Goal: Transaction & Acquisition: Purchase product/service

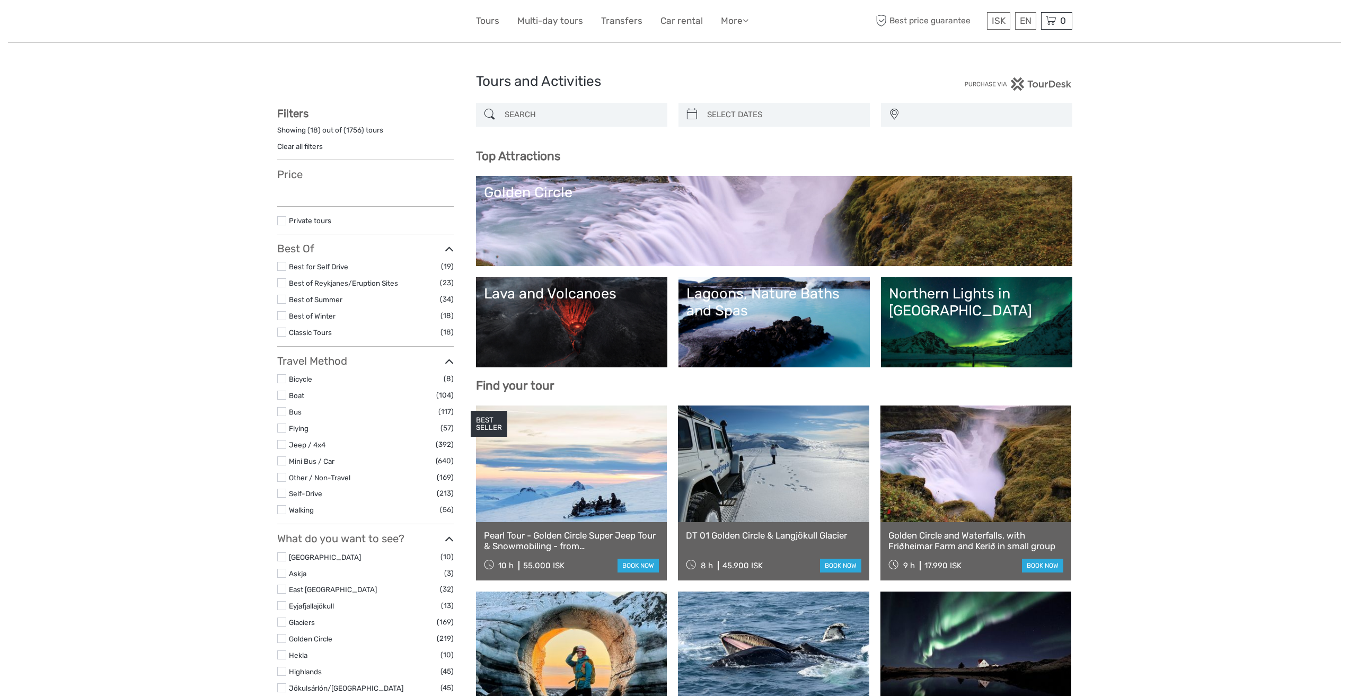
select select
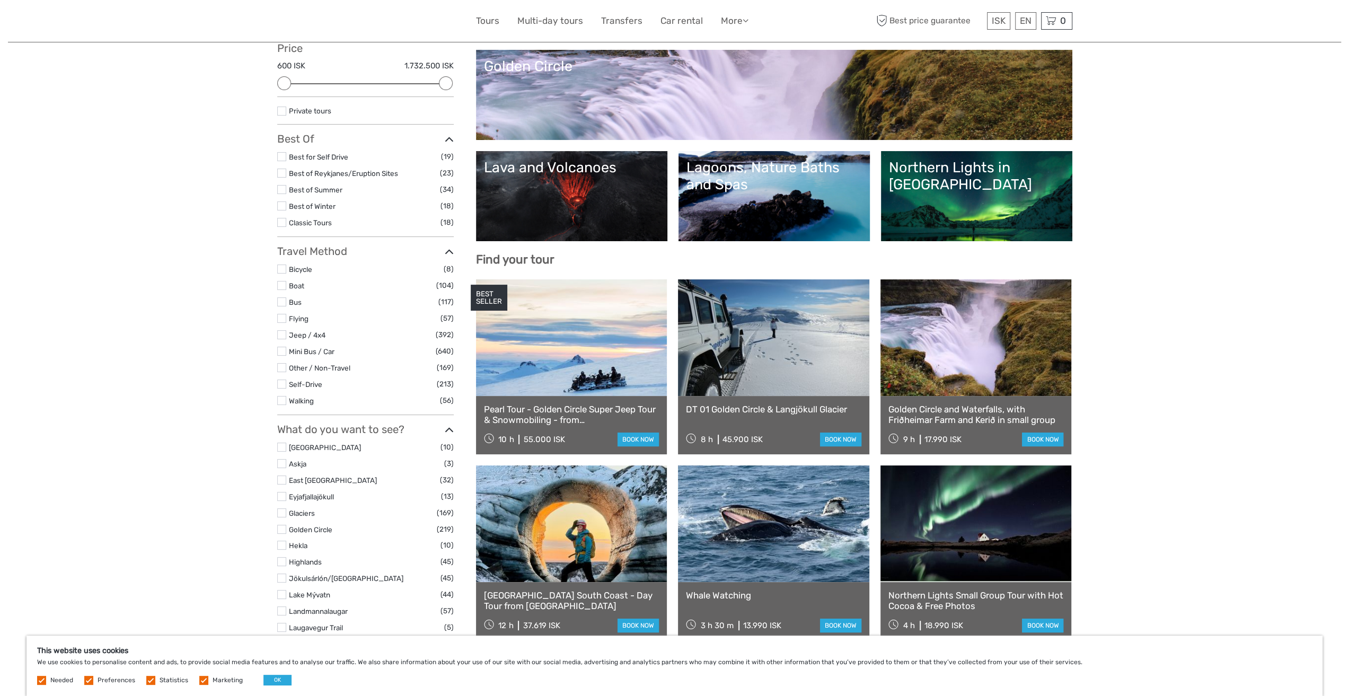
scroll to position [212, 0]
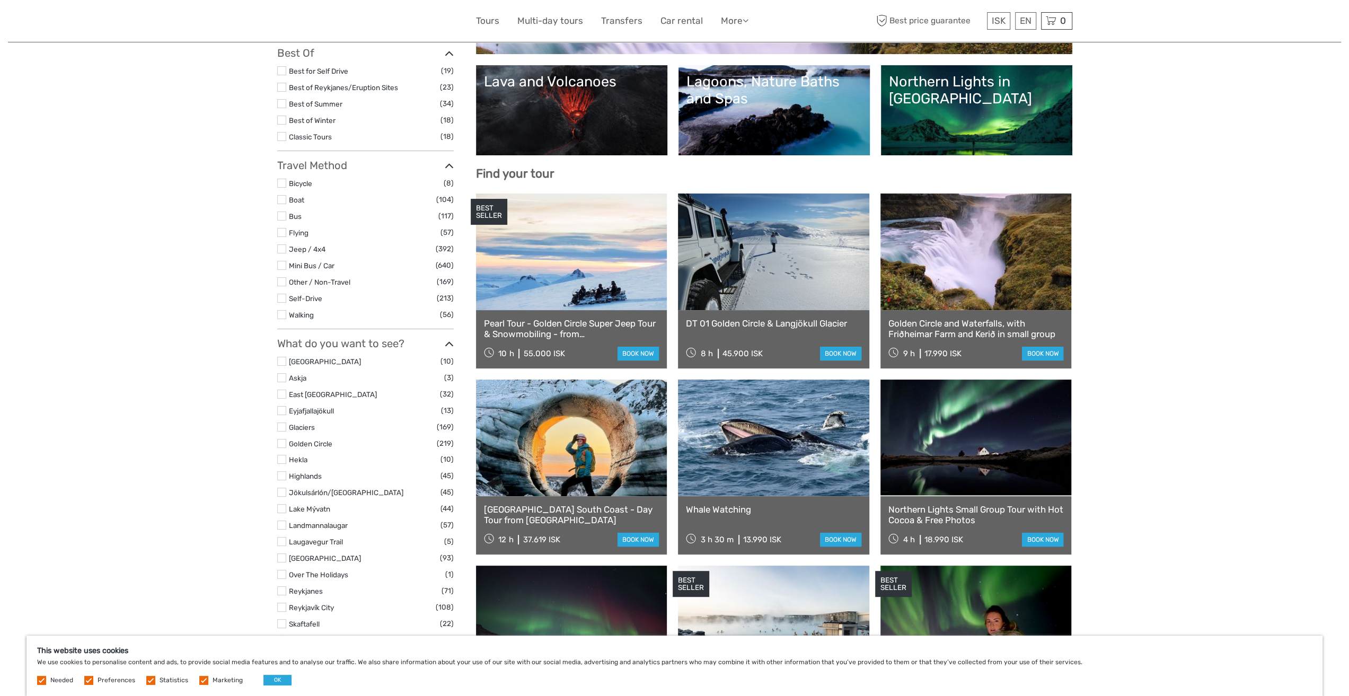
click at [282, 439] on label at bounding box center [281, 443] width 9 height 9
click at [0, 0] on input "checkbox" at bounding box center [0, 0] width 0 height 0
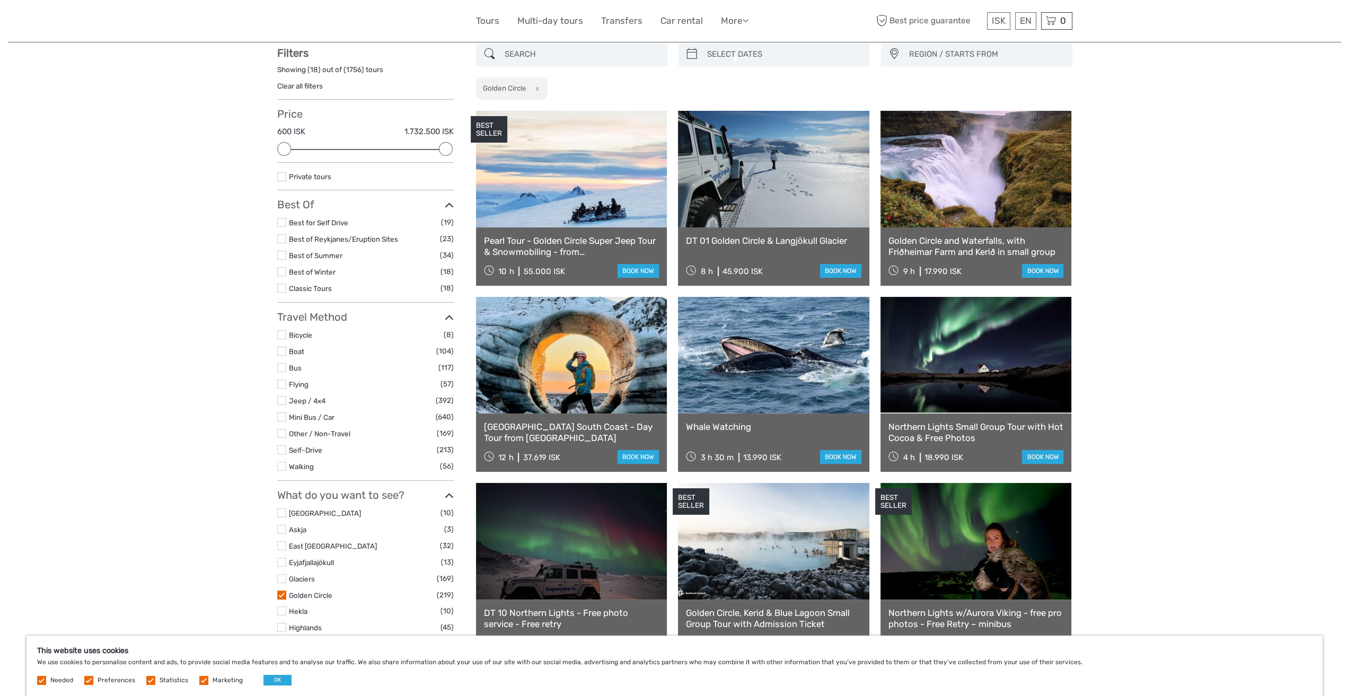
scroll to position [60, 0]
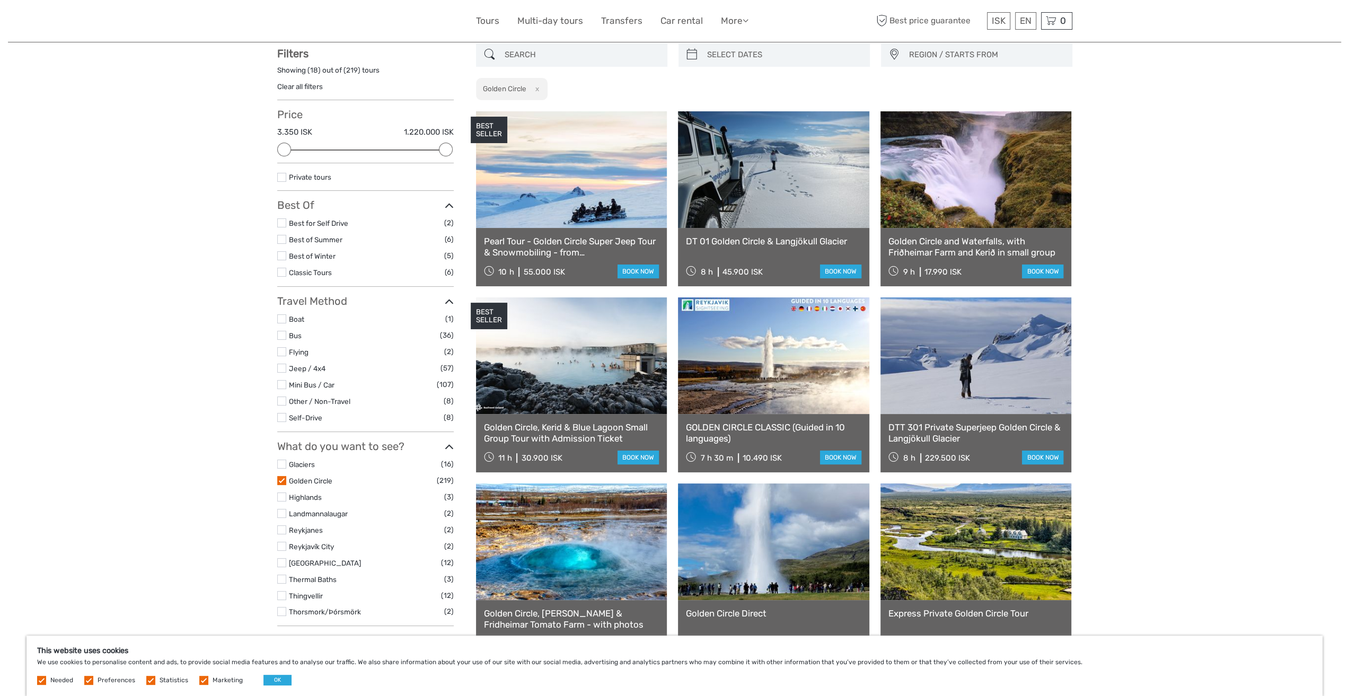
type input "06/09/2025"
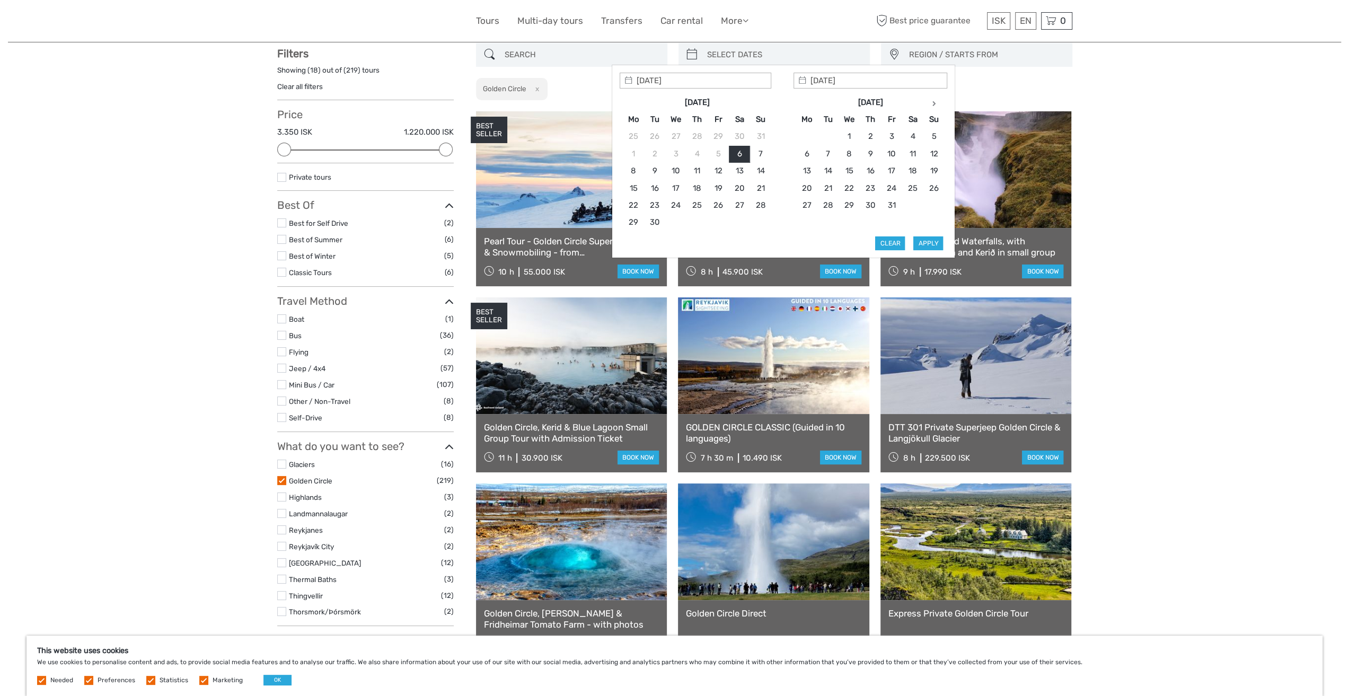
click at [760, 60] on input "search" at bounding box center [784, 55] width 162 height 19
type input "20/09/2025"
type input "21/09/2025"
type input "20/09/2025"
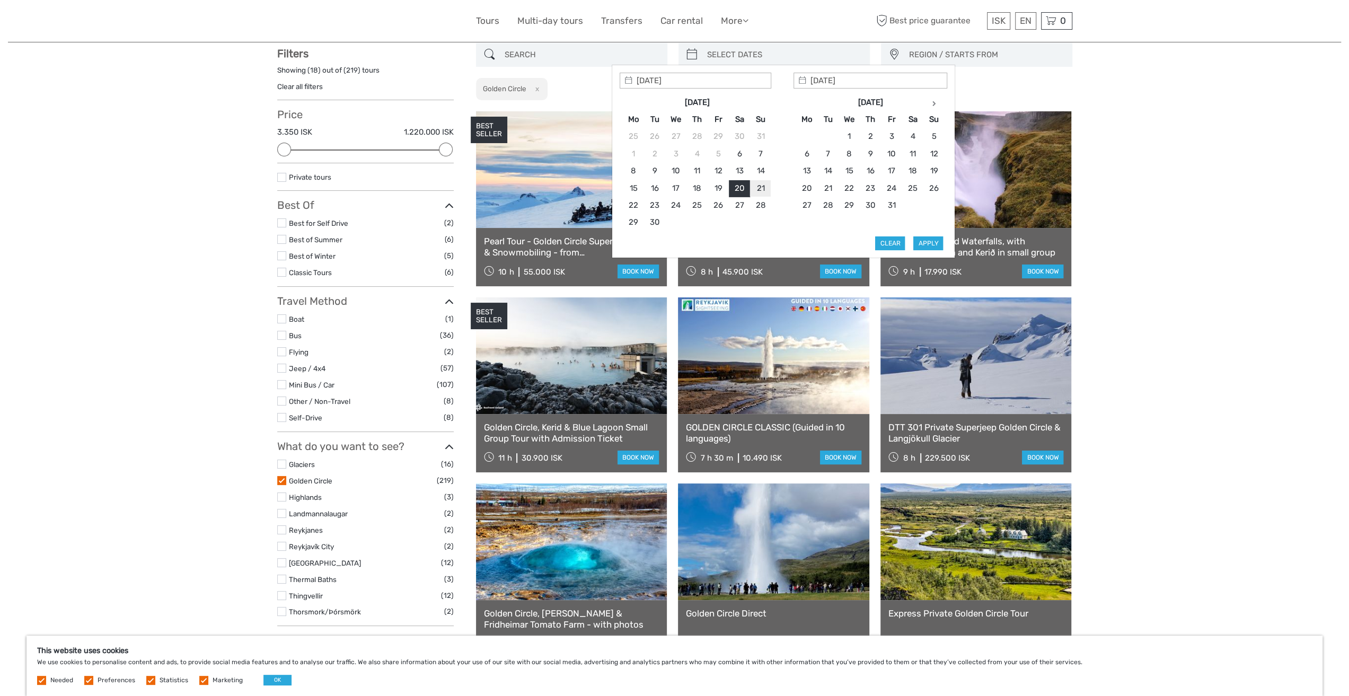
type input "21/09/2025"
type input "28/09/2025"
click at [1111, 271] on div "Tours and Activities Tours and Activities REGION / STARTS FROM Capital Region E…" at bounding box center [674, 705] width 1333 height 1530
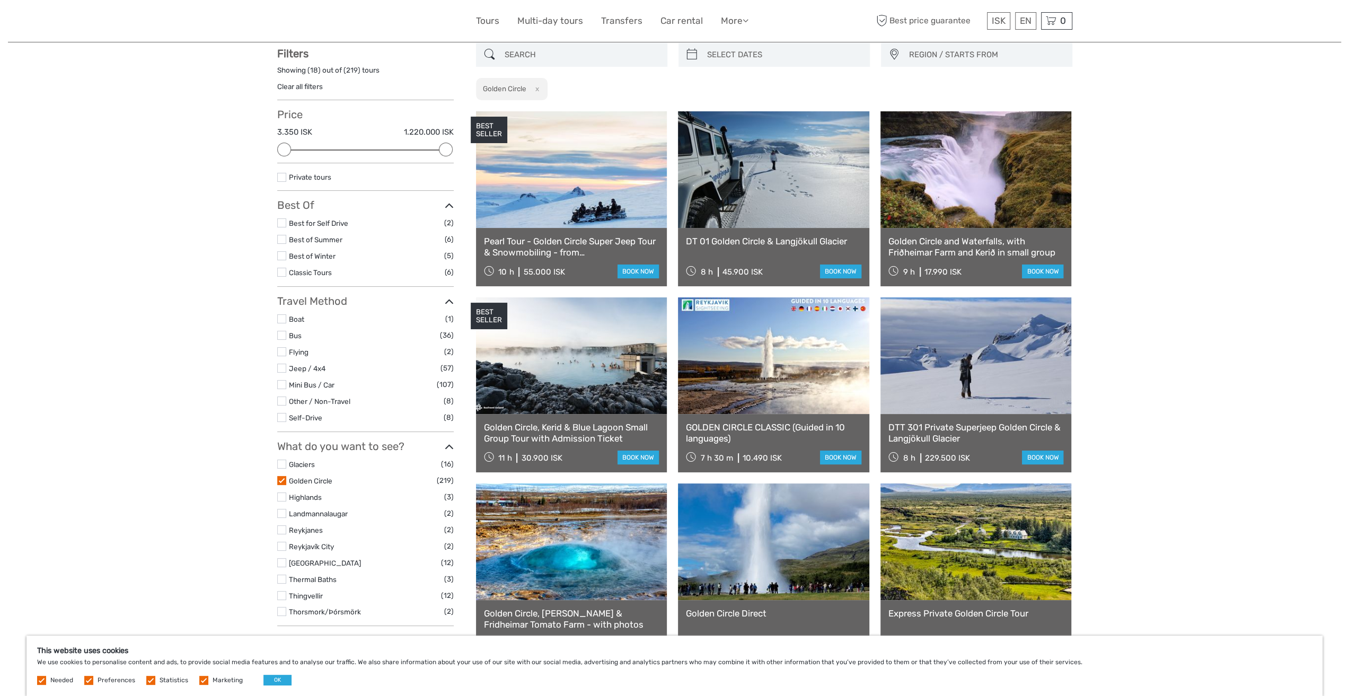
type input "06/09/2025"
click at [769, 54] on input "search" at bounding box center [784, 55] width 162 height 19
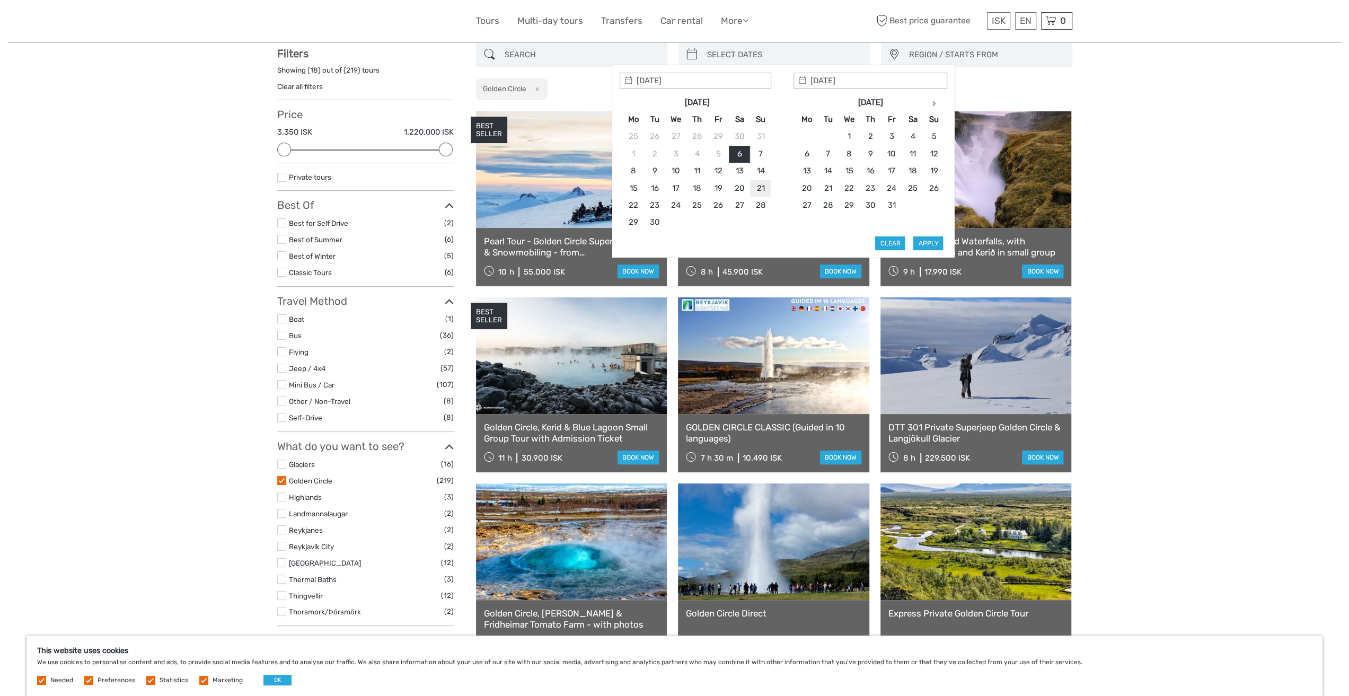
type input "[DATE]"
click at [929, 243] on button "Apply" at bounding box center [928, 243] width 30 height 14
type input "21/09/2025 - 21/09/2025"
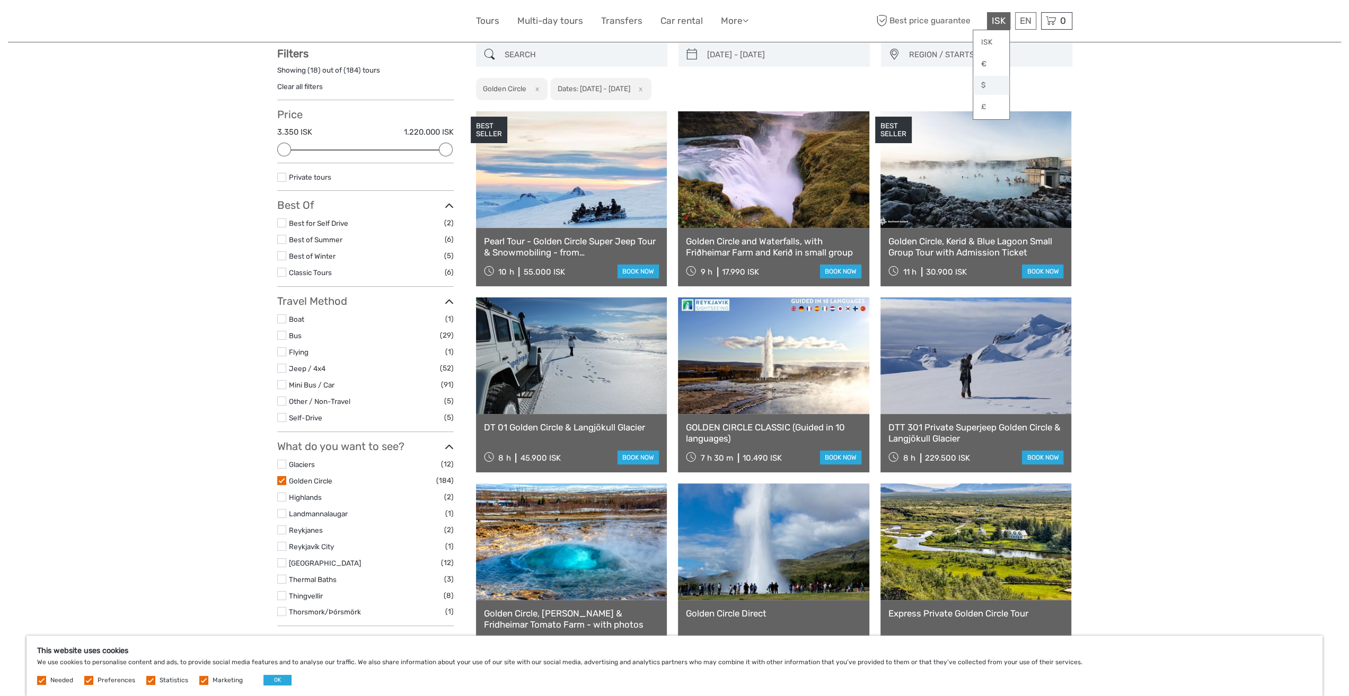
click at [983, 84] on link "$" at bounding box center [991, 85] width 36 height 19
click at [1022, 45] on link "English" at bounding box center [1012, 42] width 45 height 19
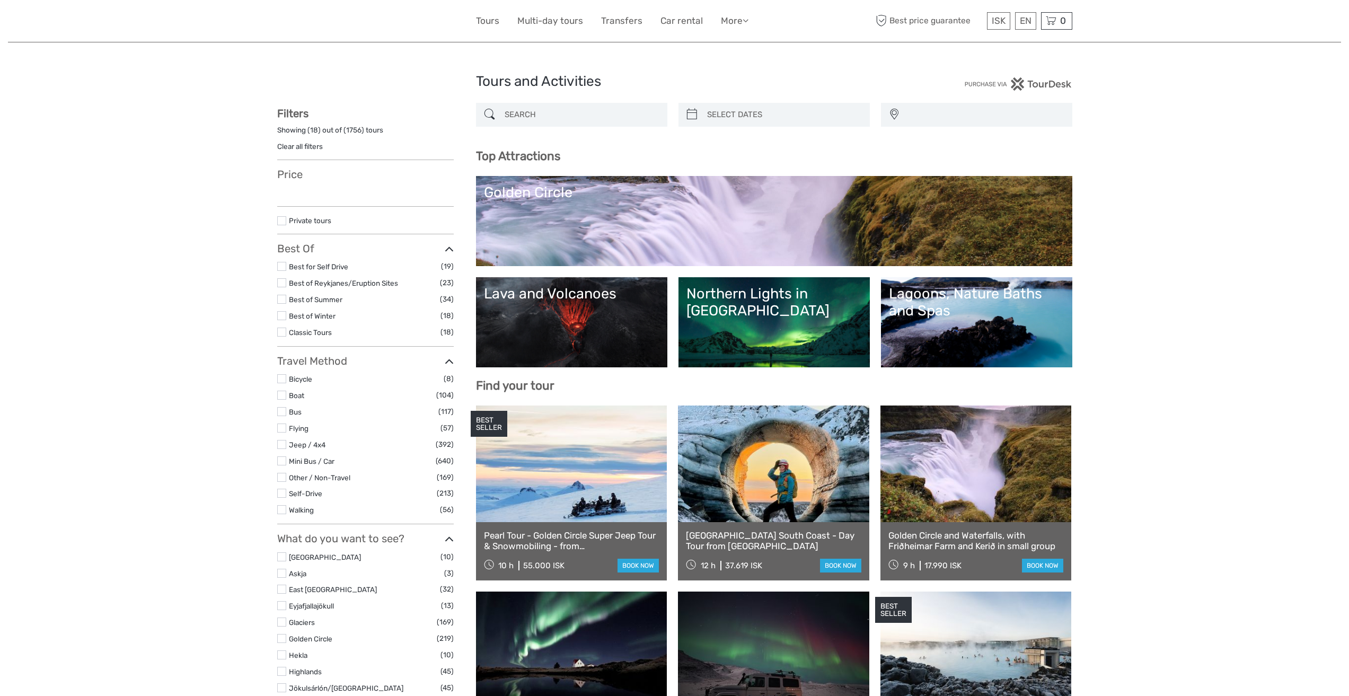
select select
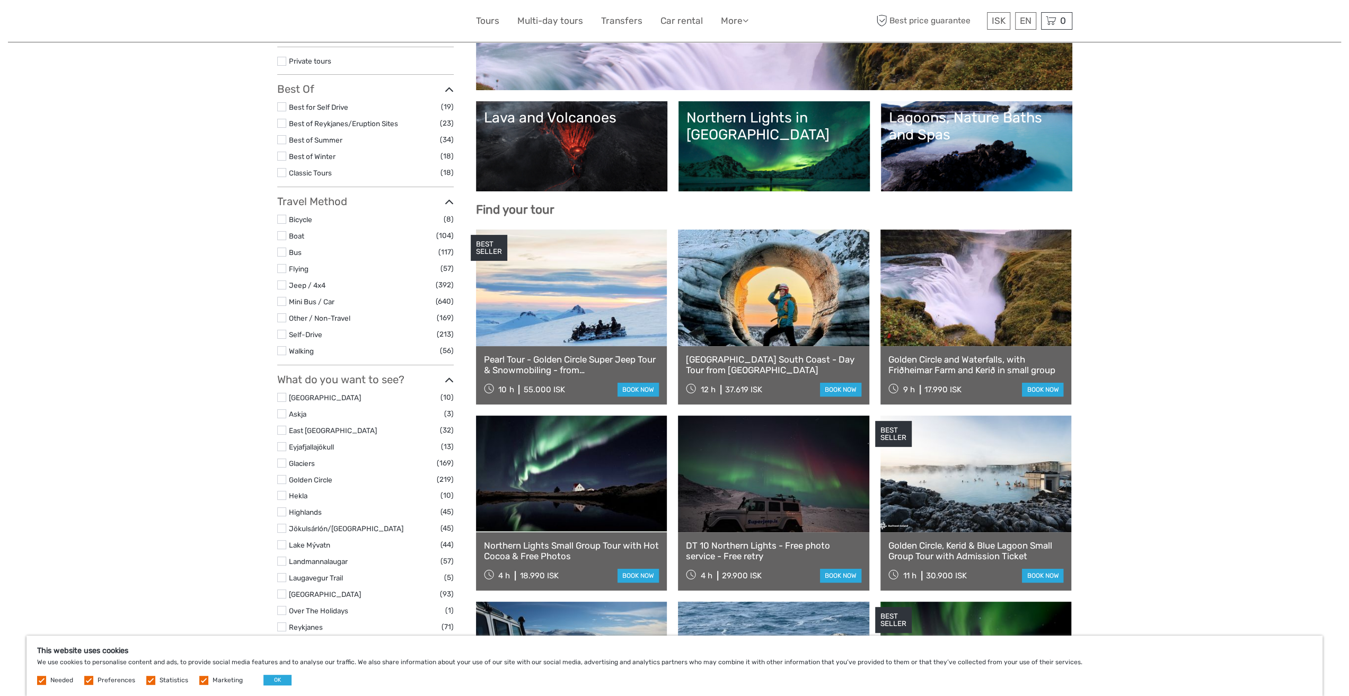
scroll to position [212, 0]
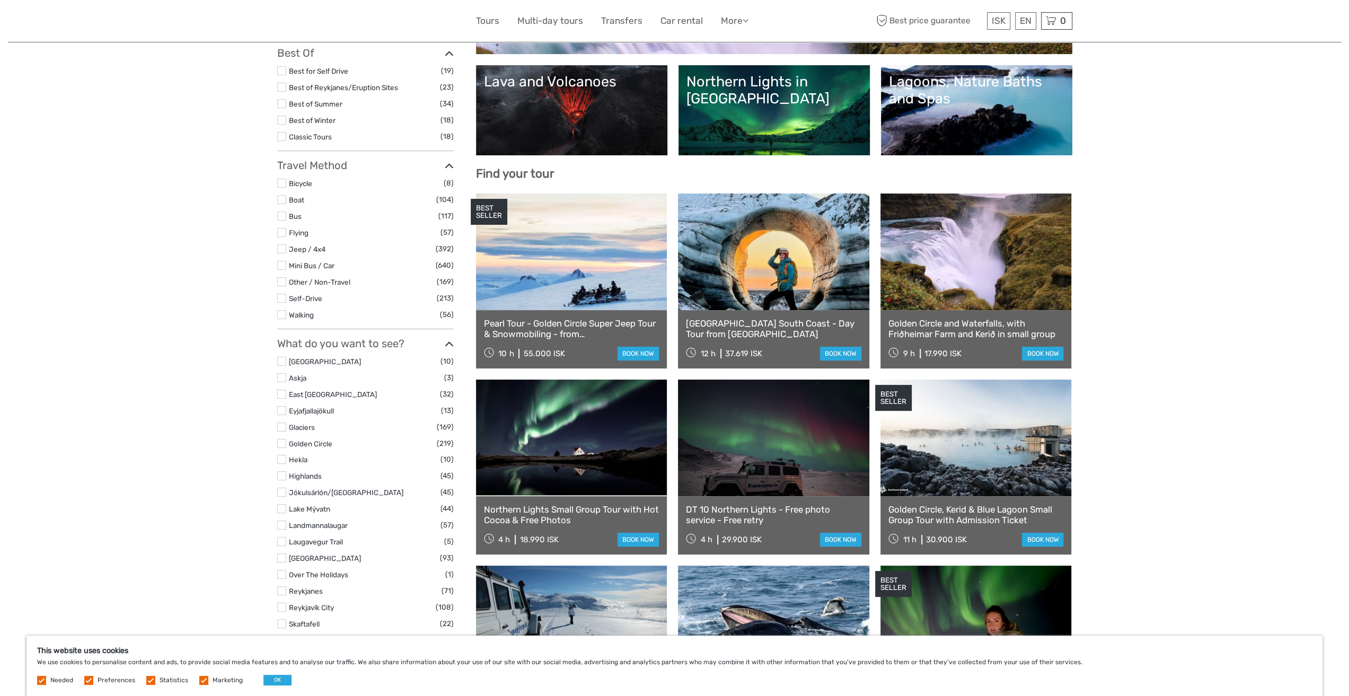
click at [279, 440] on label at bounding box center [281, 443] width 9 height 9
click at [0, 0] on input "checkbox" at bounding box center [0, 0] width 0 height 0
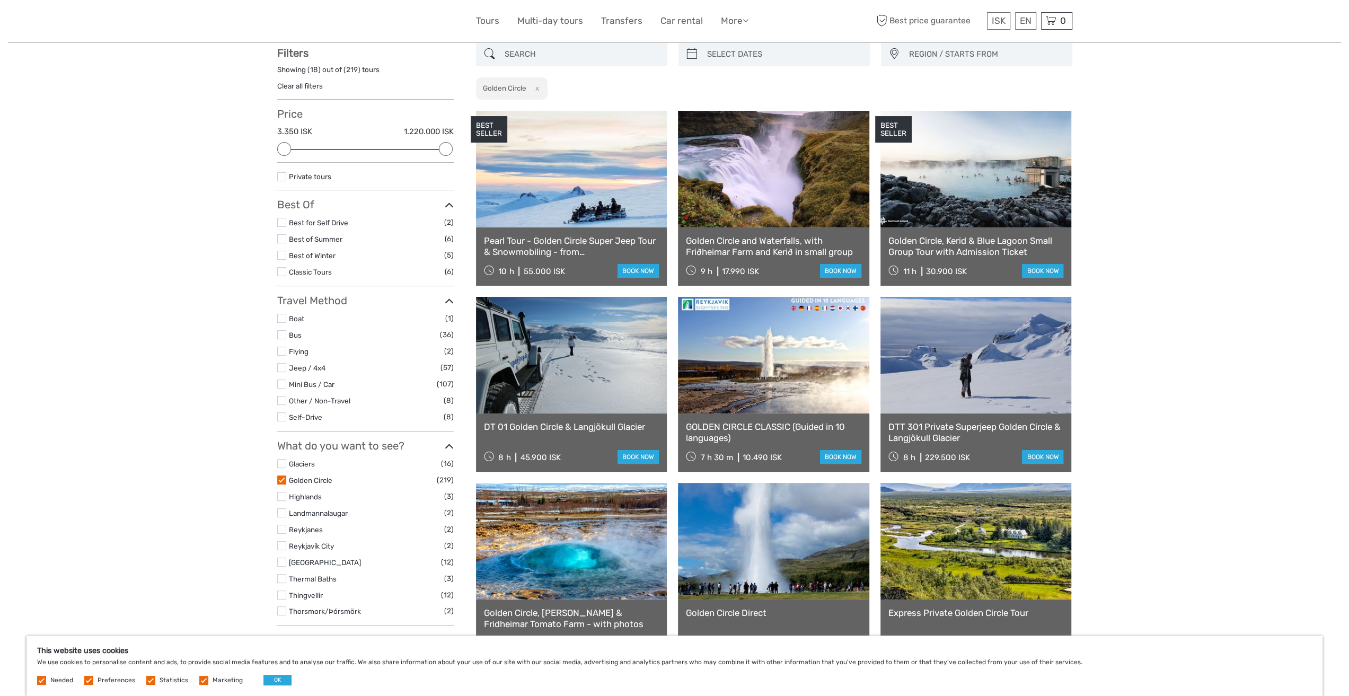
scroll to position [60, 0]
click at [1154, 403] on div "Tours and Activities Tours and Activities REGION / STARTS FROM Capital Region E…" at bounding box center [674, 705] width 1333 height 1530
click at [987, 85] on link "$" at bounding box center [991, 85] width 36 height 19
drag, startPoint x: 445, startPoint y: 150, endPoint x: 437, endPoint y: 152, distance: 7.7
click at [437, 152] on div "Price $27.43 $9,988.14 Clear" at bounding box center [365, 135] width 176 height 55
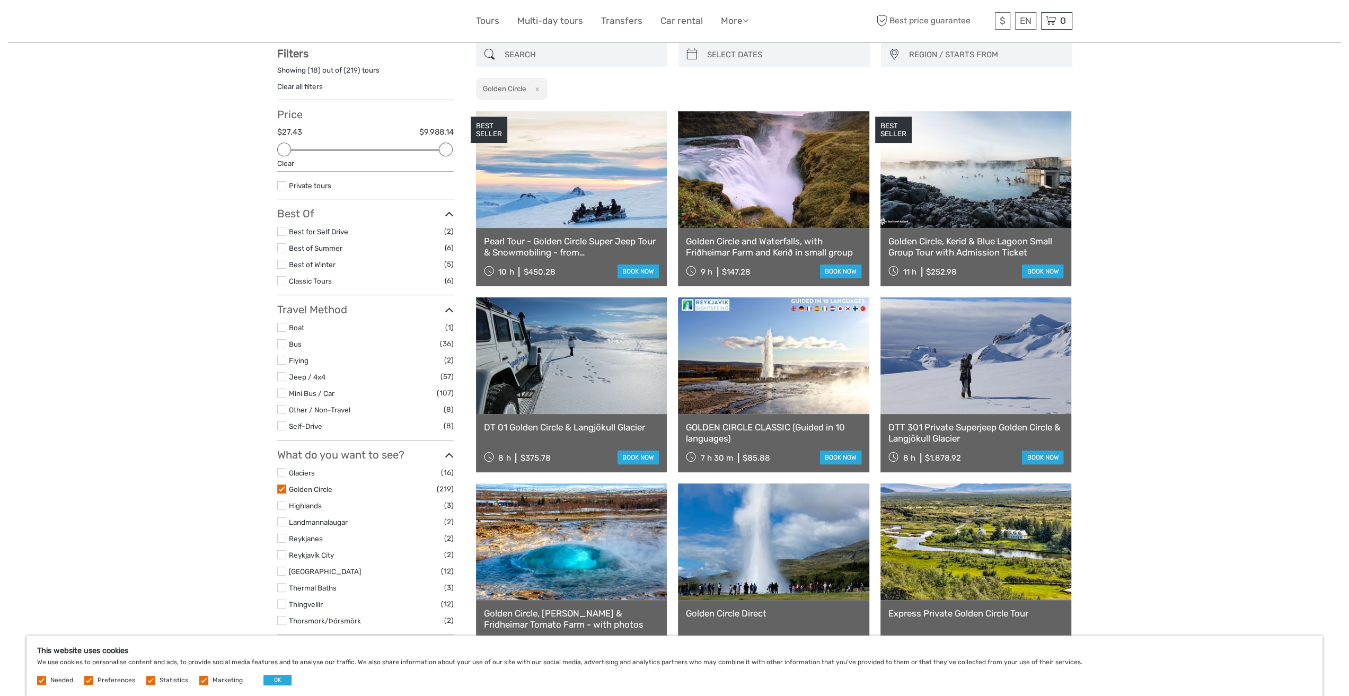
drag, startPoint x: 453, startPoint y: 148, endPoint x: 432, endPoint y: 148, distance: 20.7
click at [432, 148] on div "Price $27.43 $9,988.14 Clear" at bounding box center [365, 140] width 176 height 64
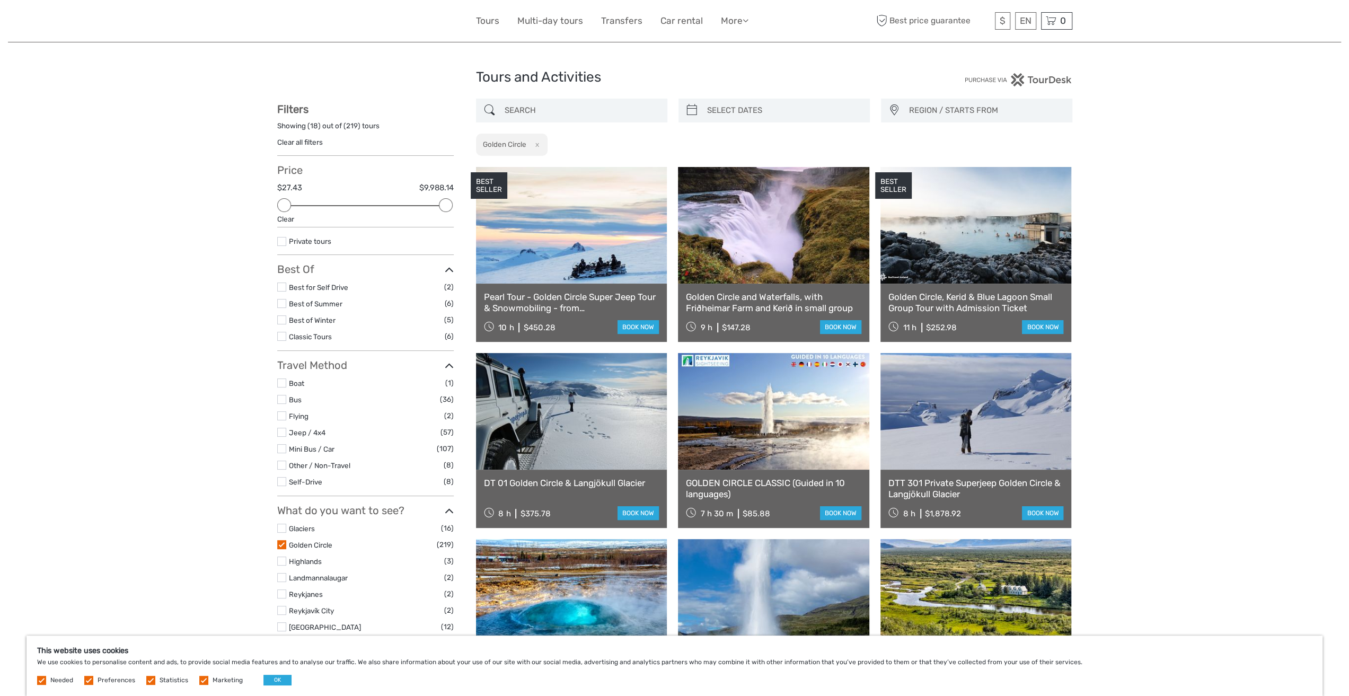
scroll to position [0, 0]
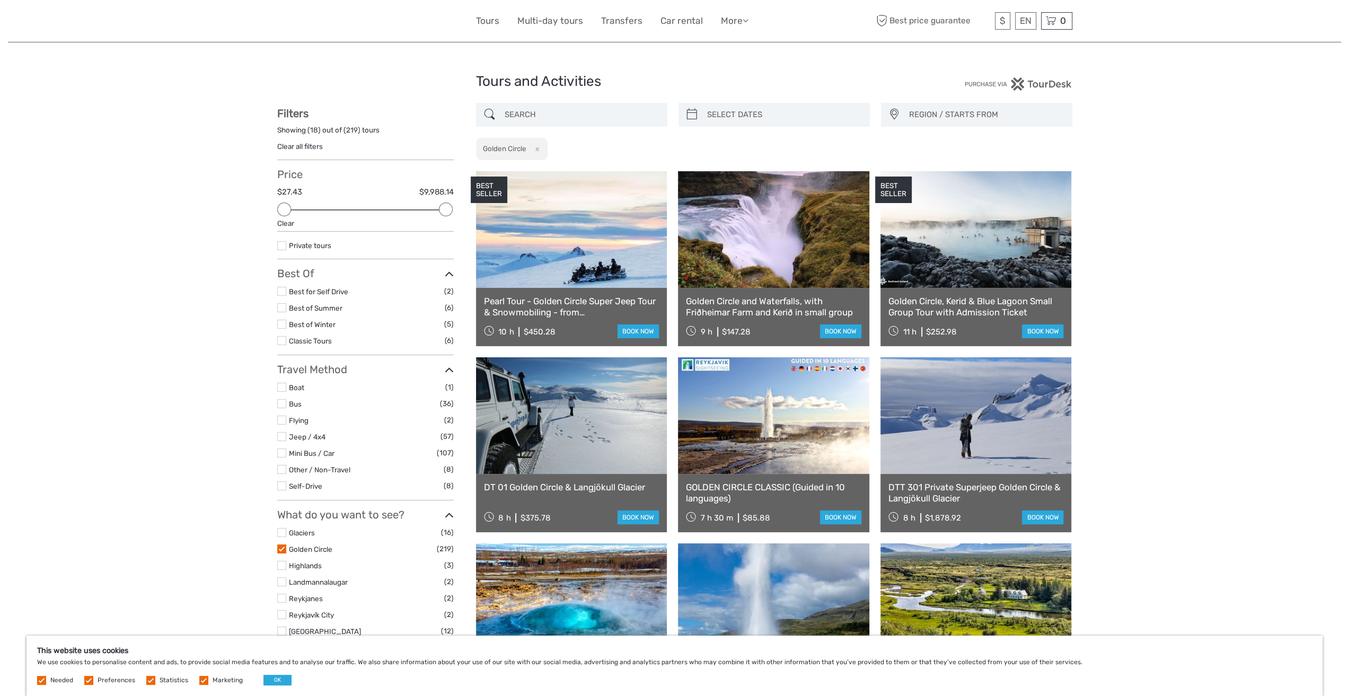
click at [441, 209] on div at bounding box center [446, 209] width 14 height 14
type input "06/09/2025"
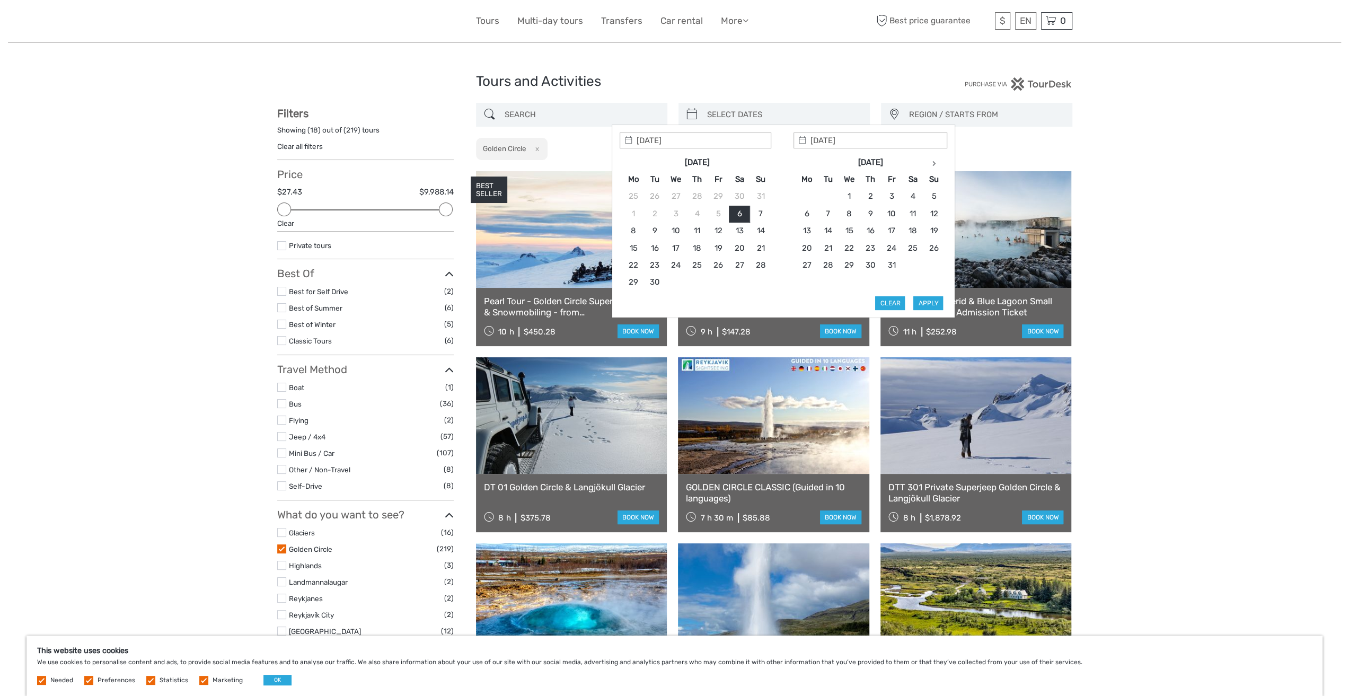
click at [711, 112] on input "search" at bounding box center [784, 114] width 162 height 19
click at [934, 163] on icon at bounding box center [934, 163] width 4 height 5
click at [636, 164] on th at bounding box center [633, 162] width 21 height 17
type input "[DATE]"
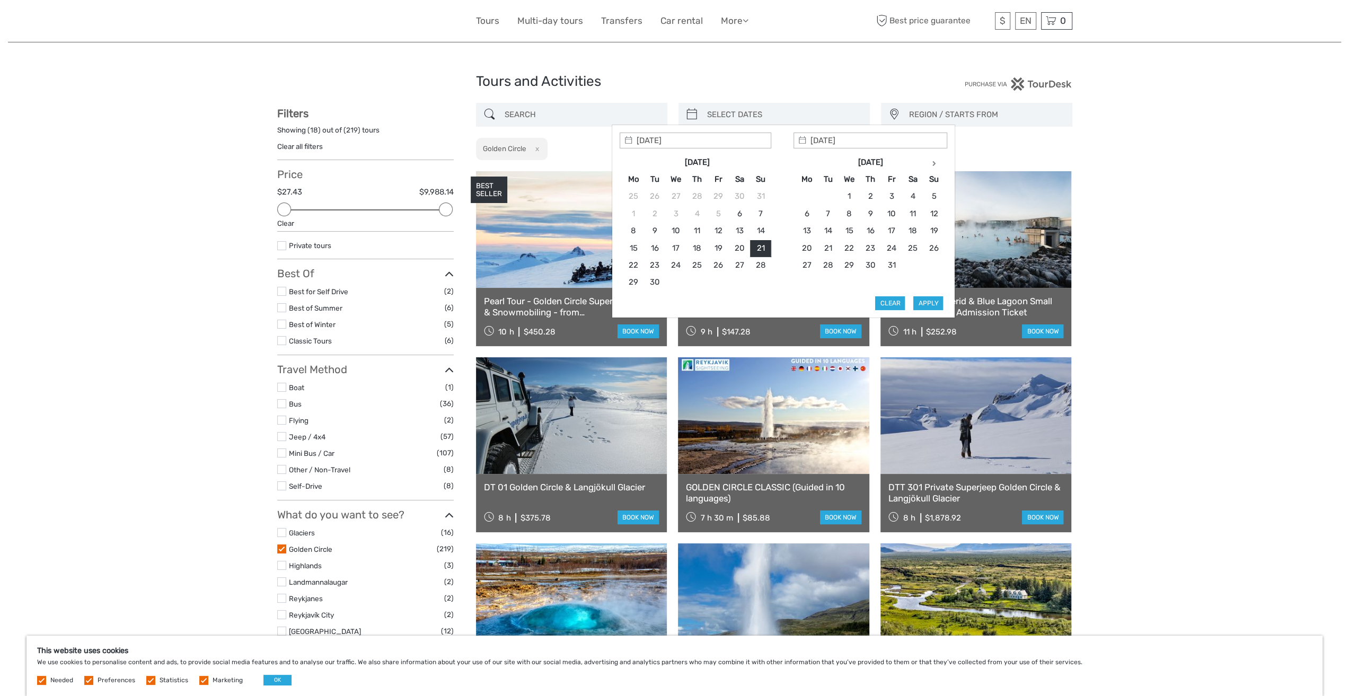
type input "[DATE]"
click at [921, 302] on button "Apply" at bounding box center [928, 303] width 30 height 14
type input "[DATE] - [DATE]"
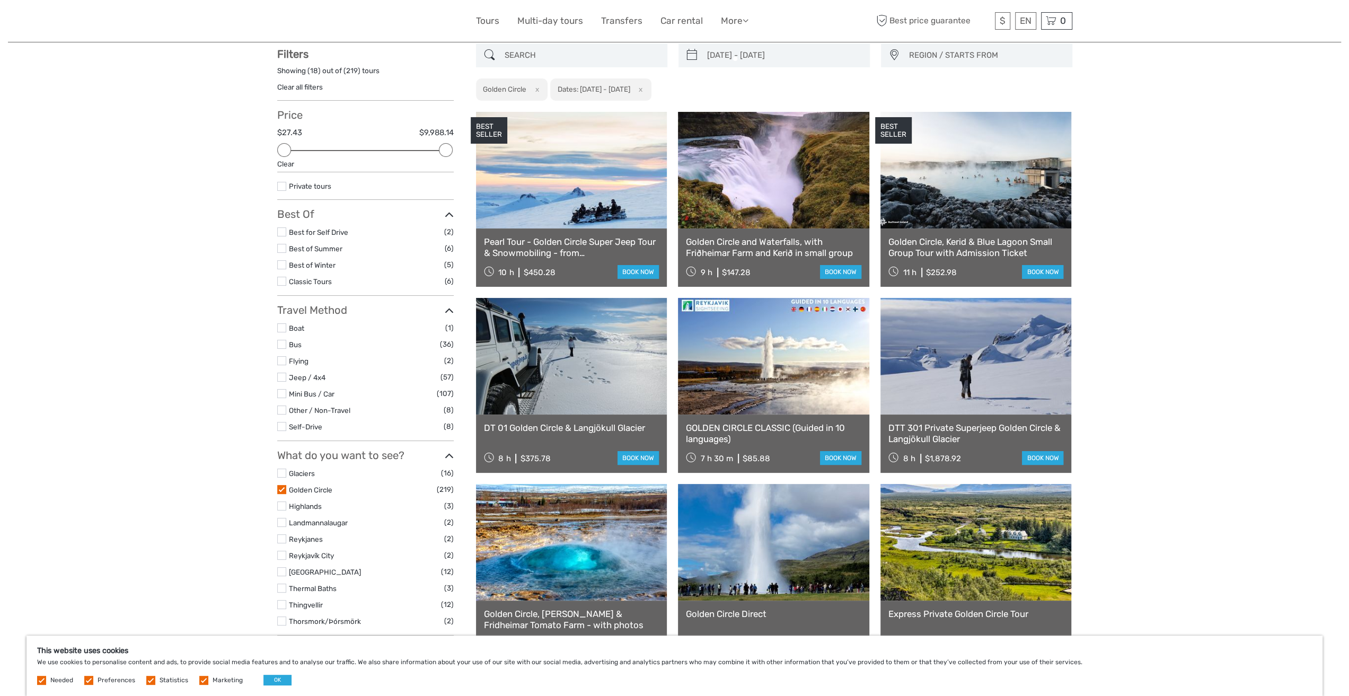
scroll to position [60, 0]
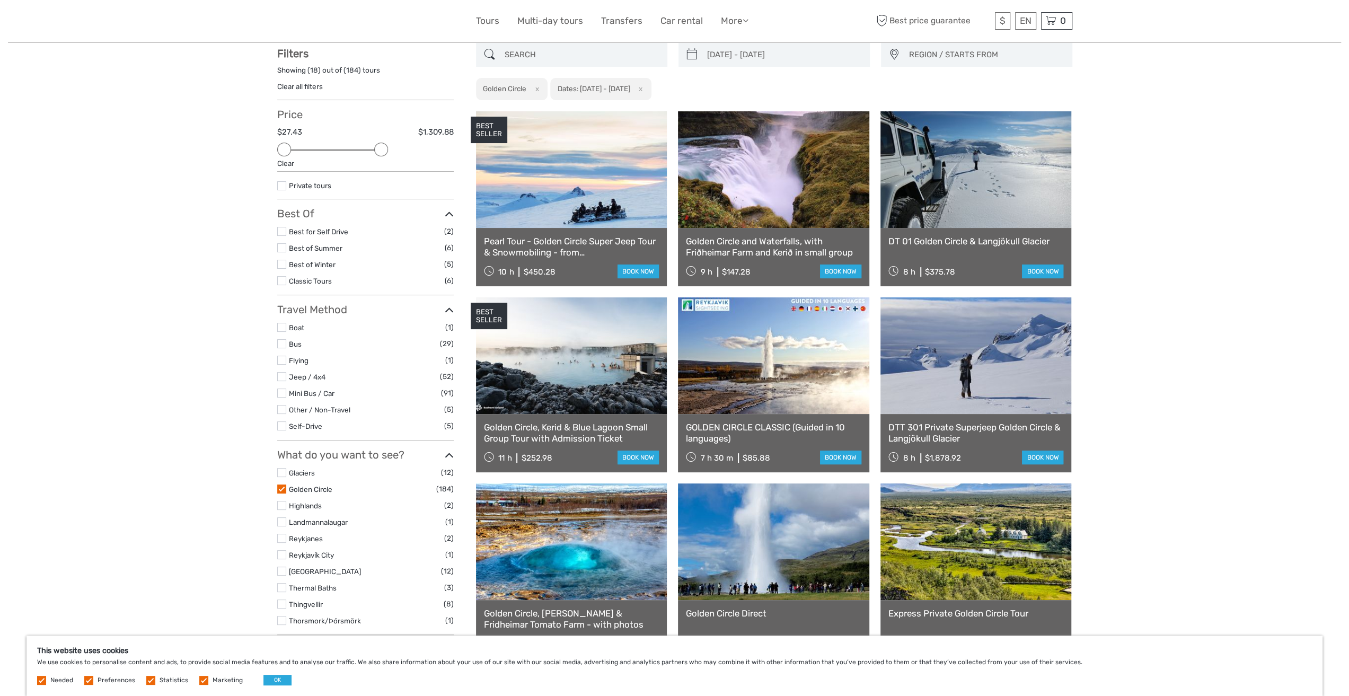
drag, startPoint x: 444, startPoint y: 147, endPoint x: 374, endPoint y: 146, distance: 70.0
click at [374, 146] on div "Price $27.43 $1,309.88 Clear" at bounding box center [365, 140] width 176 height 64
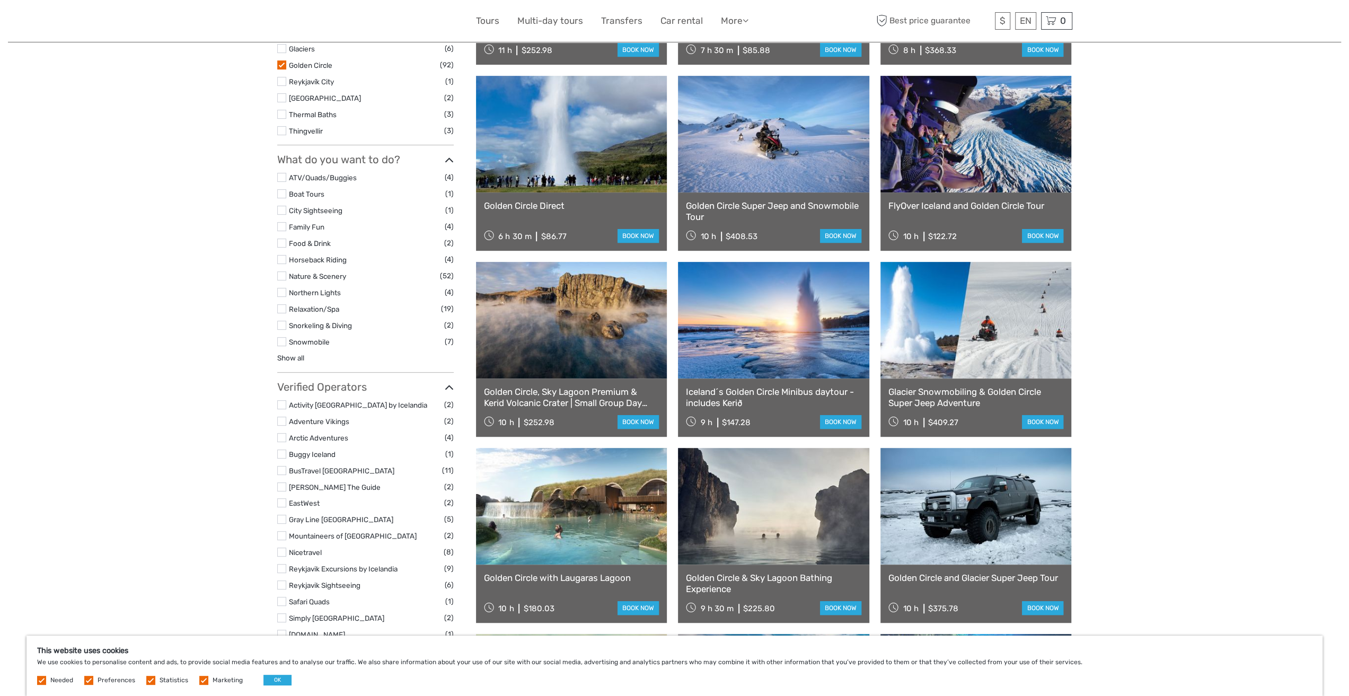
scroll to position [484, 0]
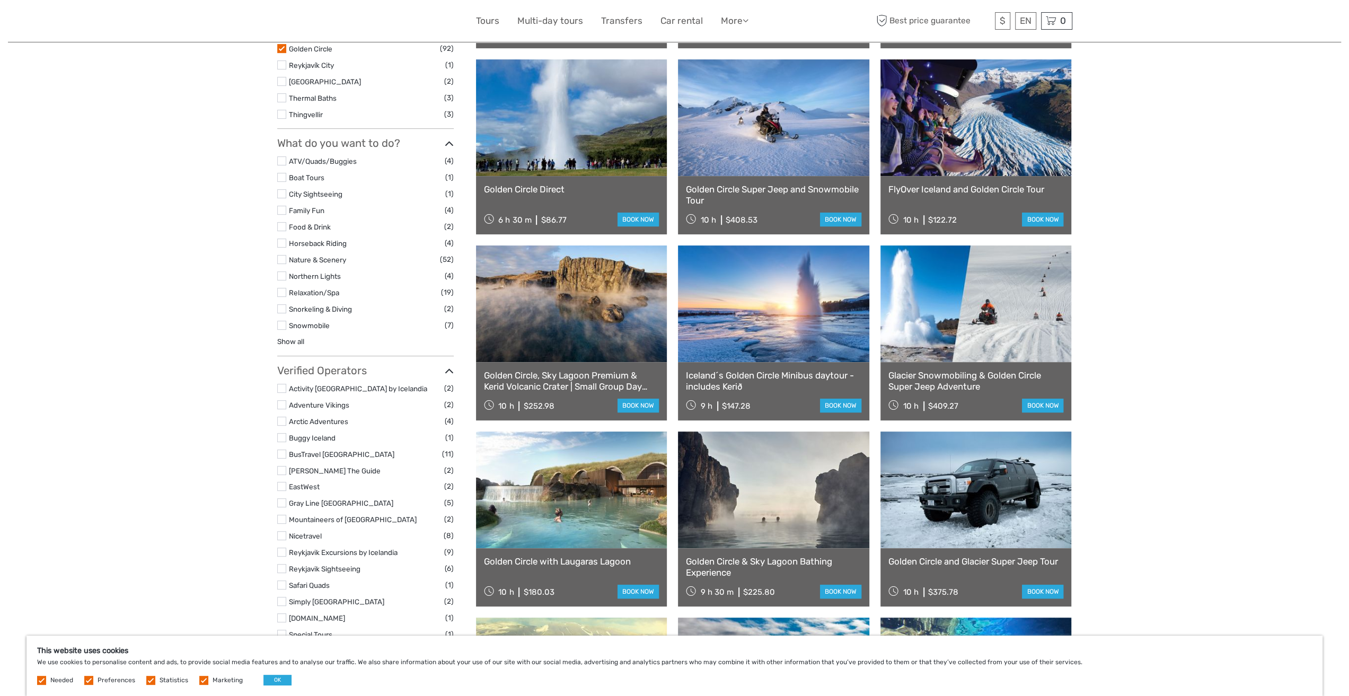
click at [796, 374] on link "Iceland´s Golden Circle Minibus daytour - includes Kerið" at bounding box center [773, 381] width 175 height 22
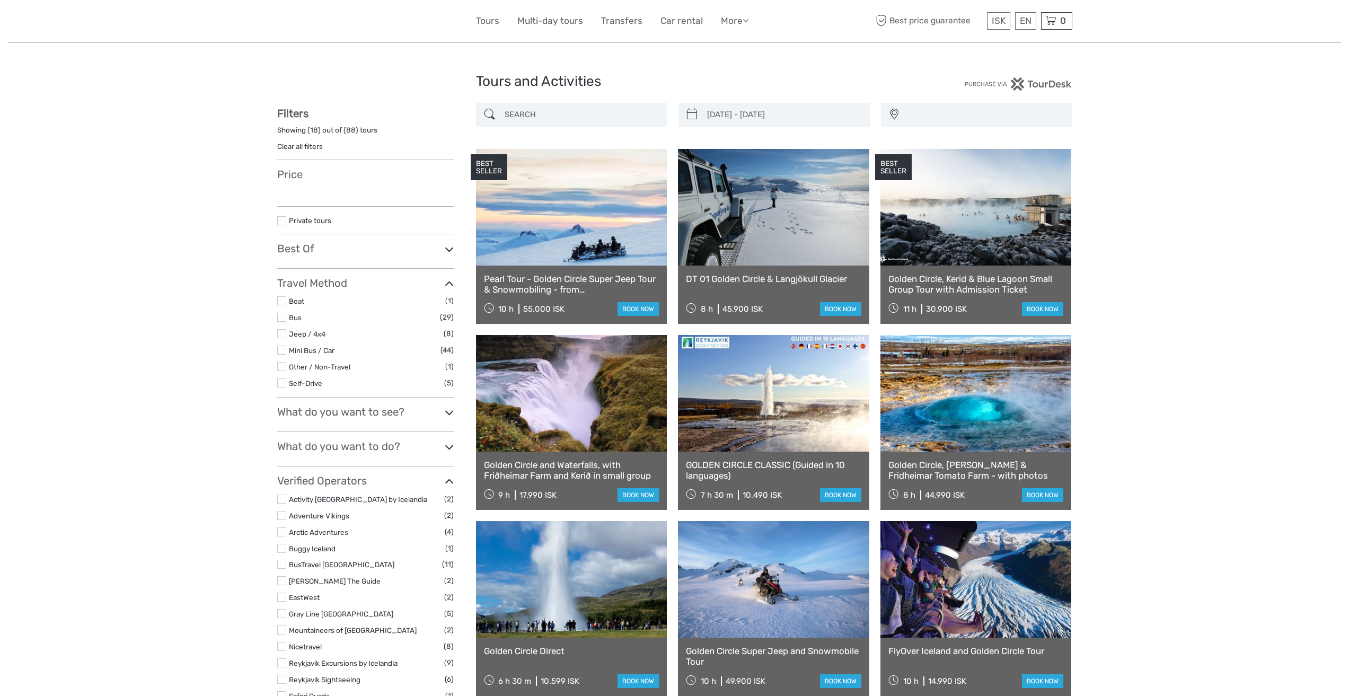
select select
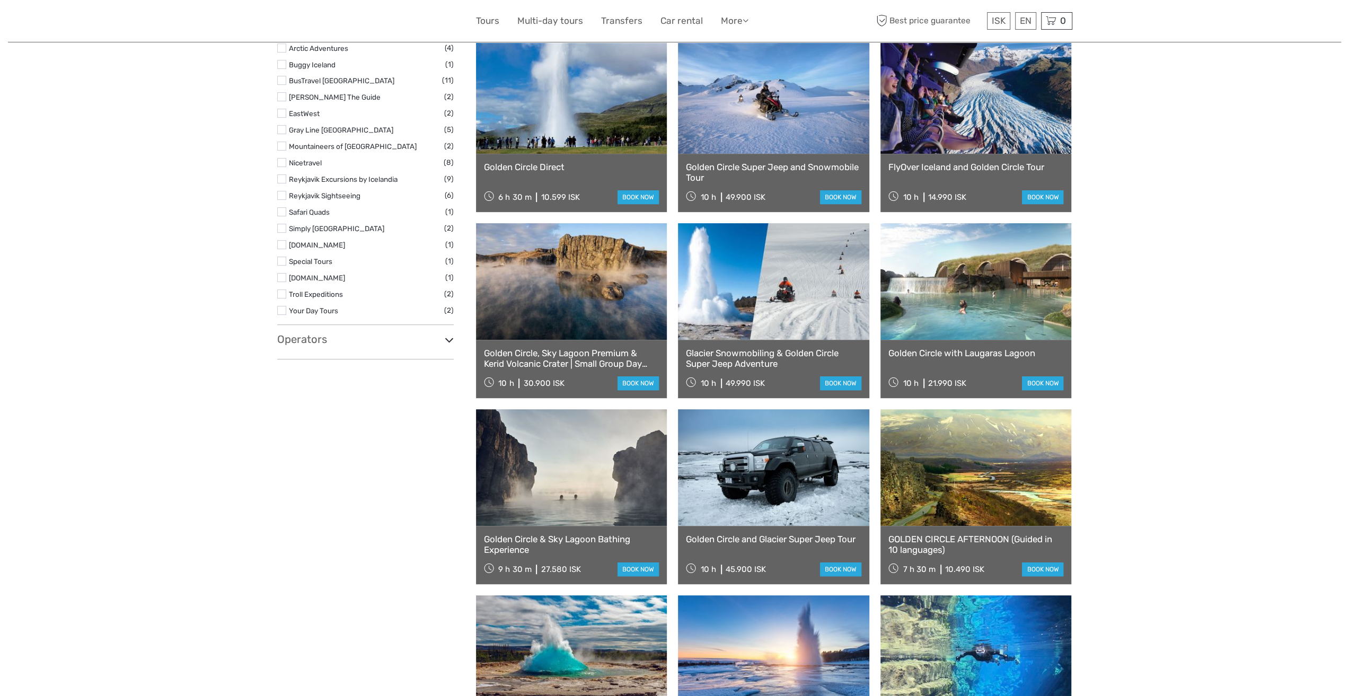
type input "20/09/2025 - 20/09/2025"
select select
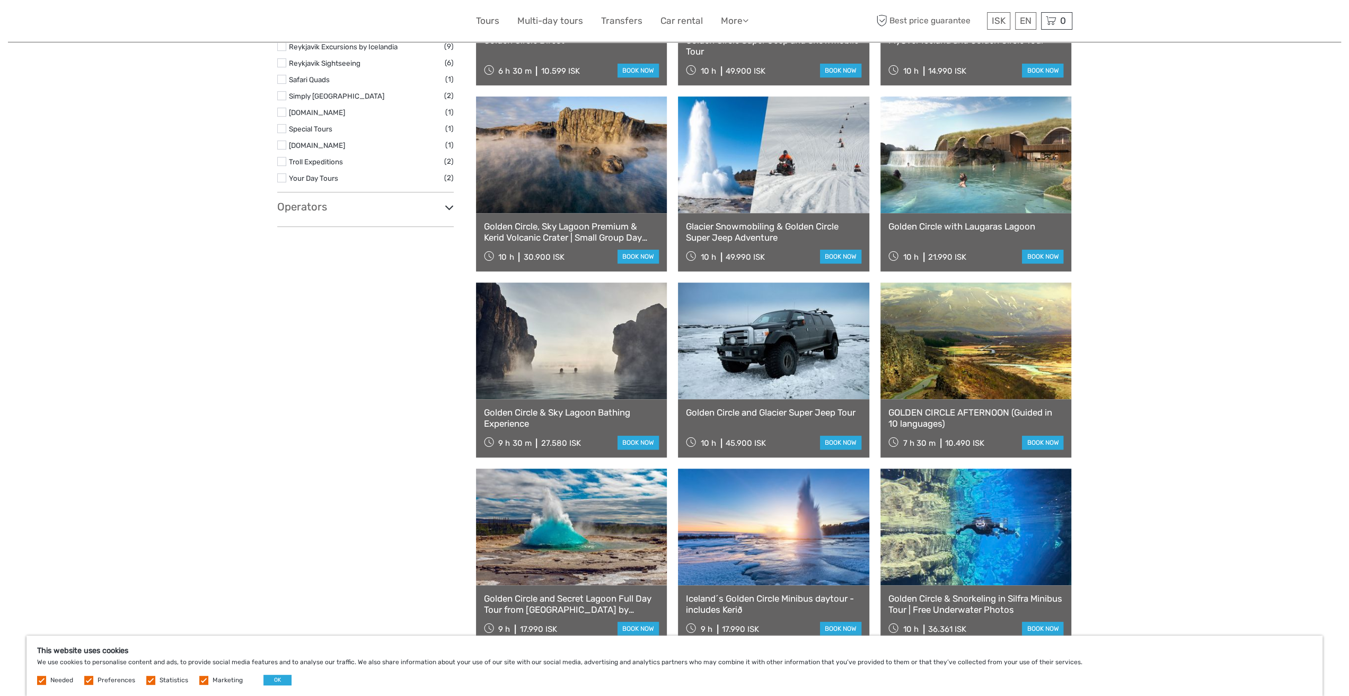
scroll to position [643, 0]
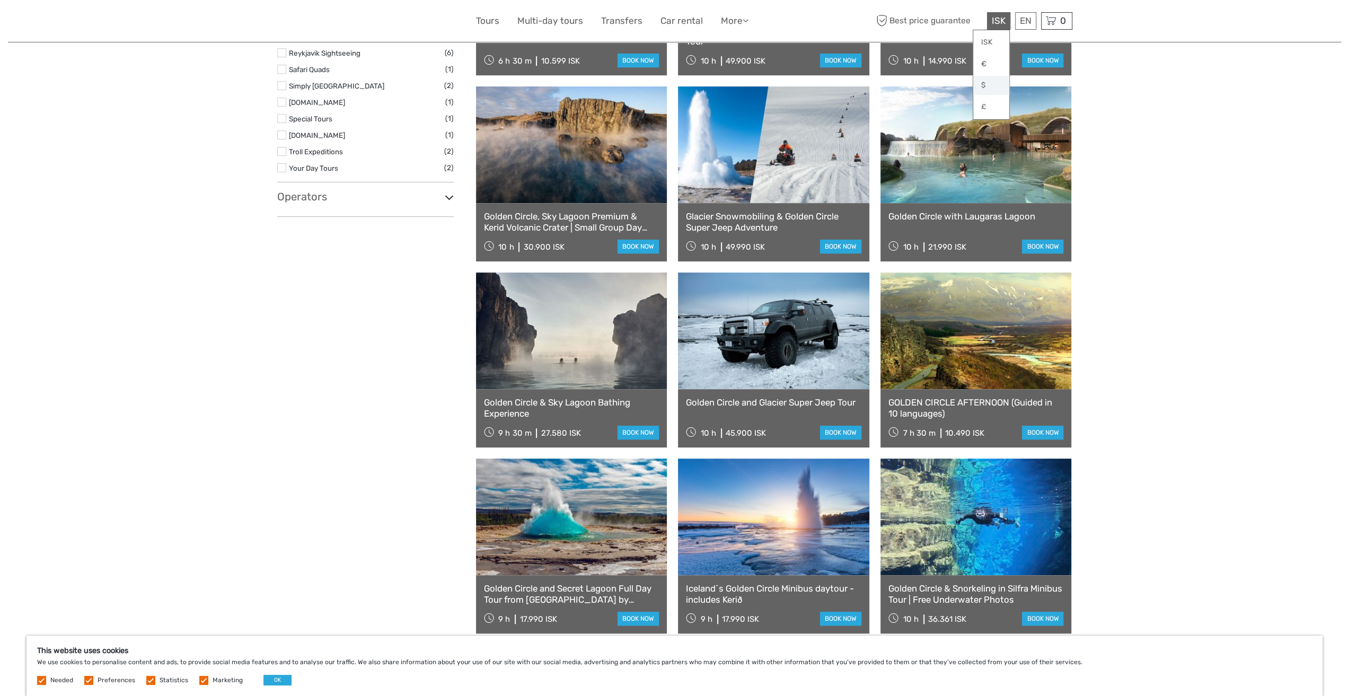
click at [986, 86] on link "$" at bounding box center [991, 85] width 36 height 19
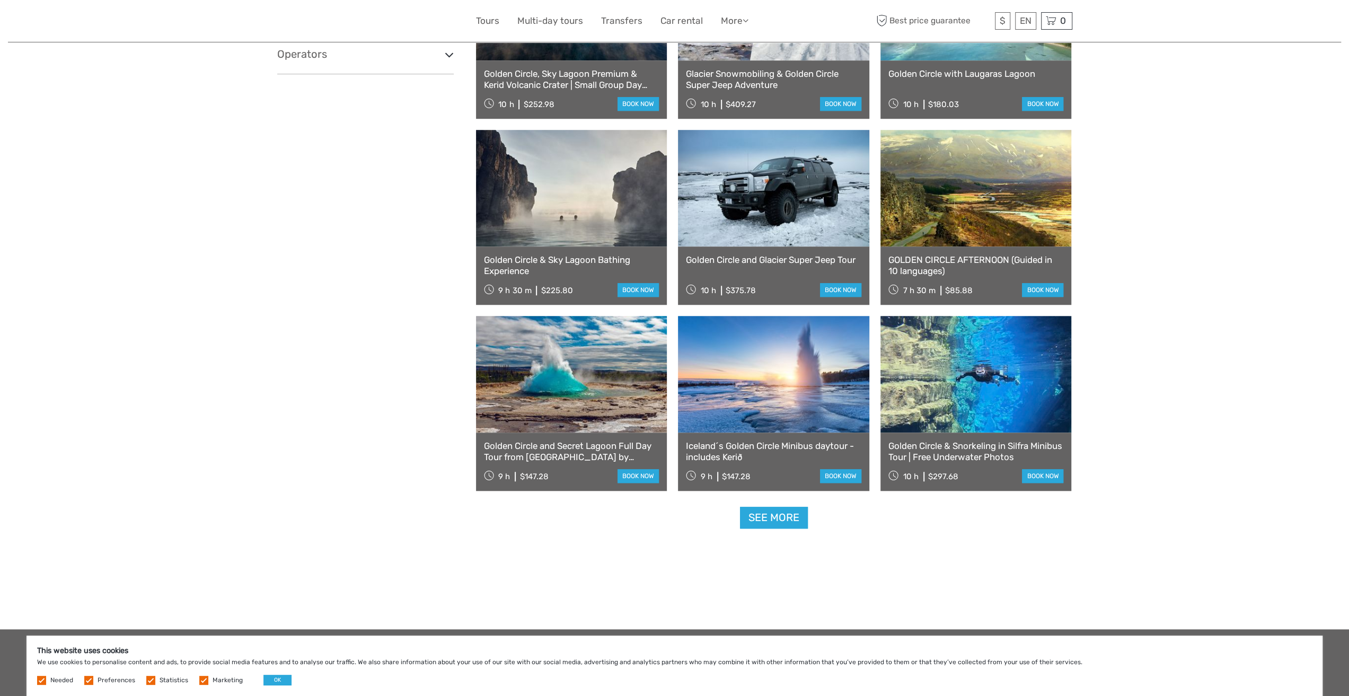
scroll to position [802, 0]
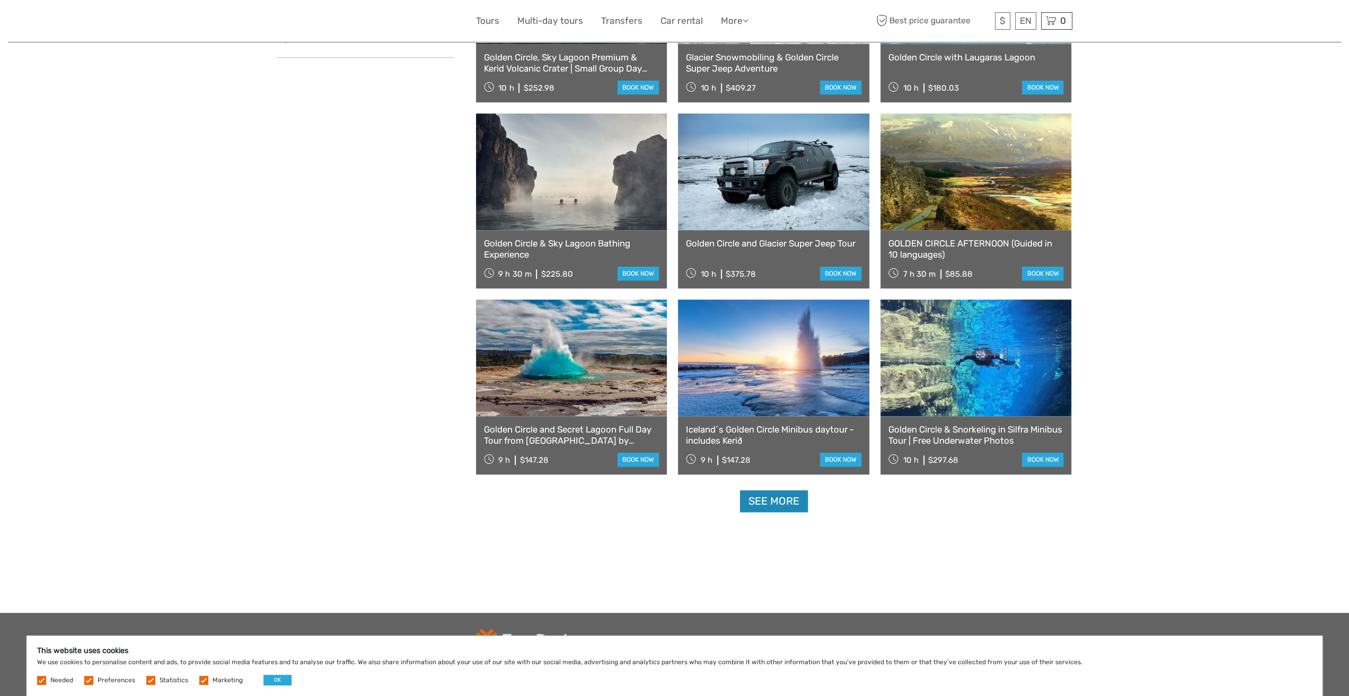
click at [763, 505] on link "See more" at bounding box center [774, 501] width 68 height 22
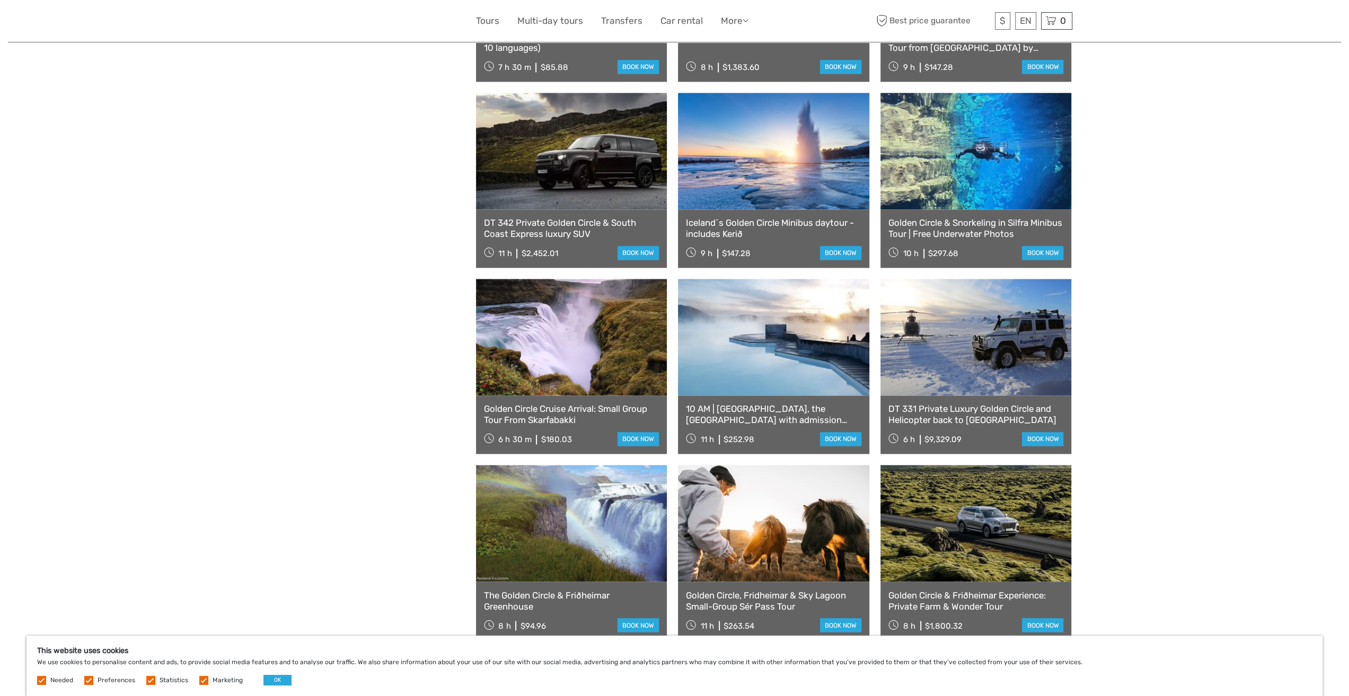
scroll to position [1597, 0]
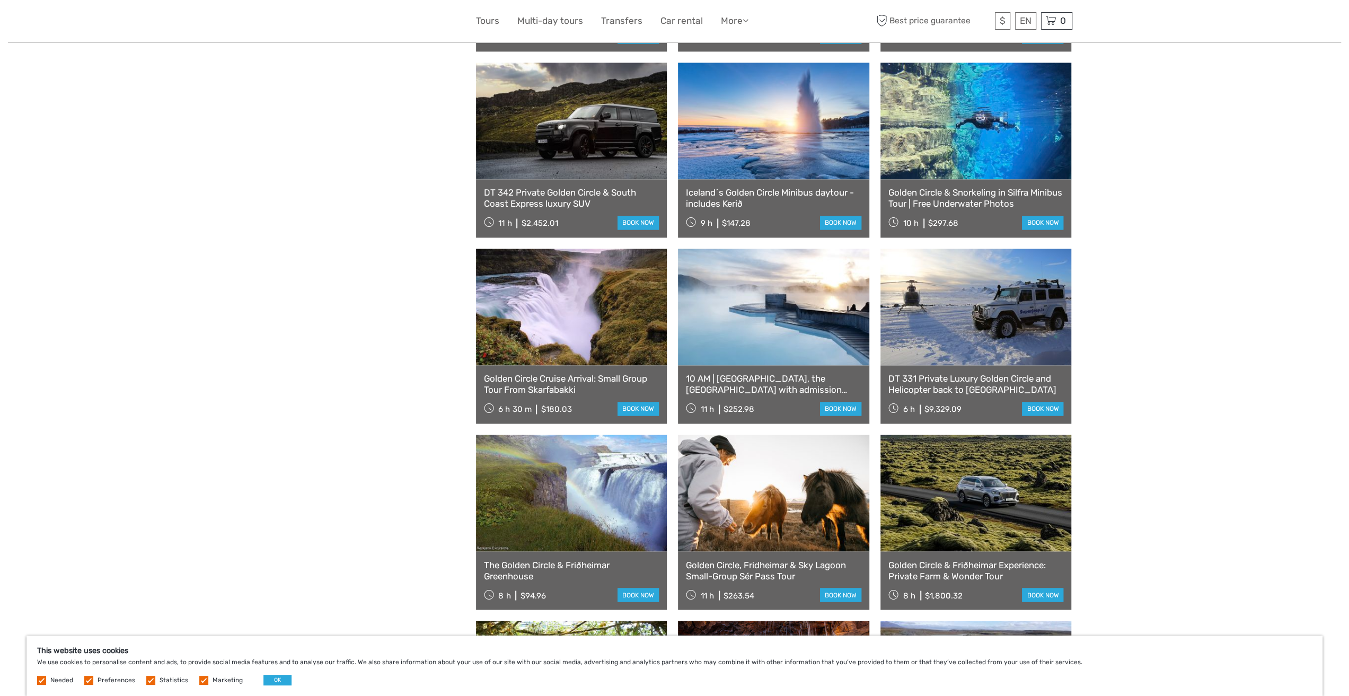
click at [998, 197] on link "Golden Circle & Snorkeling in Silfra Minibus Tour | Free Underwater Photos" at bounding box center [975, 198] width 175 height 22
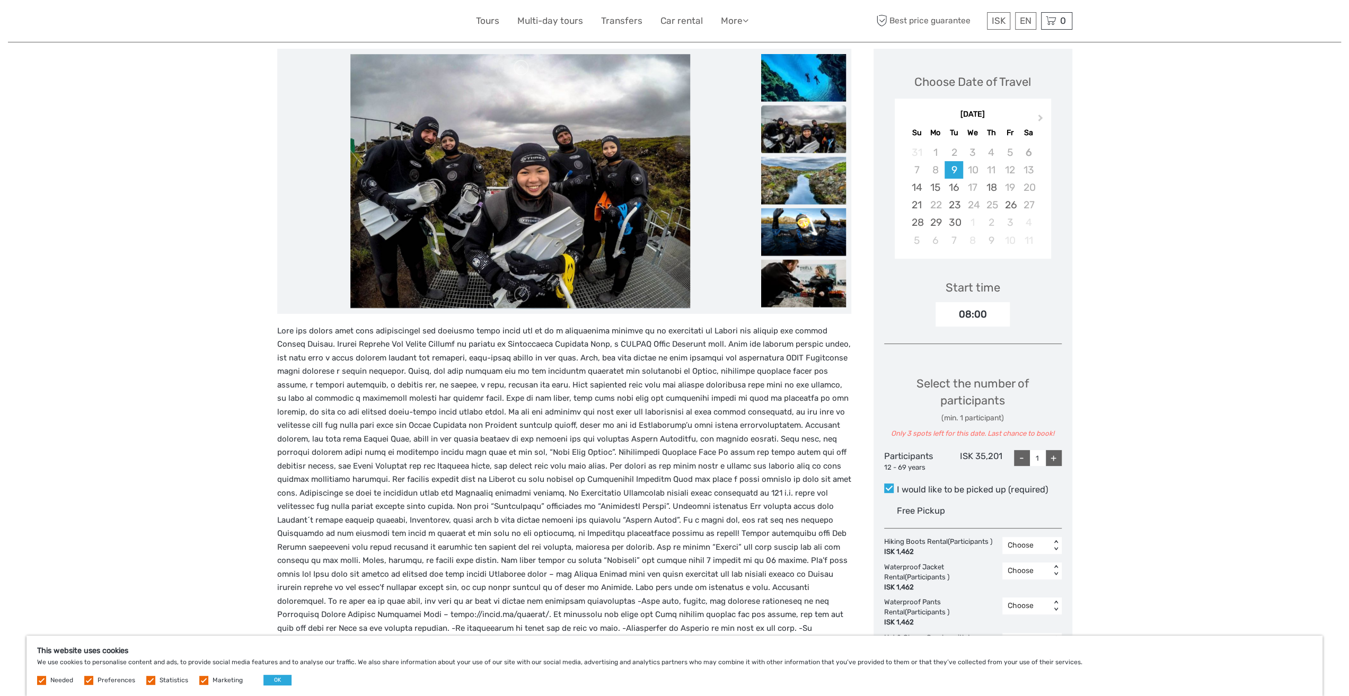
scroll to position [106, 0]
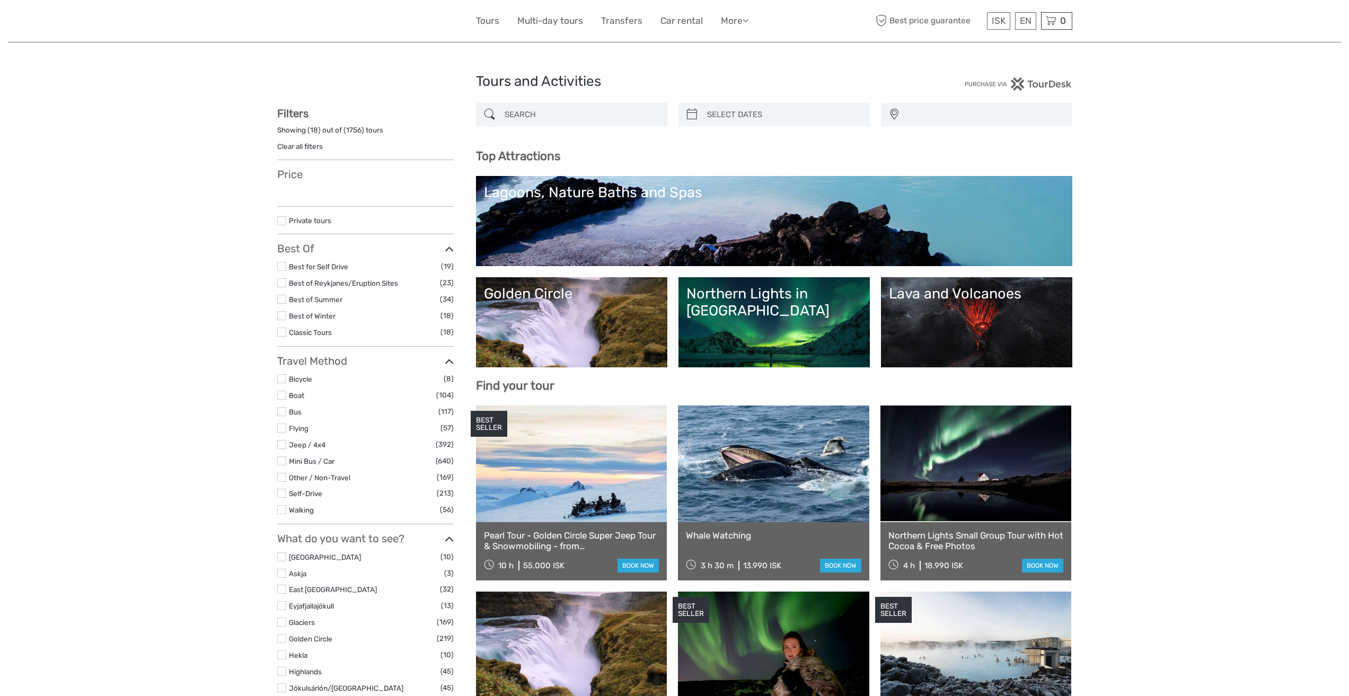
select select
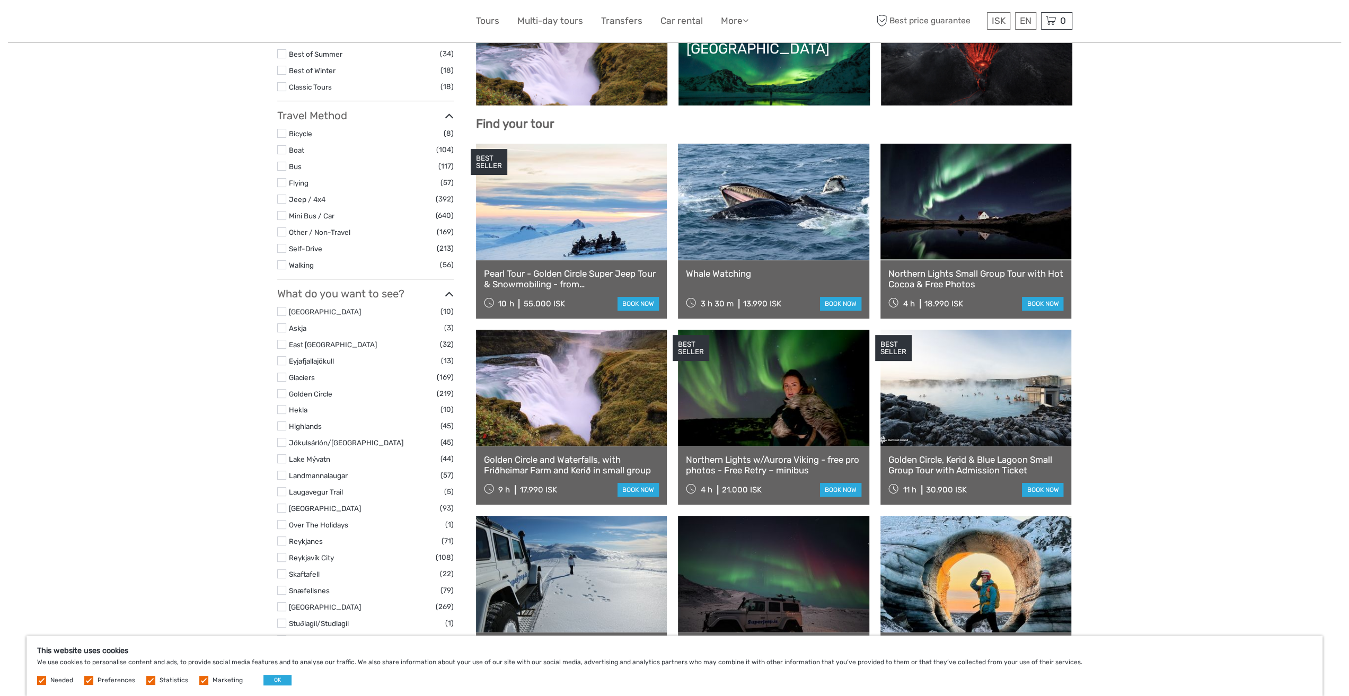
scroll to position [265, 0]
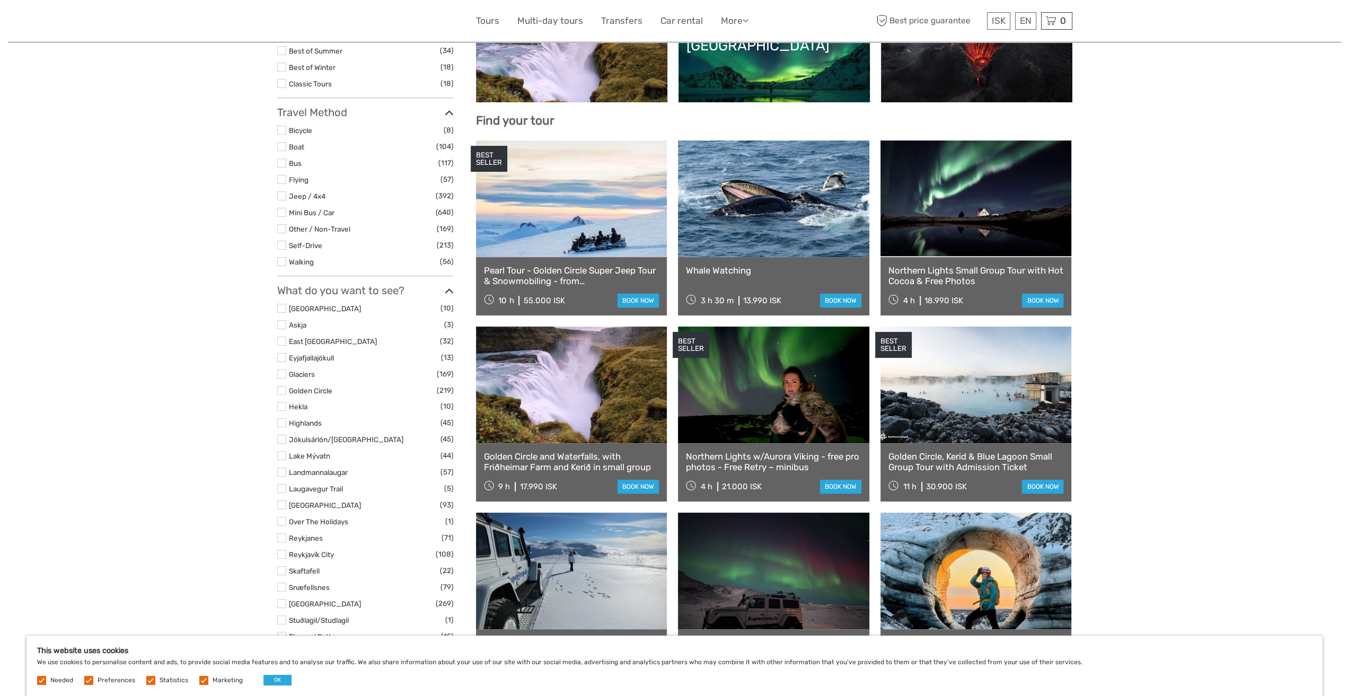
click at [283, 388] on label at bounding box center [281, 390] width 9 height 9
click at [0, 0] on input "checkbox" at bounding box center [0, 0] width 0 height 0
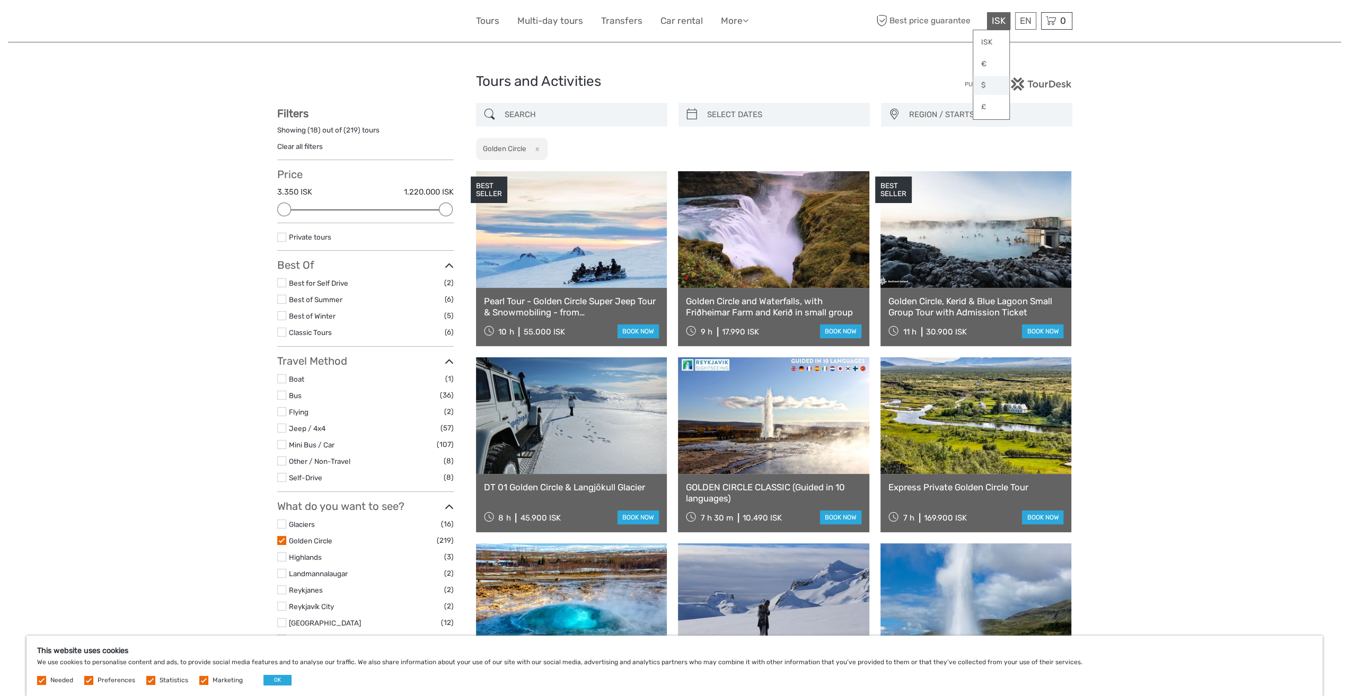
click at [983, 85] on link "$" at bounding box center [991, 85] width 36 height 19
drag, startPoint x: 445, startPoint y: 211, endPoint x: 376, endPoint y: 209, distance: 68.9
click at [376, 209] on div at bounding box center [381, 209] width 14 height 14
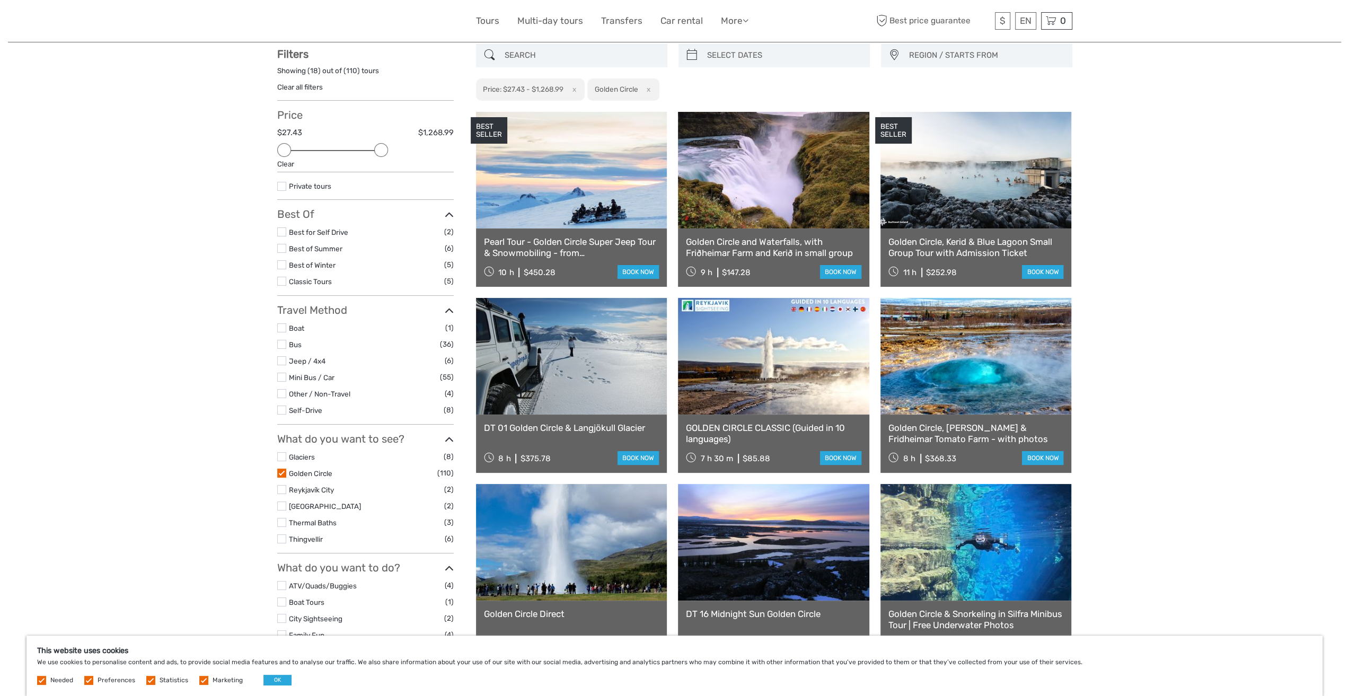
scroll to position [60, 0]
type input "06/09/2025"
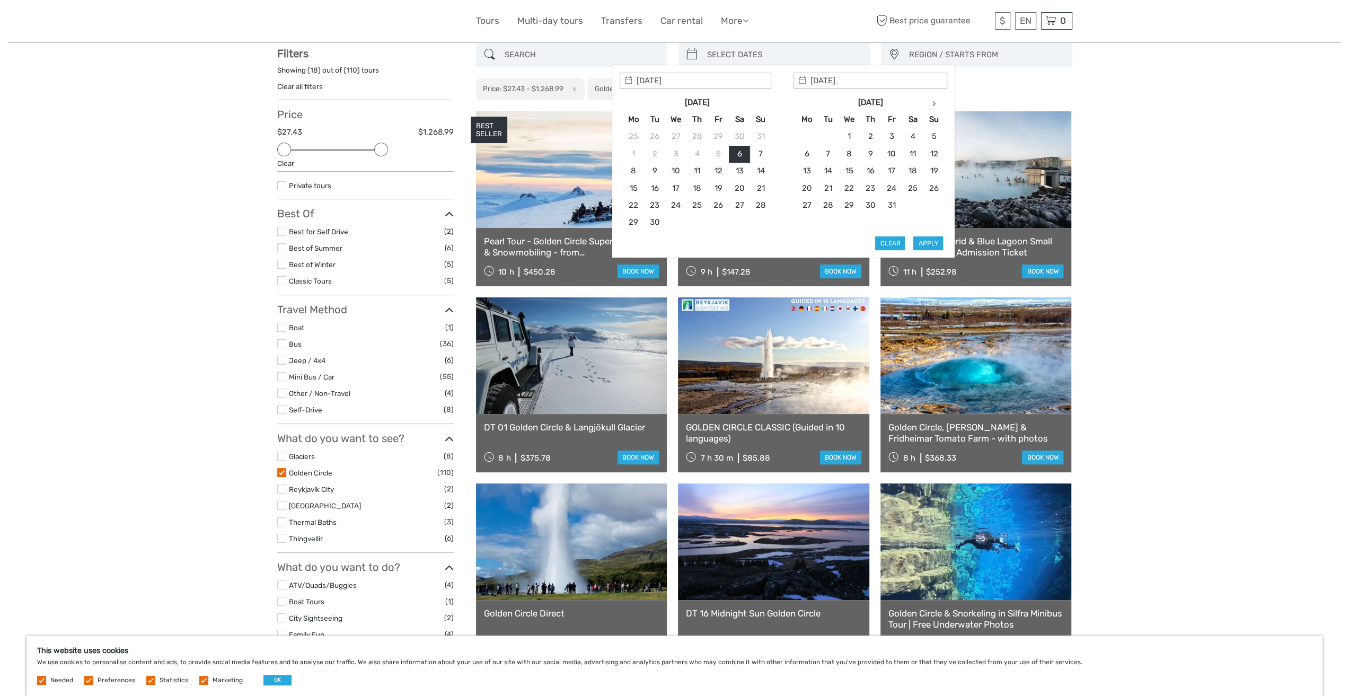
drag, startPoint x: 756, startPoint y: 54, endPoint x: 754, endPoint y: 59, distance: 5.5
click at [755, 57] on input "search" at bounding box center [784, 55] width 162 height 19
type input "21/09/2025"
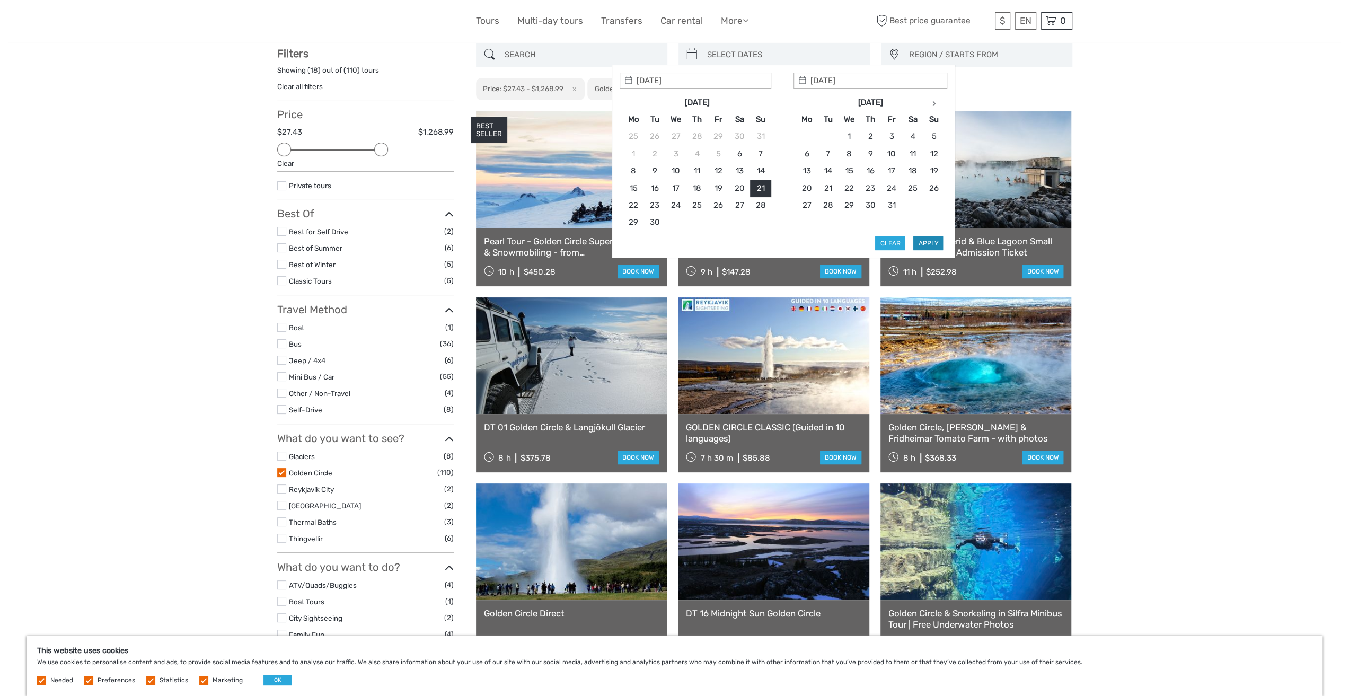
click at [921, 236] on button "Apply" at bounding box center [928, 243] width 30 height 14
type input "[DATE] - [DATE]"
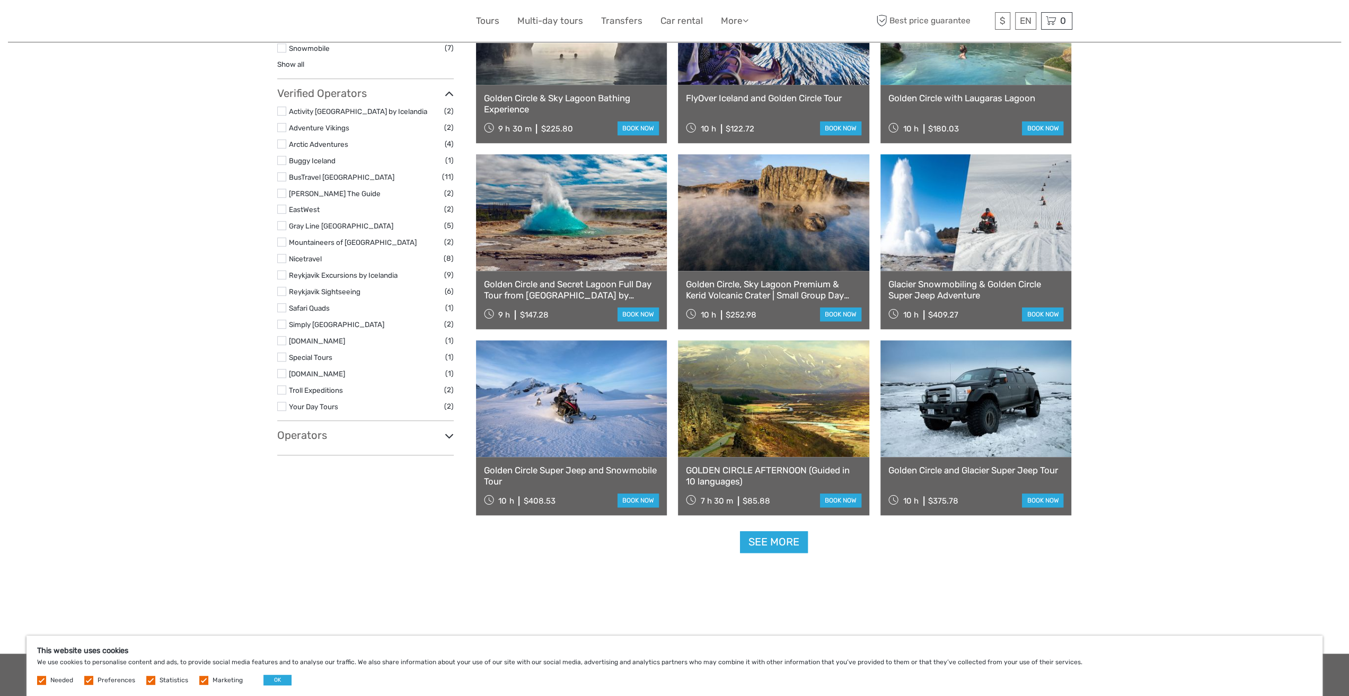
scroll to position [937, 0]
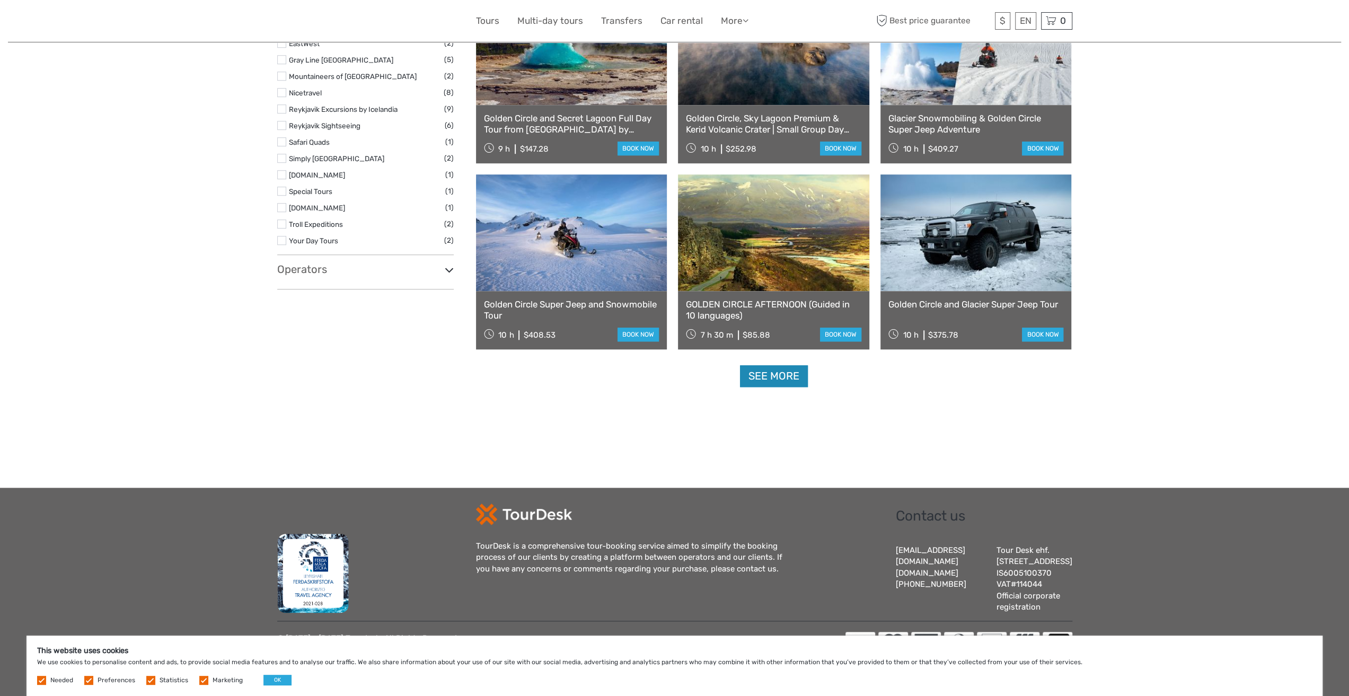
click at [781, 365] on link "See more" at bounding box center [774, 376] width 68 height 22
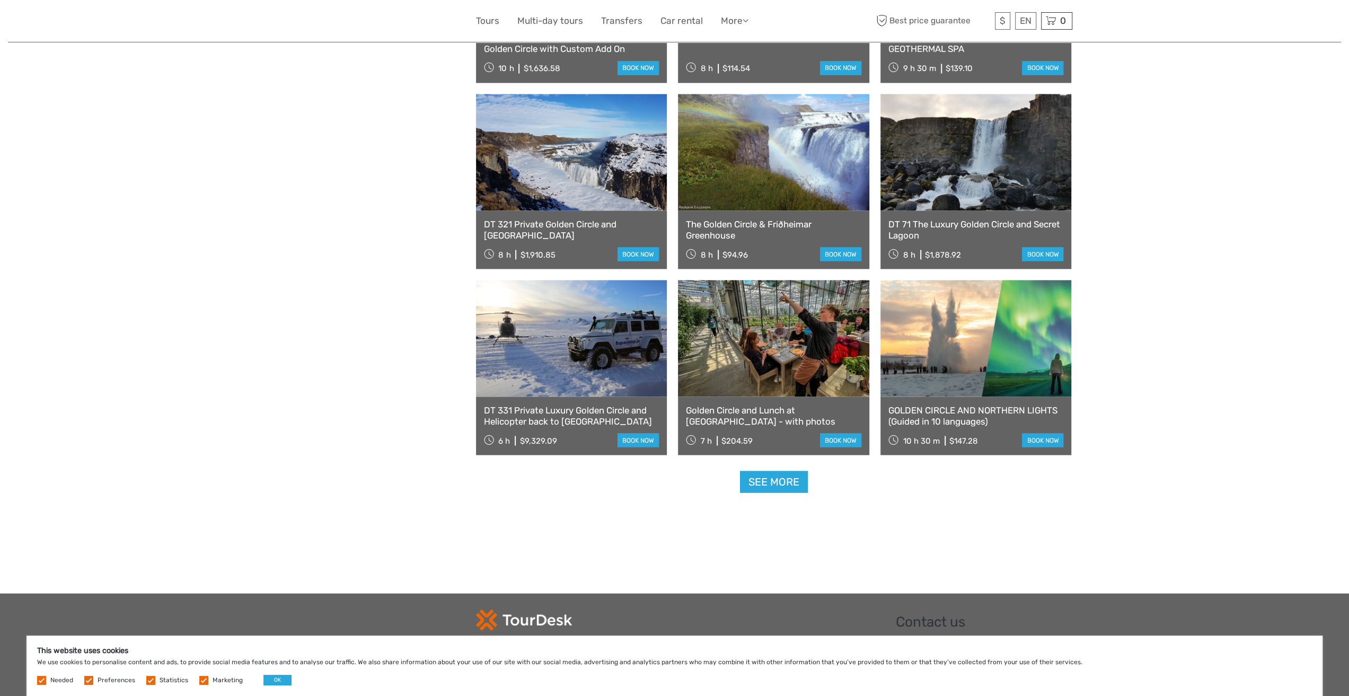
scroll to position [1960, 0]
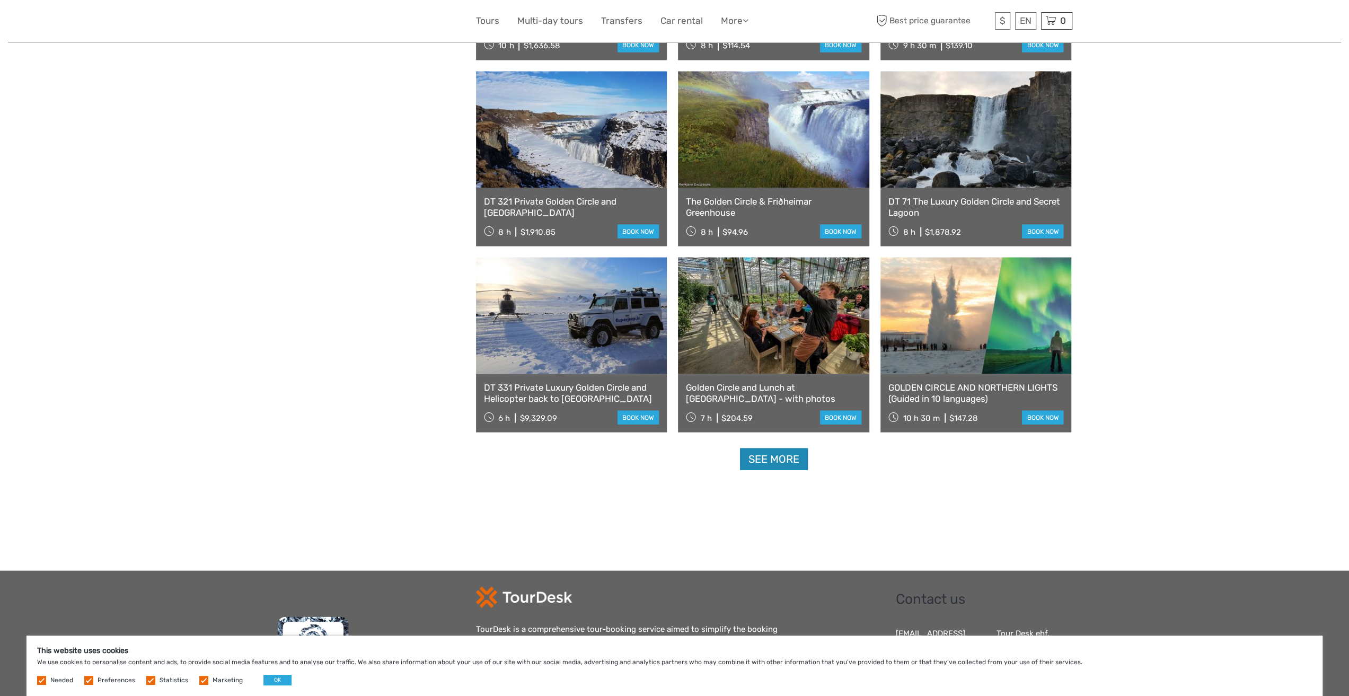
click at [784, 455] on link "See more" at bounding box center [774, 459] width 68 height 22
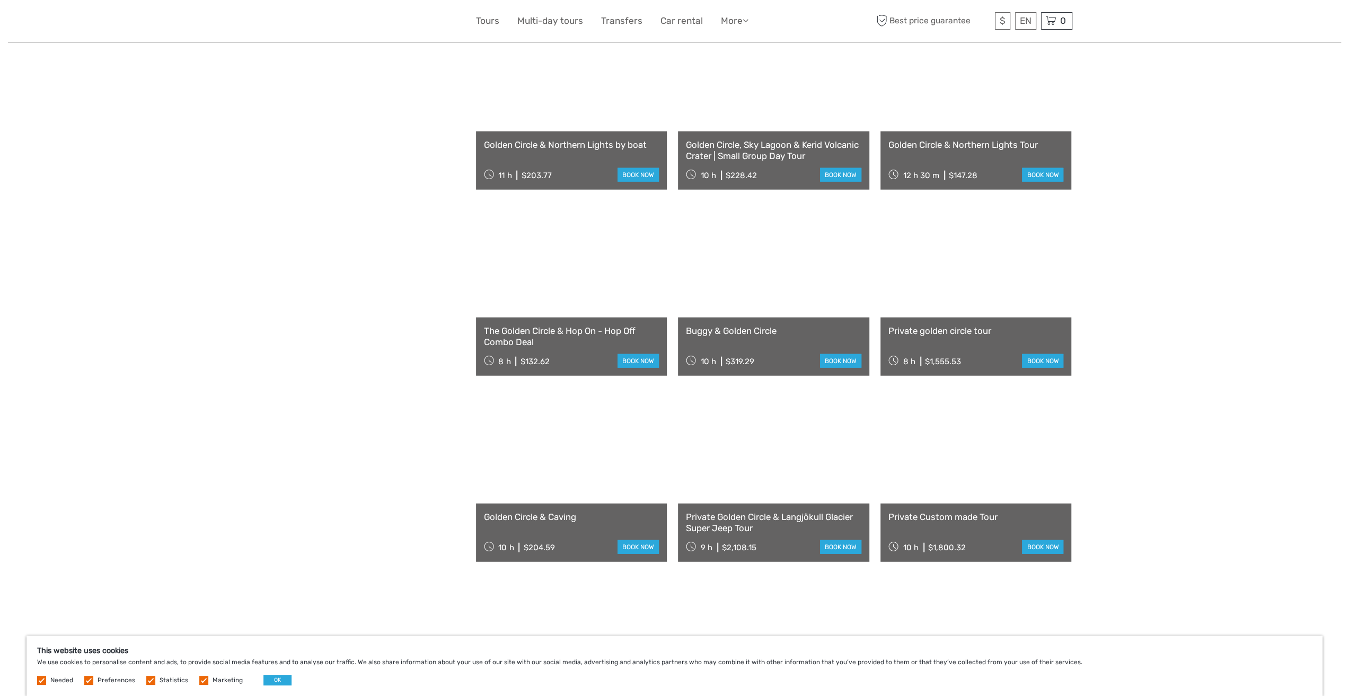
scroll to position [2596, 0]
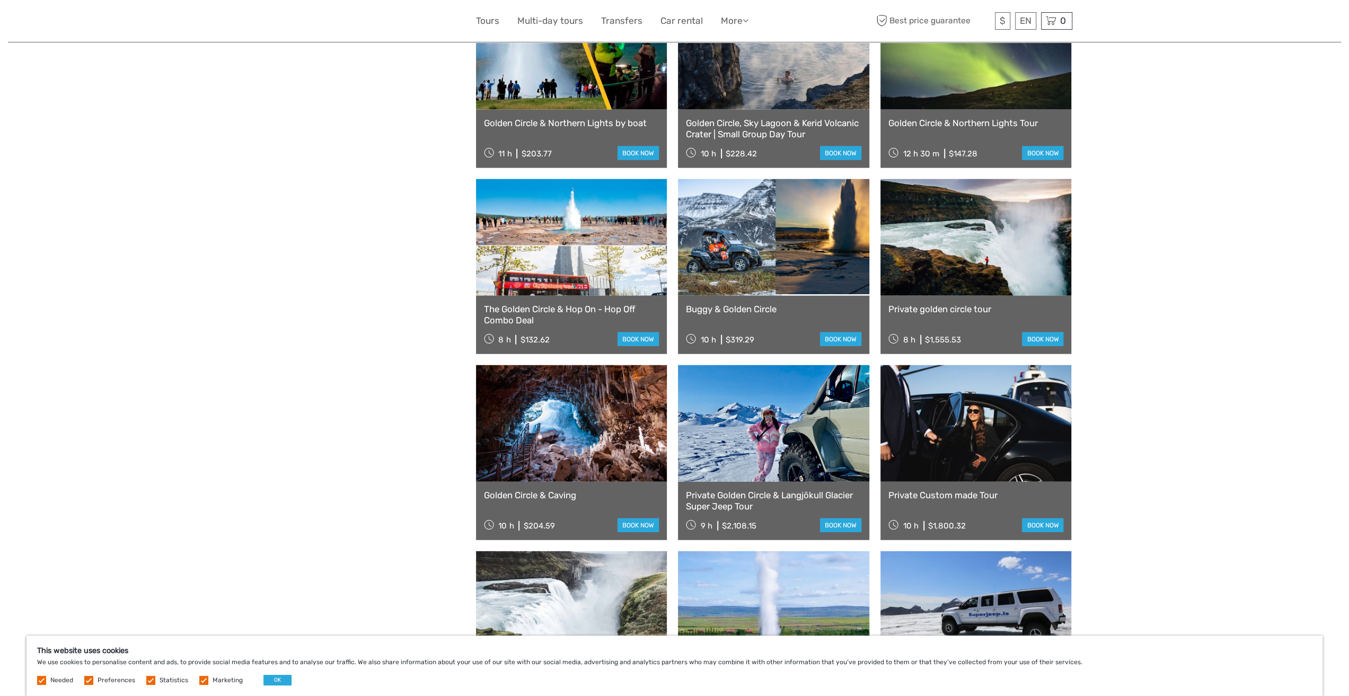
click at [554, 496] on link "Golden Circle & Caving" at bounding box center [571, 495] width 175 height 11
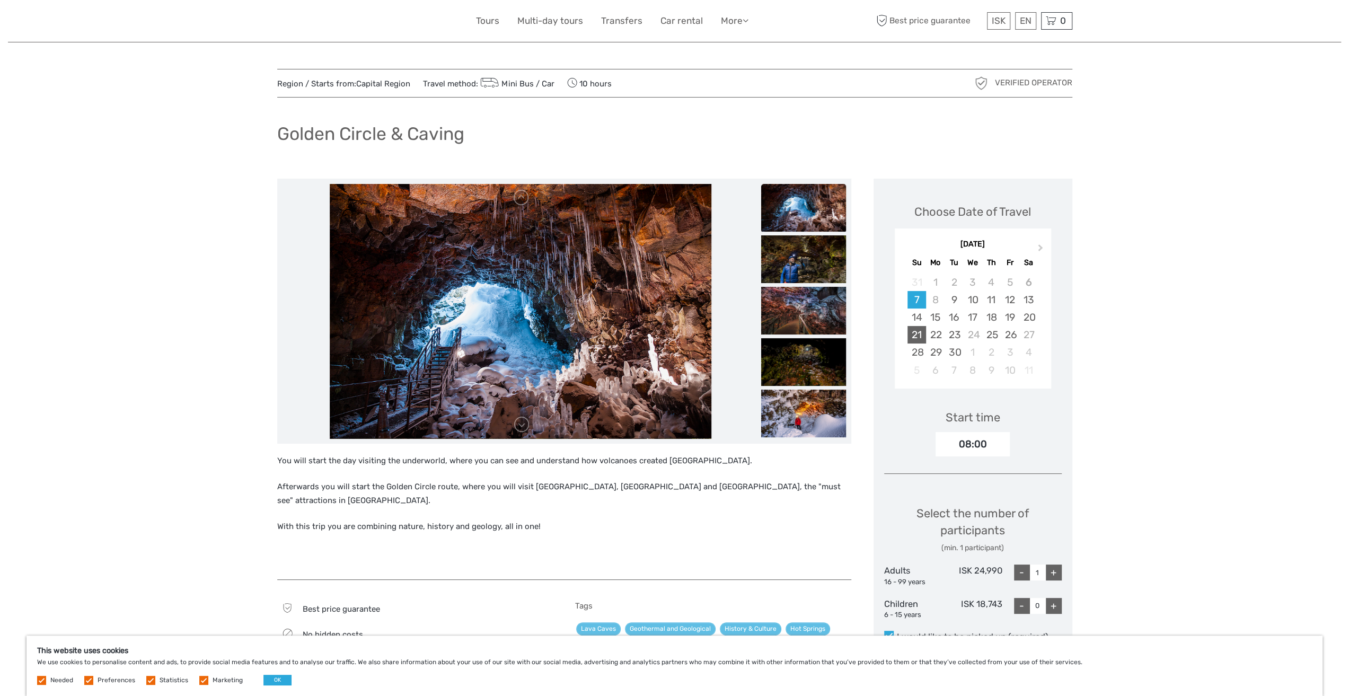
click at [910, 336] on div "21" at bounding box center [916, 334] width 19 height 17
click at [973, 444] on div "08:00" at bounding box center [972, 444] width 74 height 24
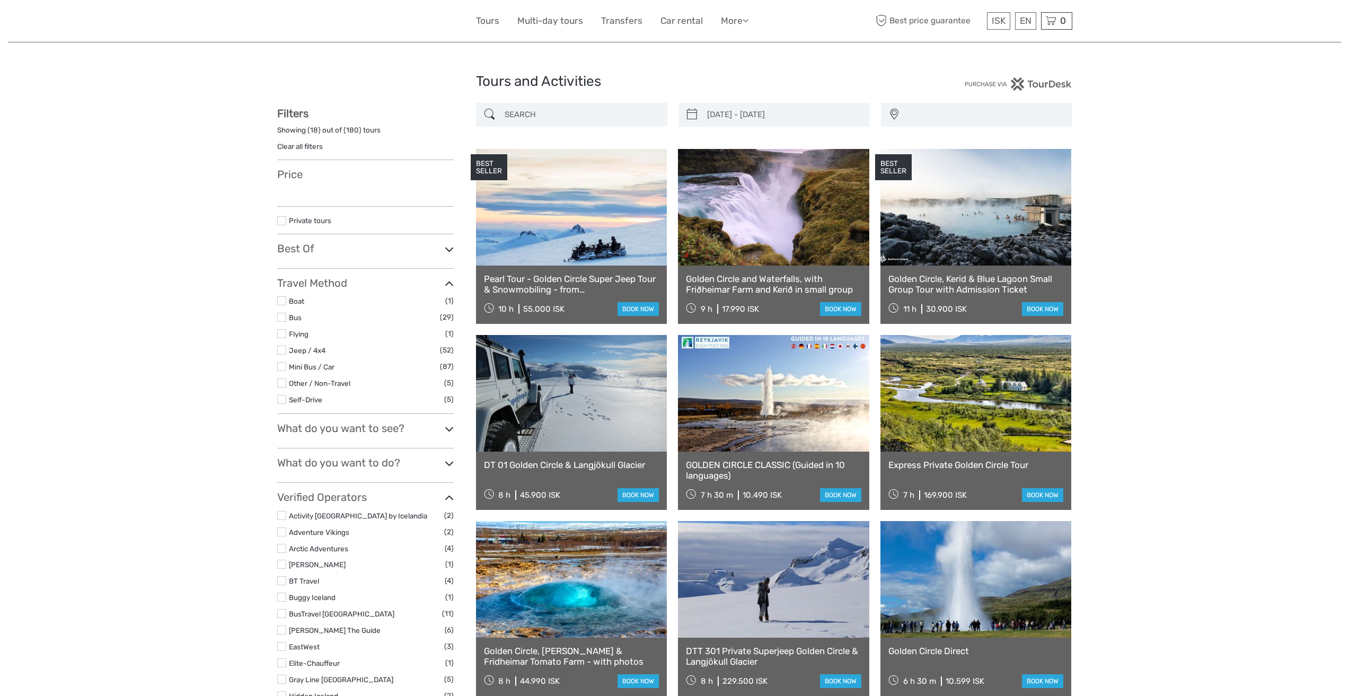
select select
type input "[DATE] - [DATE]"
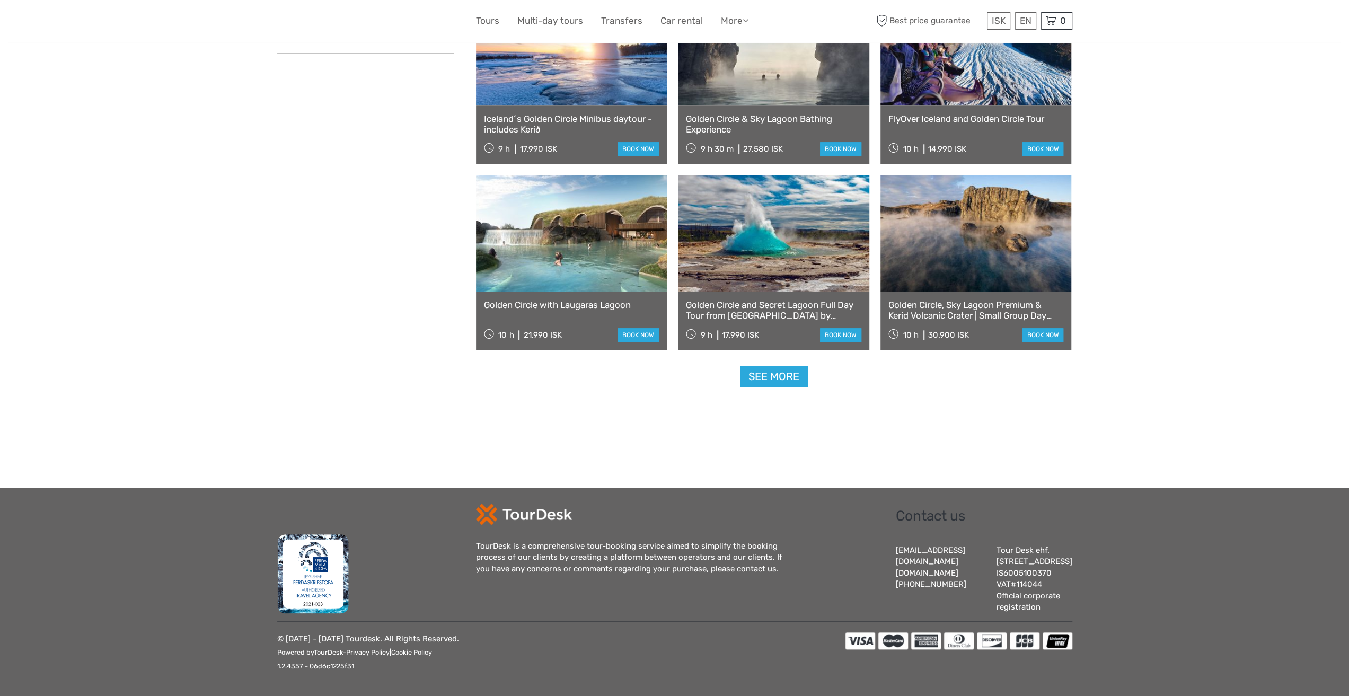
select select
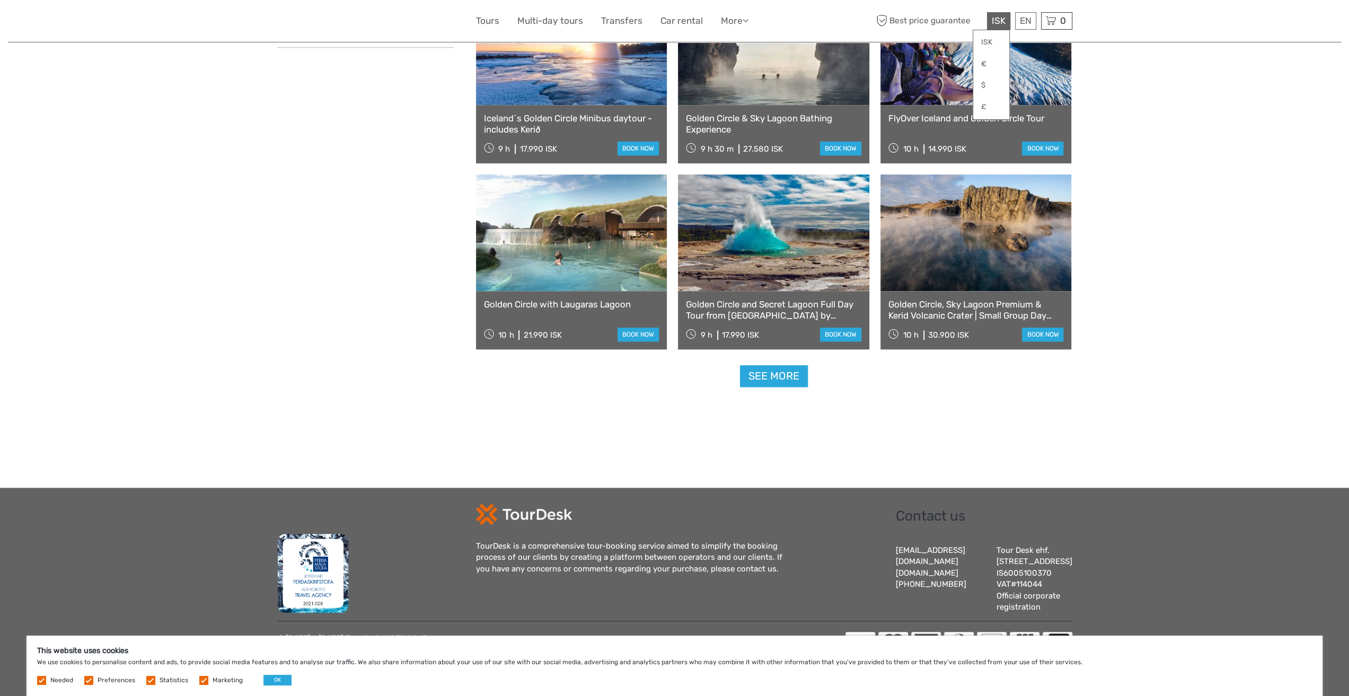
click at [1004, 23] on span "ISK" at bounding box center [998, 20] width 14 height 11
click at [981, 86] on link "$" at bounding box center [991, 85] width 36 height 19
click at [981, 84] on link "$" at bounding box center [991, 85] width 36 height 19
click at [876, 365] on div "See more" at bounding box center [774, 376] width 596 height 22
click at [793, 365] on link "See more" at bounding box center [774, 376] width 68 height 22
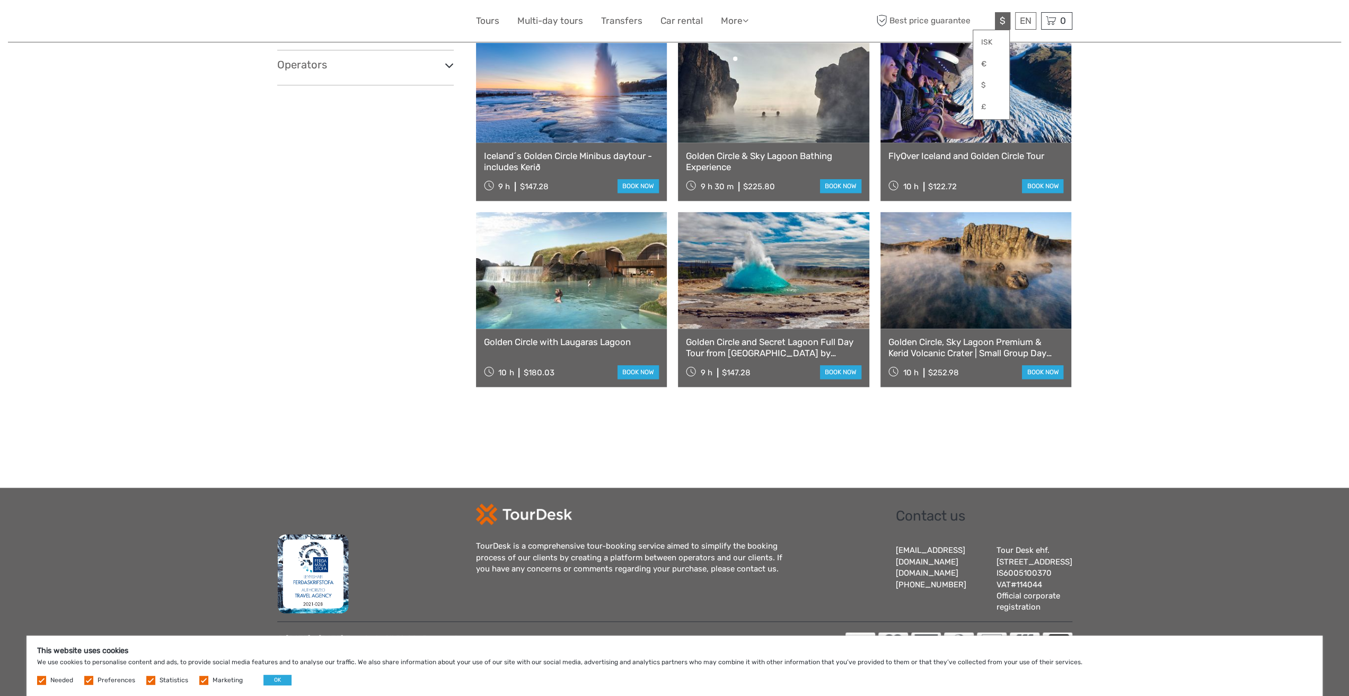
scroll to position [900, 0]
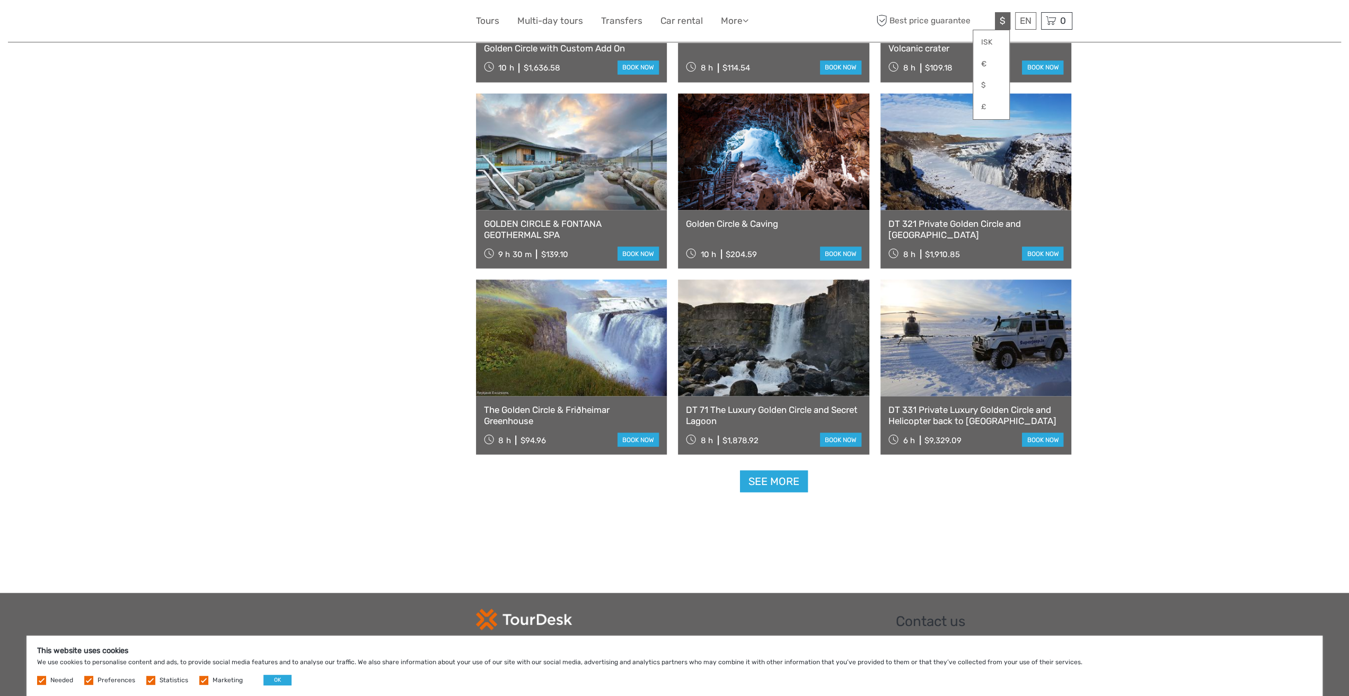
scroll to position [1960, 0]
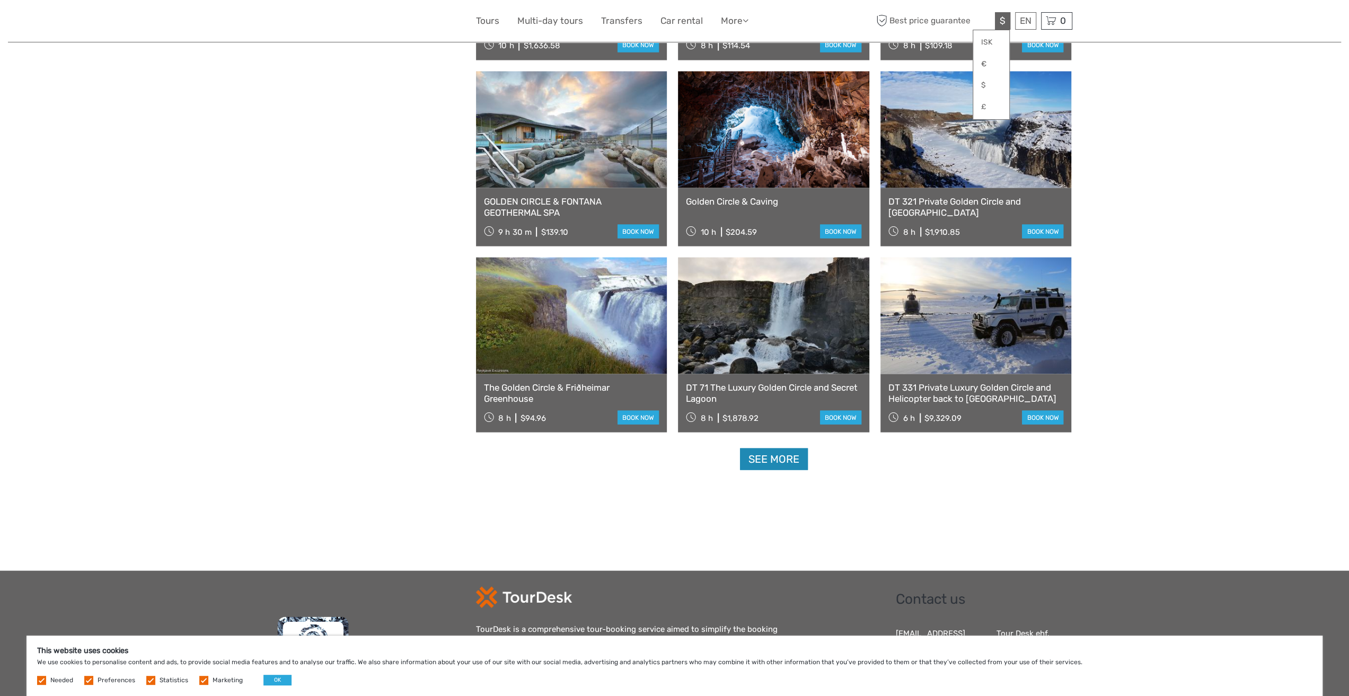
click at [782, 458] on link "See more" at bounding box center [774, 459] width 68 height 22
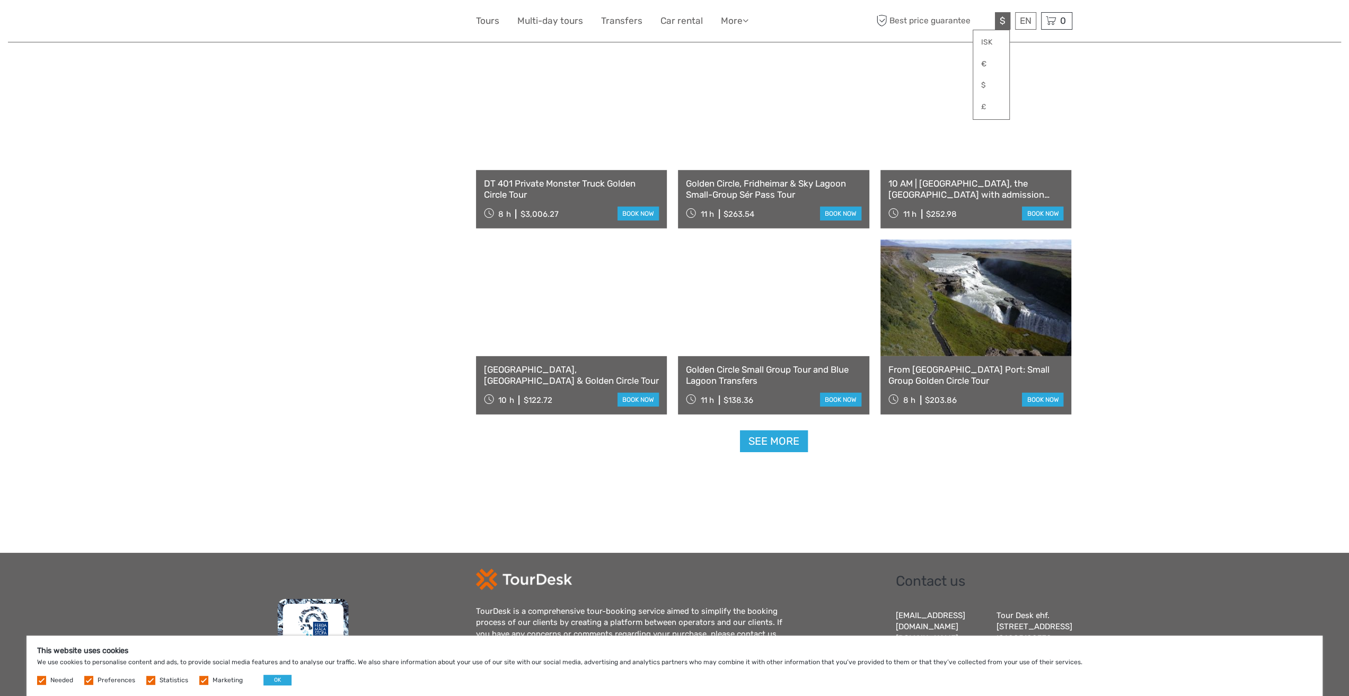
scroll to position [3169, 0]
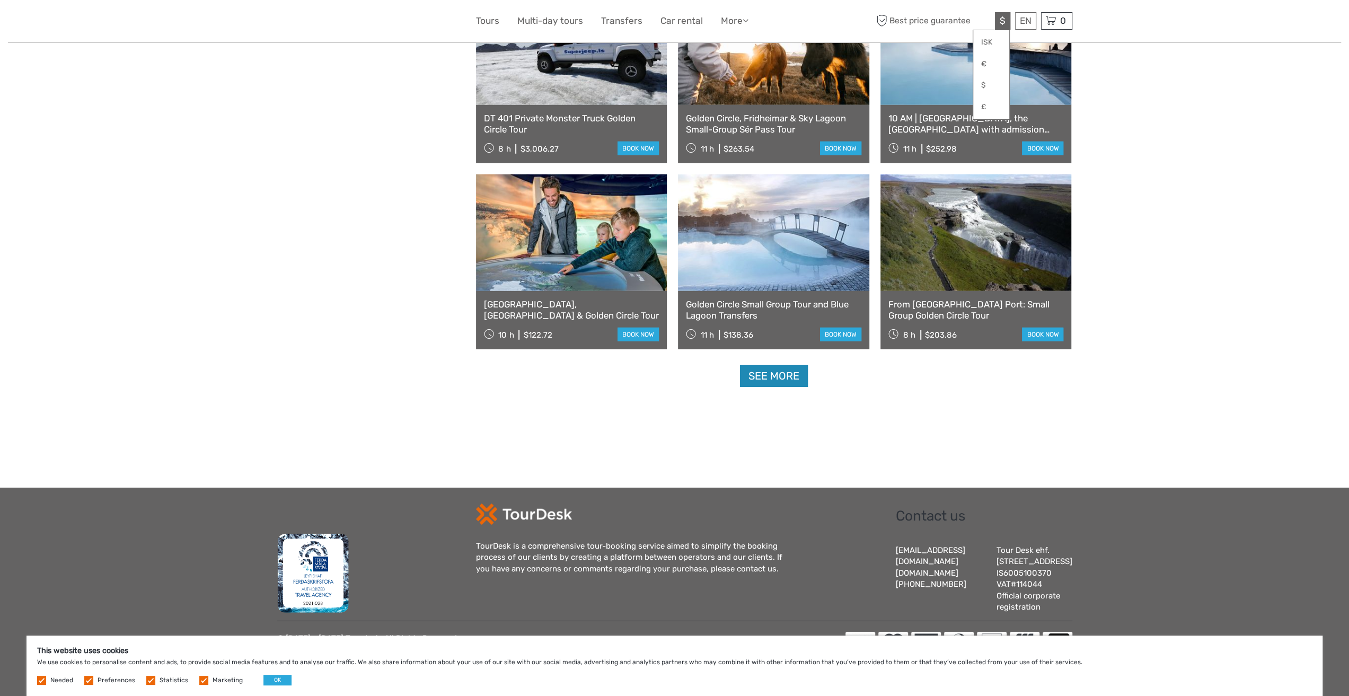
click at [787, 365] on link "See more" at bounding box center [774, 376] width 68 height 22
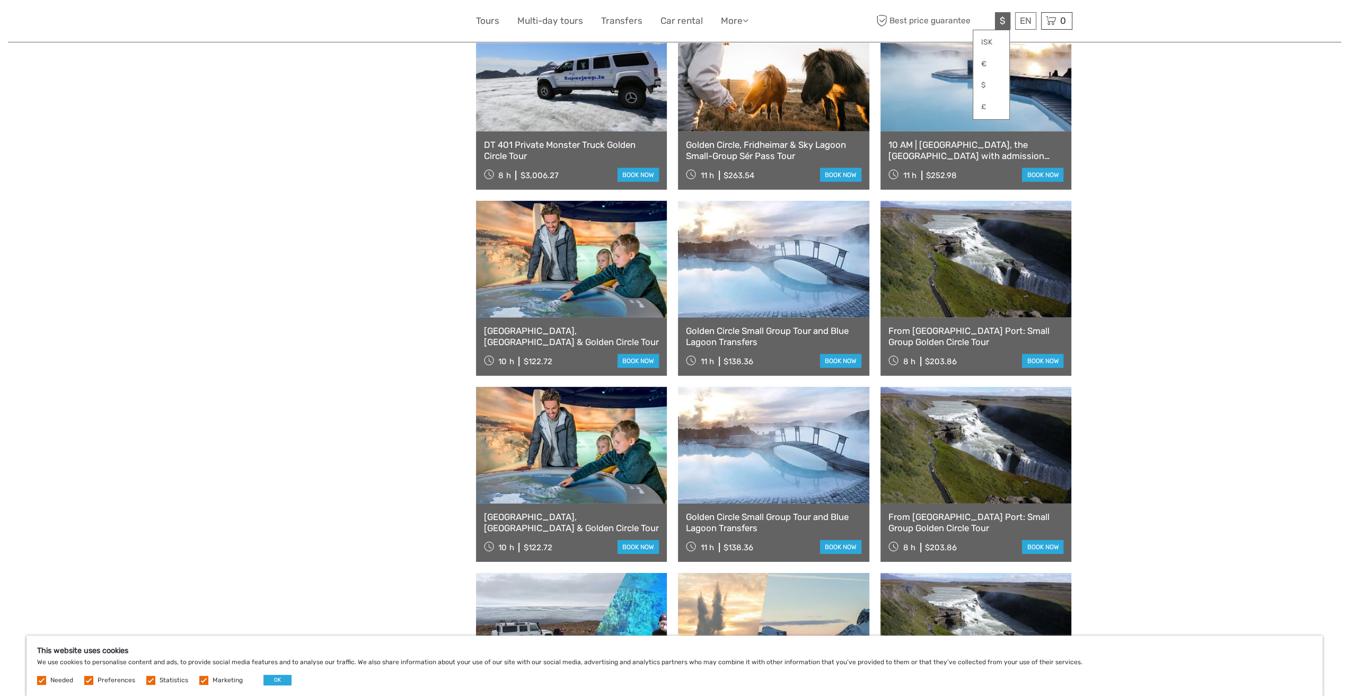
click at [578, 339] on link "[GEOGRAPHIC_DATA], [GEOGRAPHIC_DATA] & Golden Circle Tour" at bounding box center [571, 336] width 175 height 22
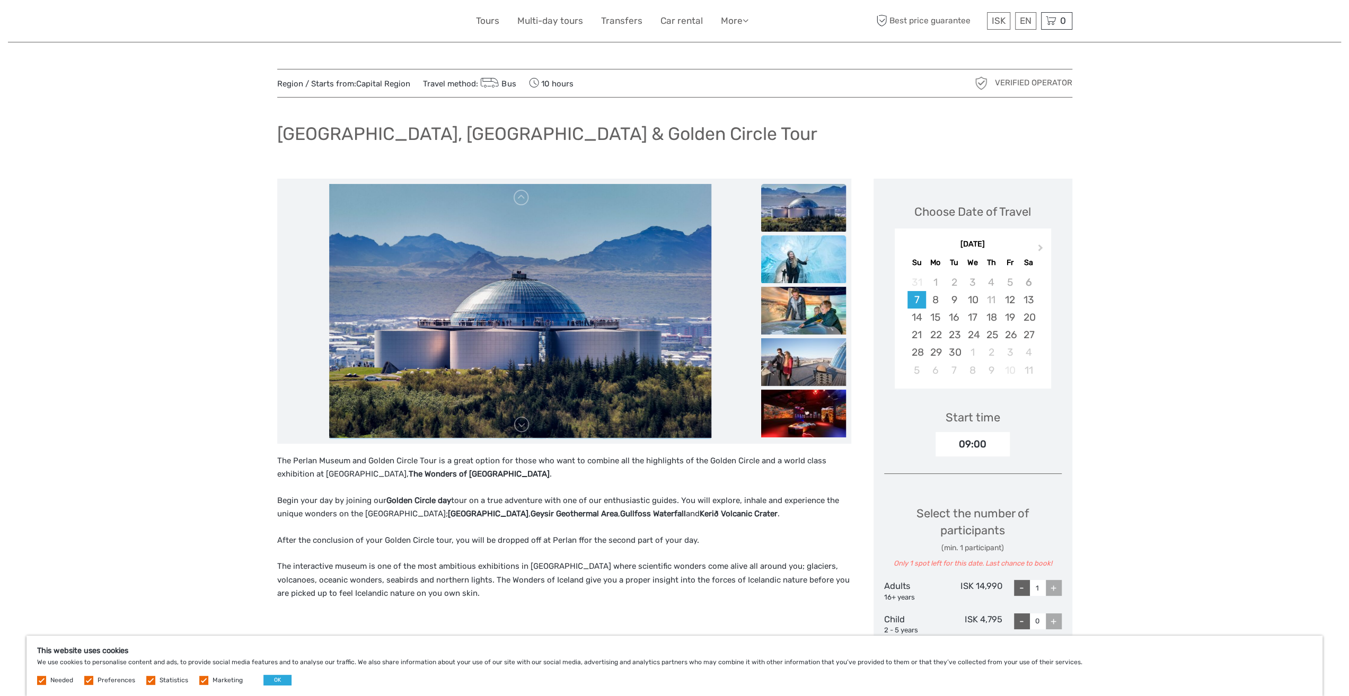
click at [786, 256] on img at bounding box center [803, 259] width 85 height 48
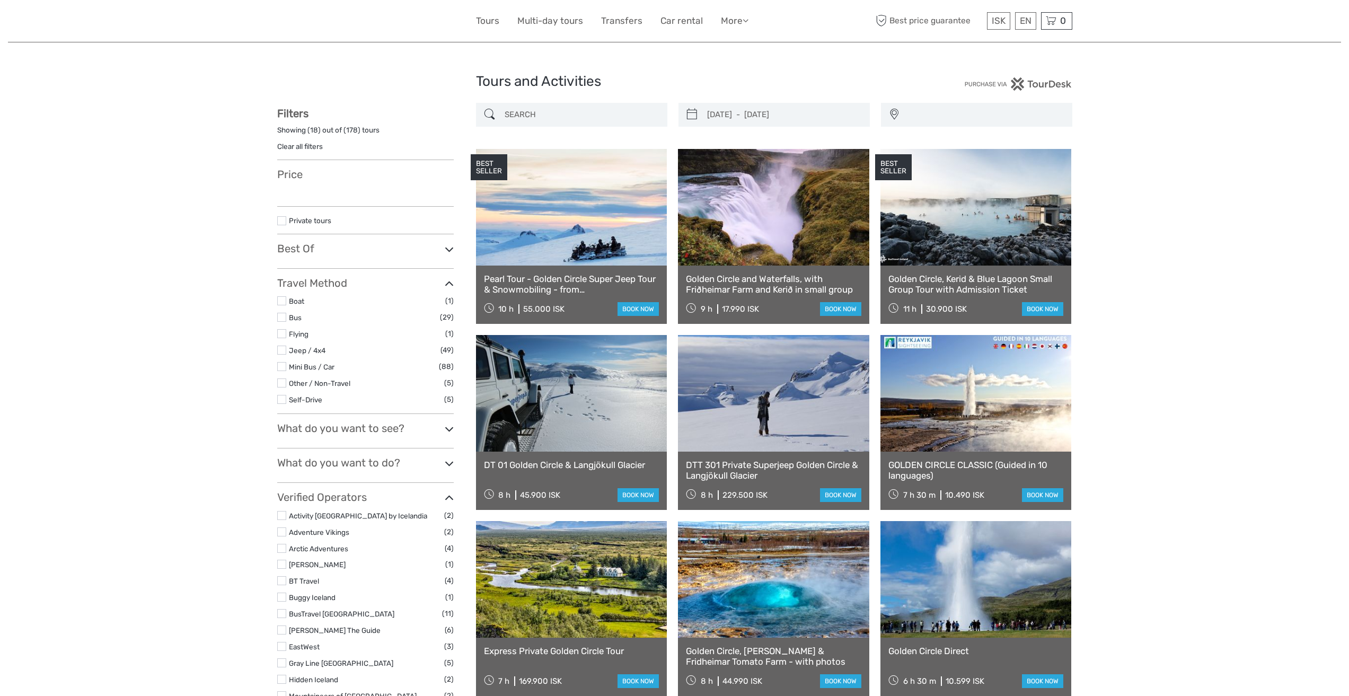
select select
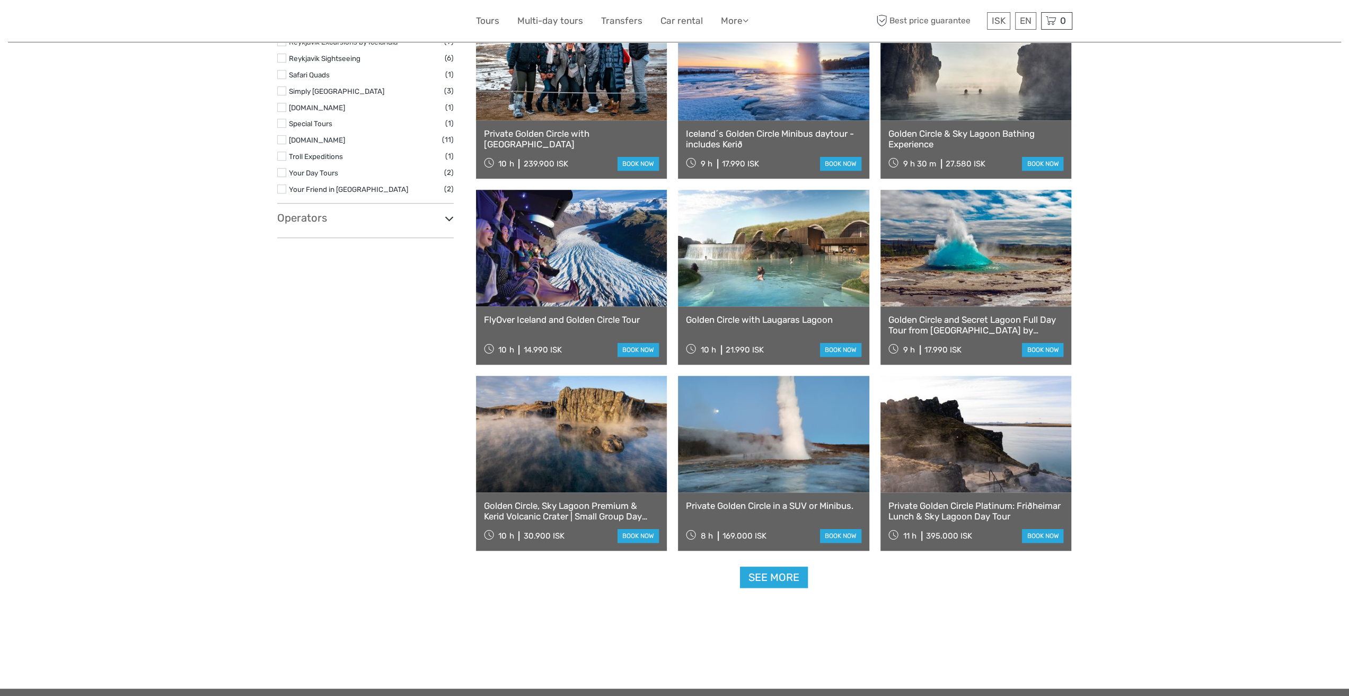
type input "[DATE] - [DATE]"
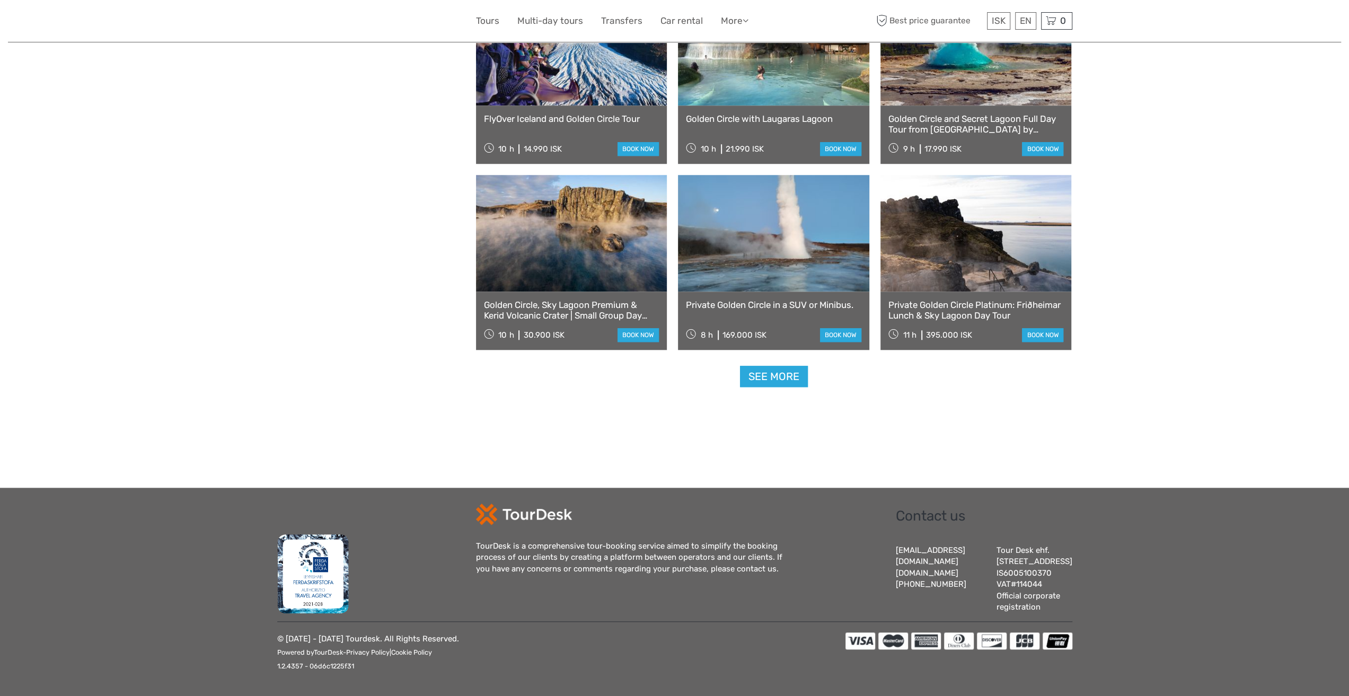
select select
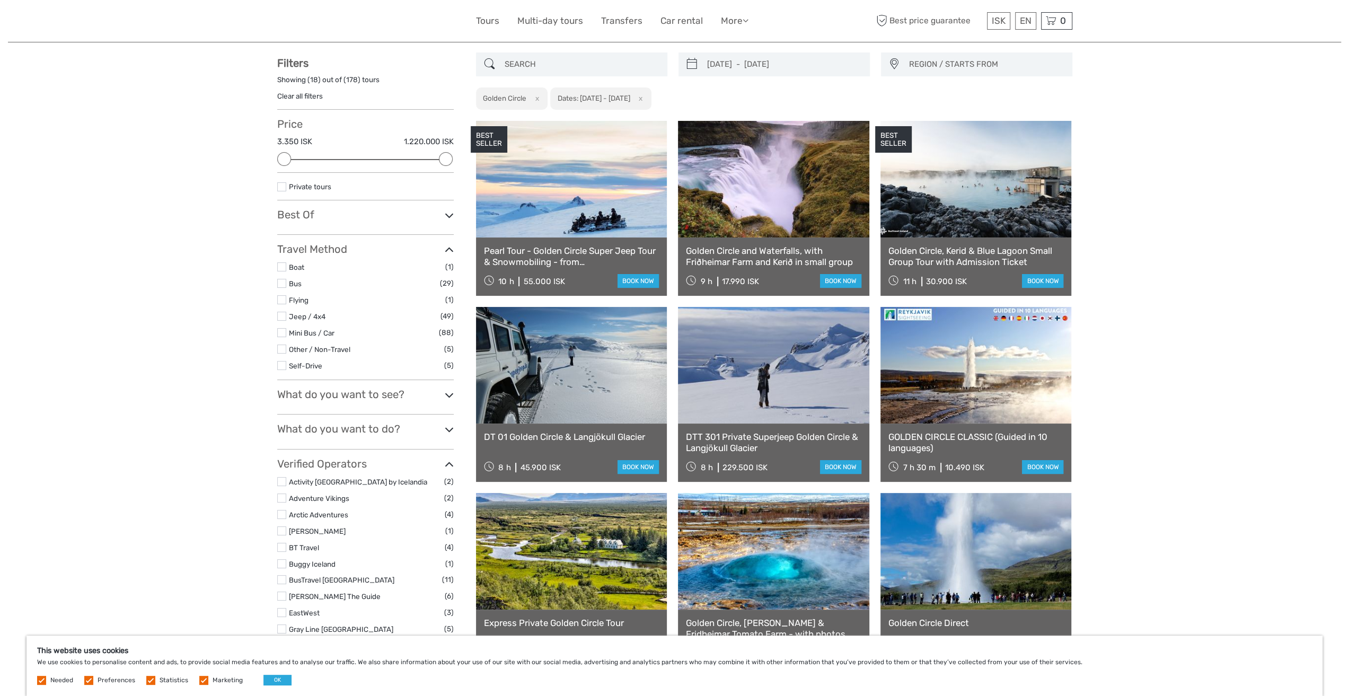
scroll to position [0, 0]
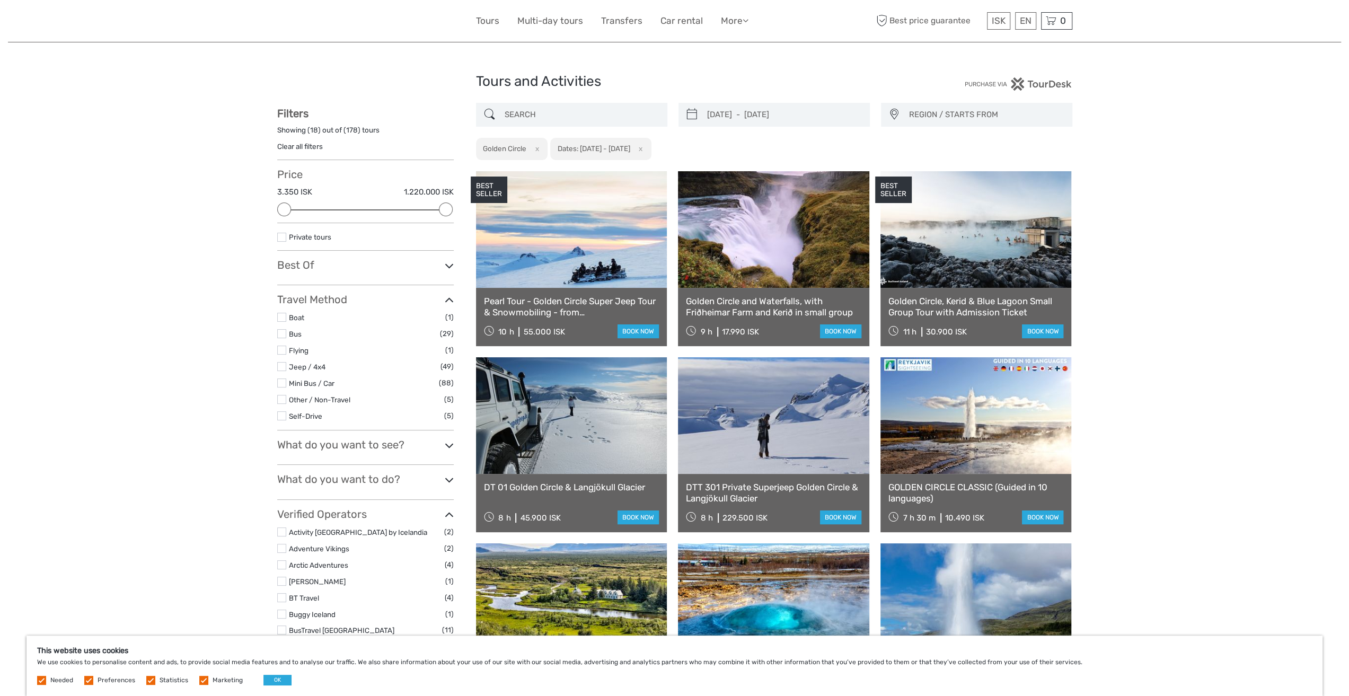
type input "[DATE]"
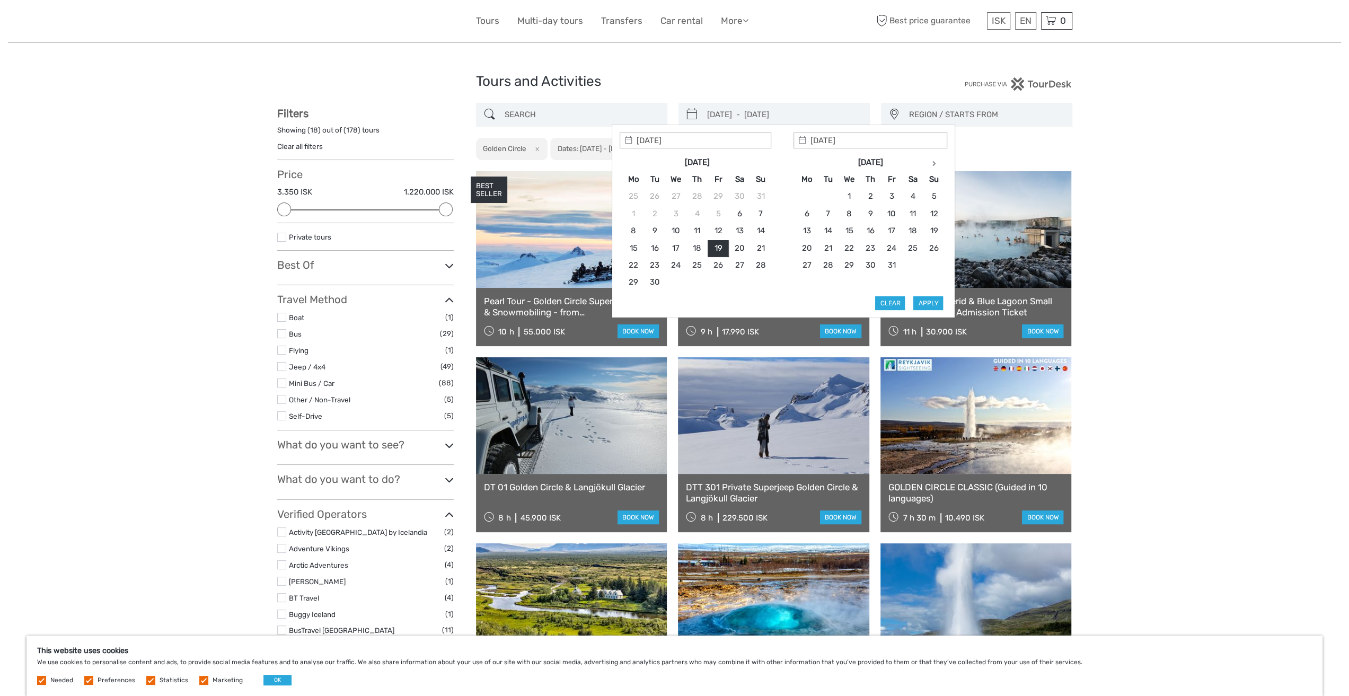
click at [781, 114] on input "[DATE] - [DATE]" at bounding box center [784, 114] width 162 height 19
type input "[DATE]"
click at [925, 299] on button "Apply" at bounding box center [928, 303] width 30 height 14
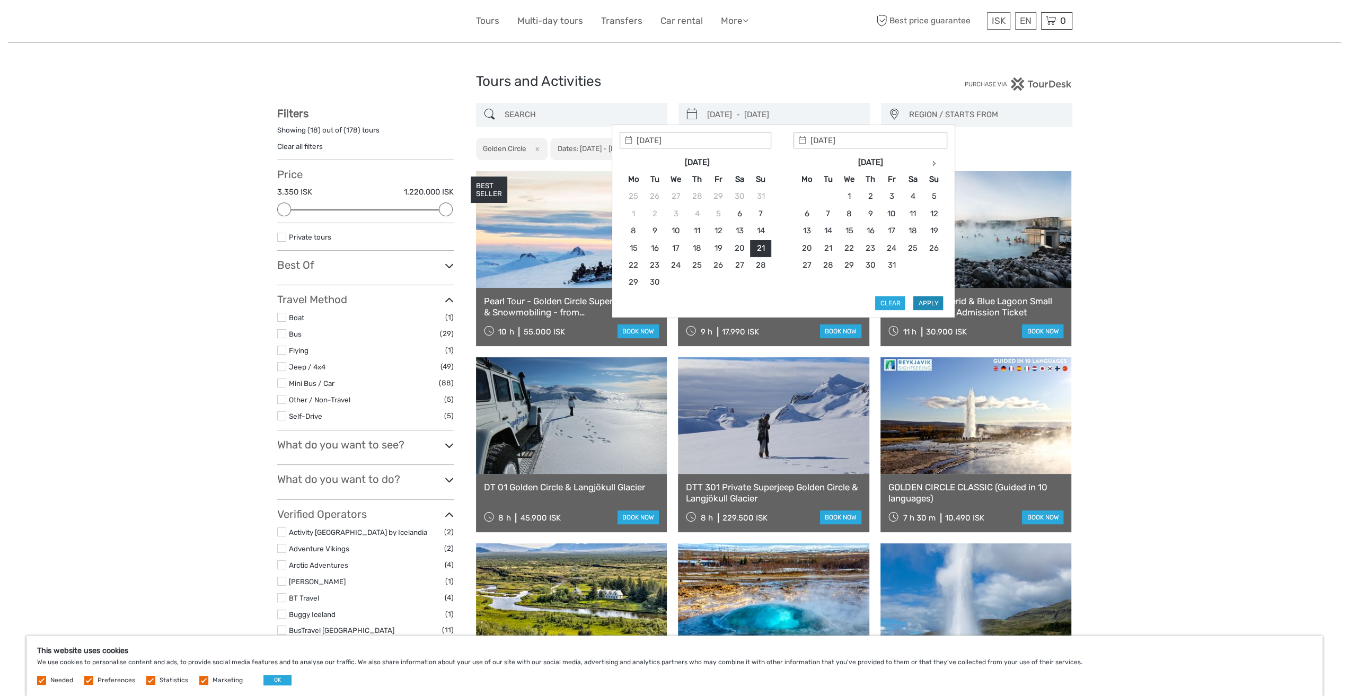
type input "[DATE] - [DATE]"
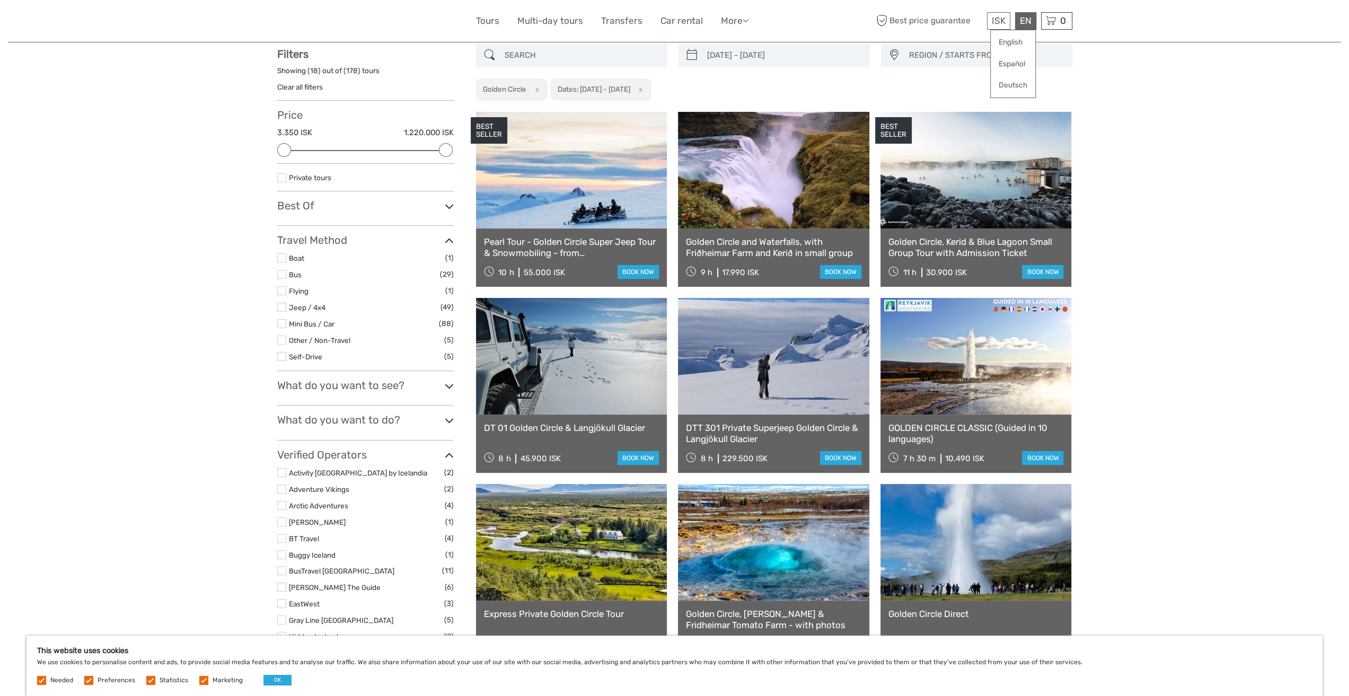
scroll to position [60, 0]
click at [987, 88] on link "$" at bounding box center [991, 85] width 36 height 19
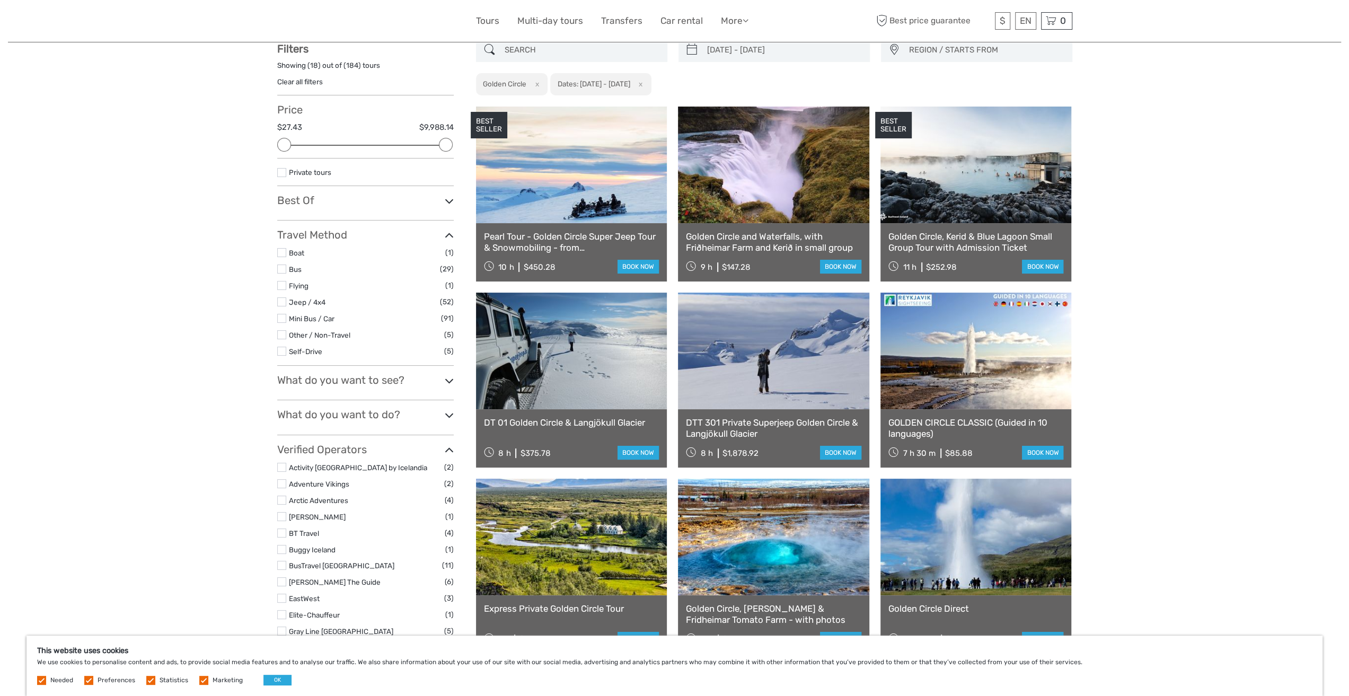
scroll to position [7, 0]
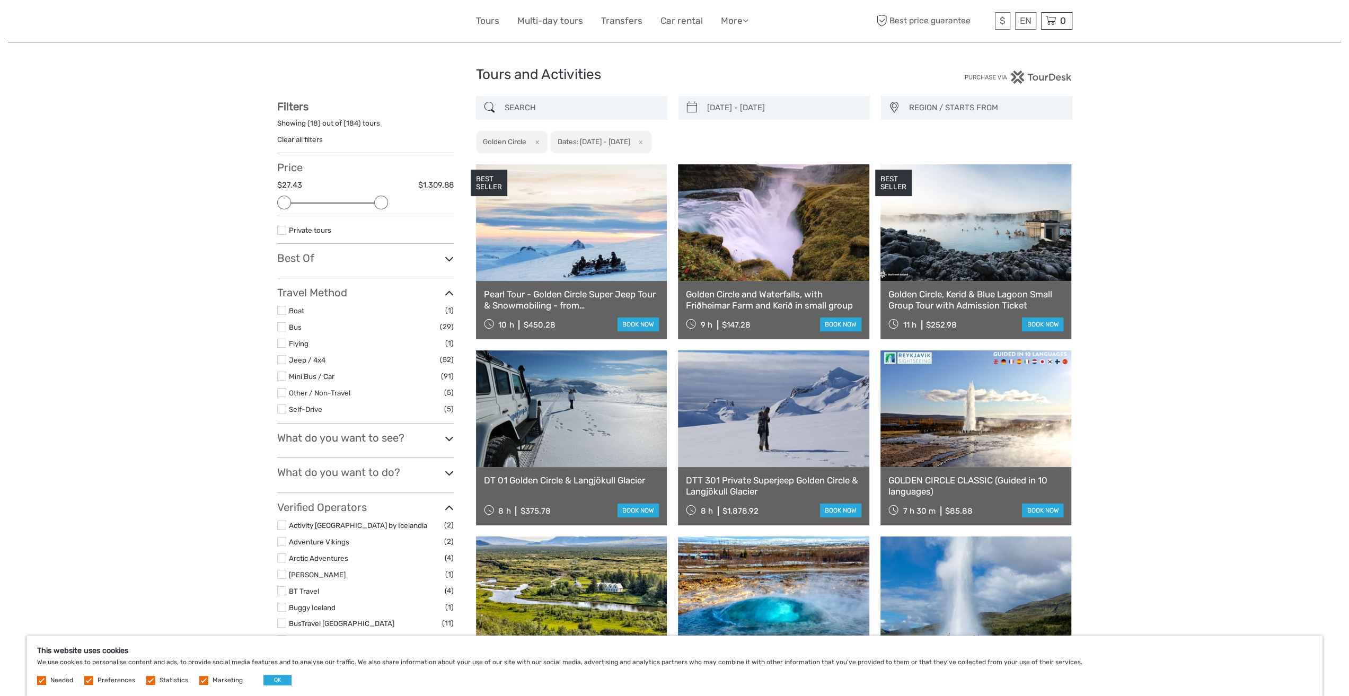
drag, startPoint x: 443, startPoint y: 201, endPoint x: 382, endPoint y: 197, distance: 61.6
click at [382, 197] on div at bounding box center [381, 203] width 14 height 14
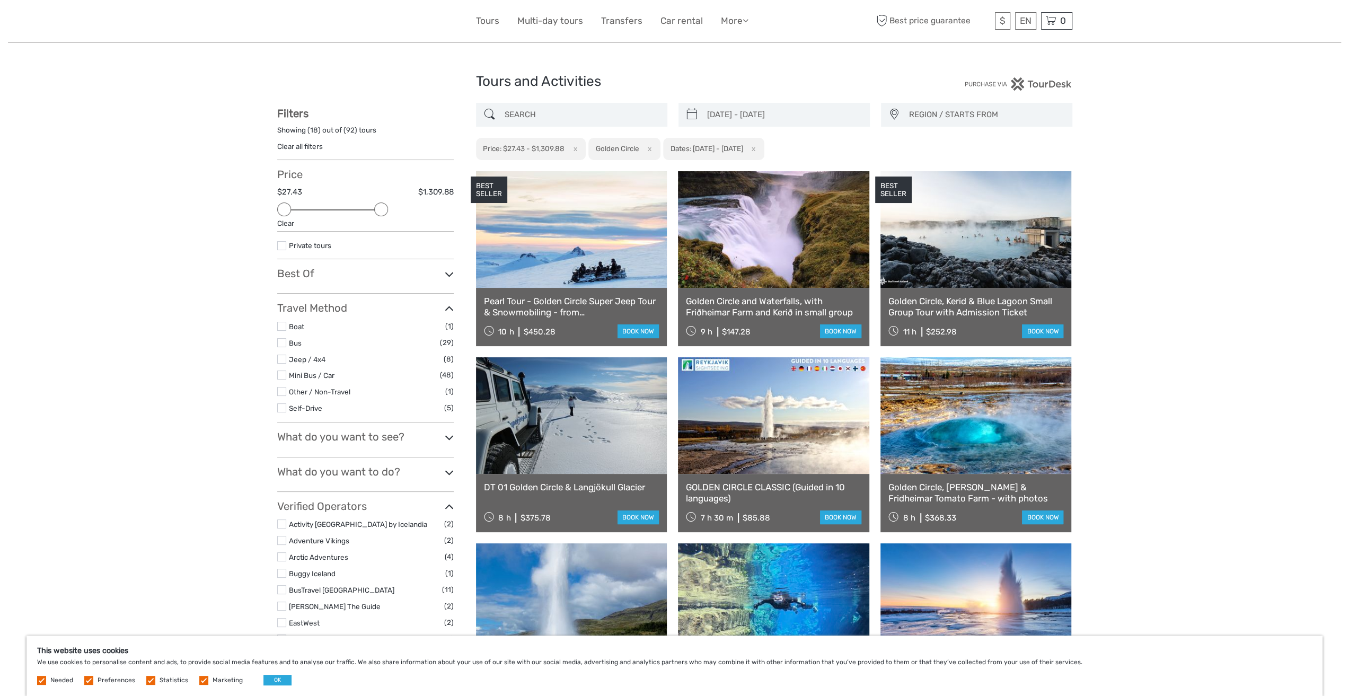
click at [446, 436] on icon at bounding box center [449, 437] width 9 height 14
click at [1101, 255] on div "Tours and Activities Tours and Activities 21/09/2025 - 21/09/2025 REGION / STAR…" at bounding box center [674, 707] width 1333 height 1414
click at [555, 109] on input "search" at bounding box center [581, 114] width 162 height 19
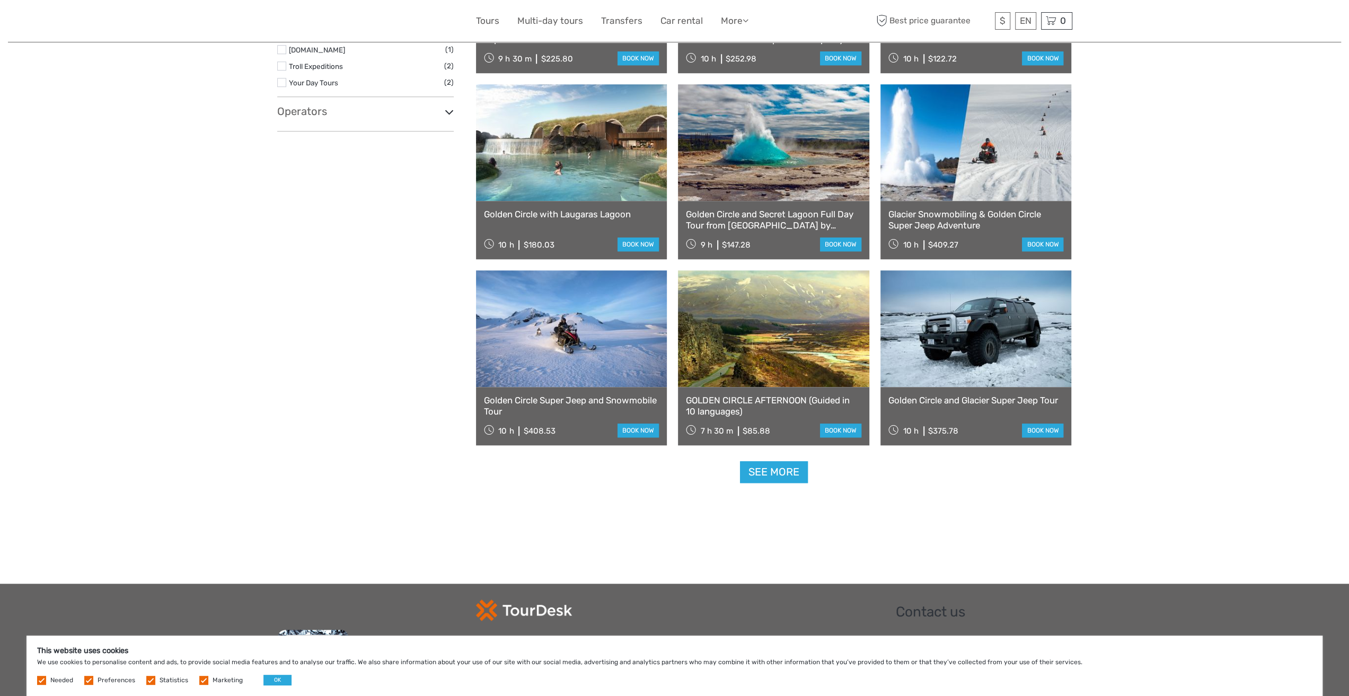
scroll to position [831, 0]
click at [755, 471] on link "See more" at bounding box center [774, 471] width 68 height 22
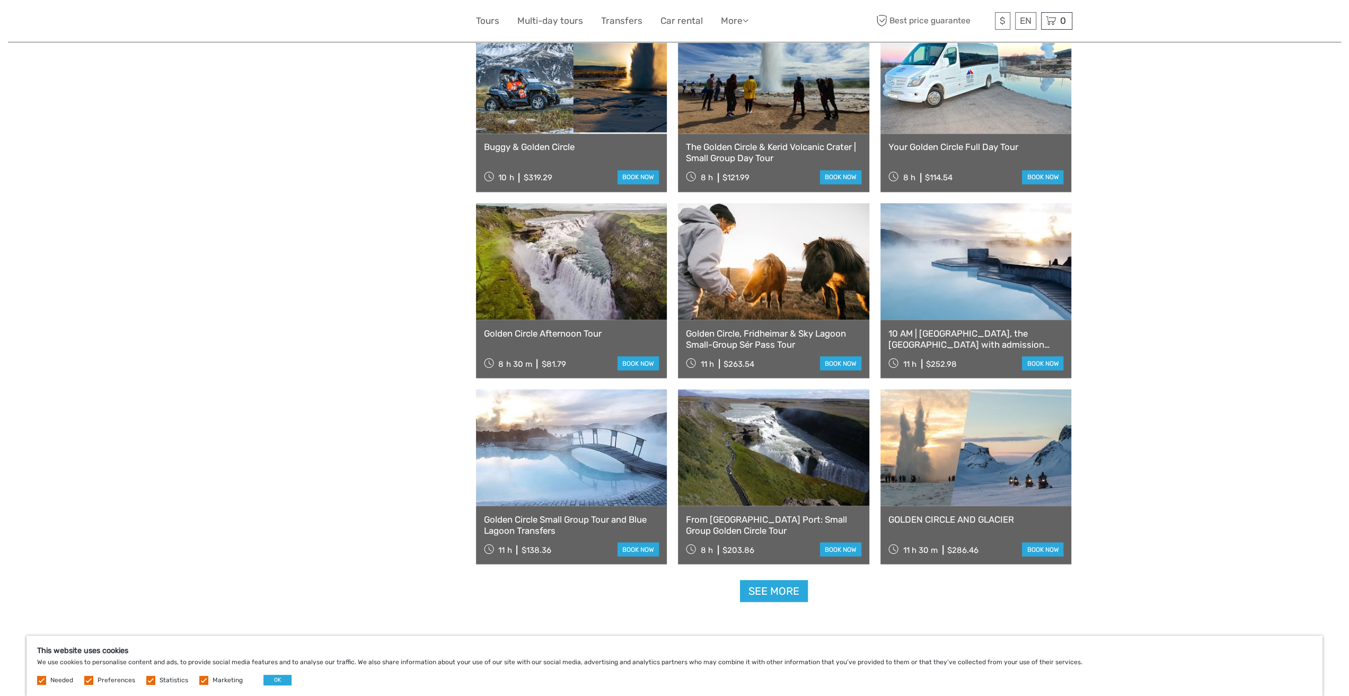
scroll to position [1944, 0]
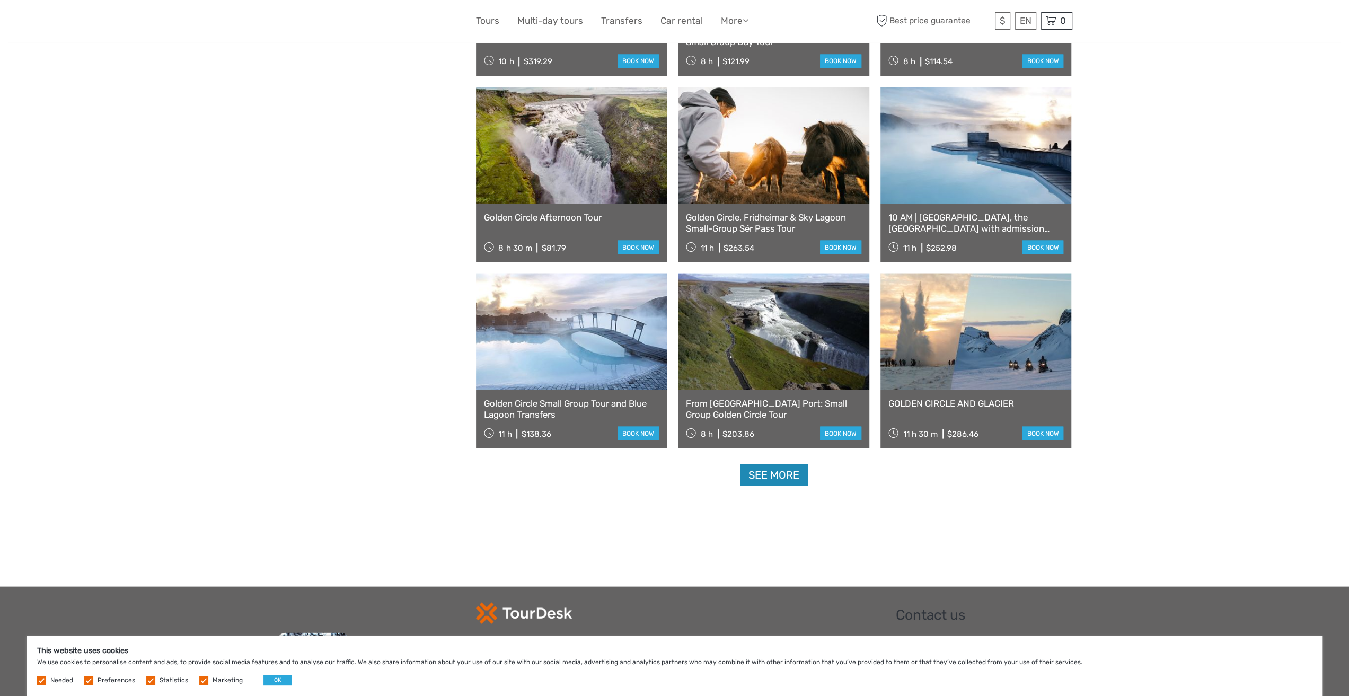
click at [766, 475] on link "See more" at bounding box center [774, 475] width 68 height 22
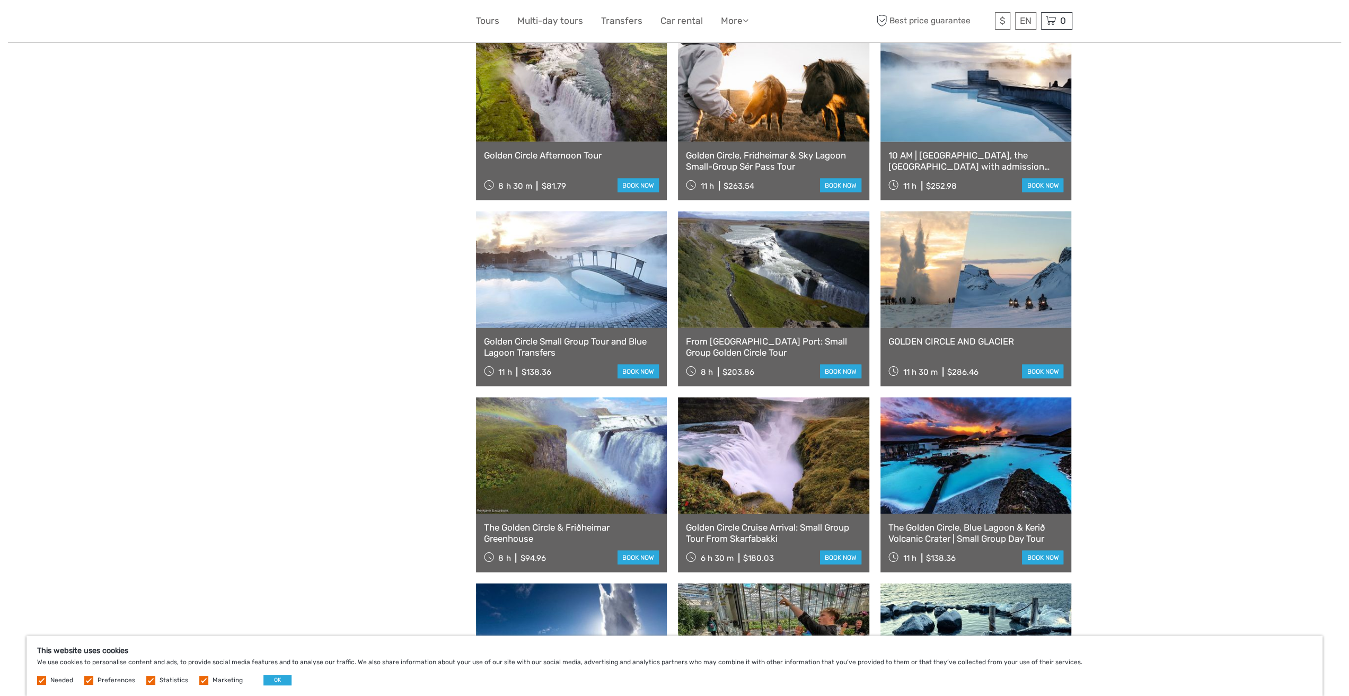
scroll to position [2050, 0]
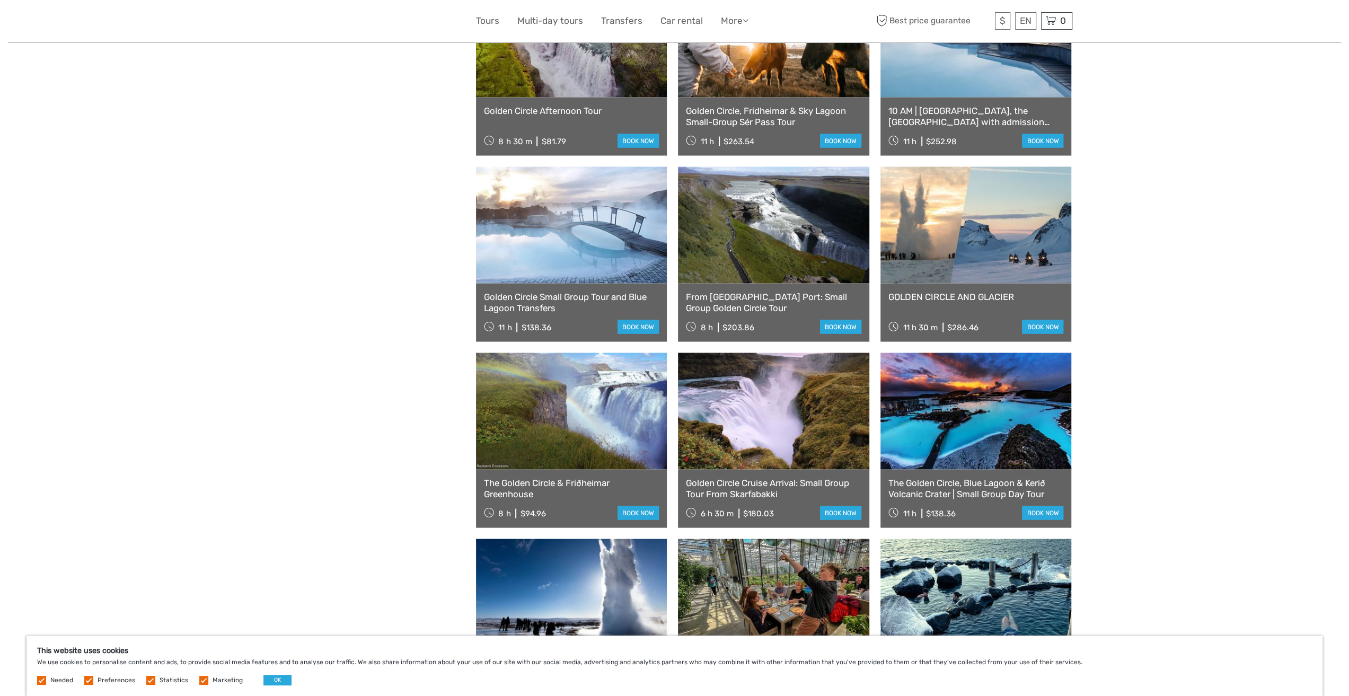
click at [961, 300] on link "GOLDEN CIRCLE AND GLACIER" at bounding box center [975, 296] width 175 height 11
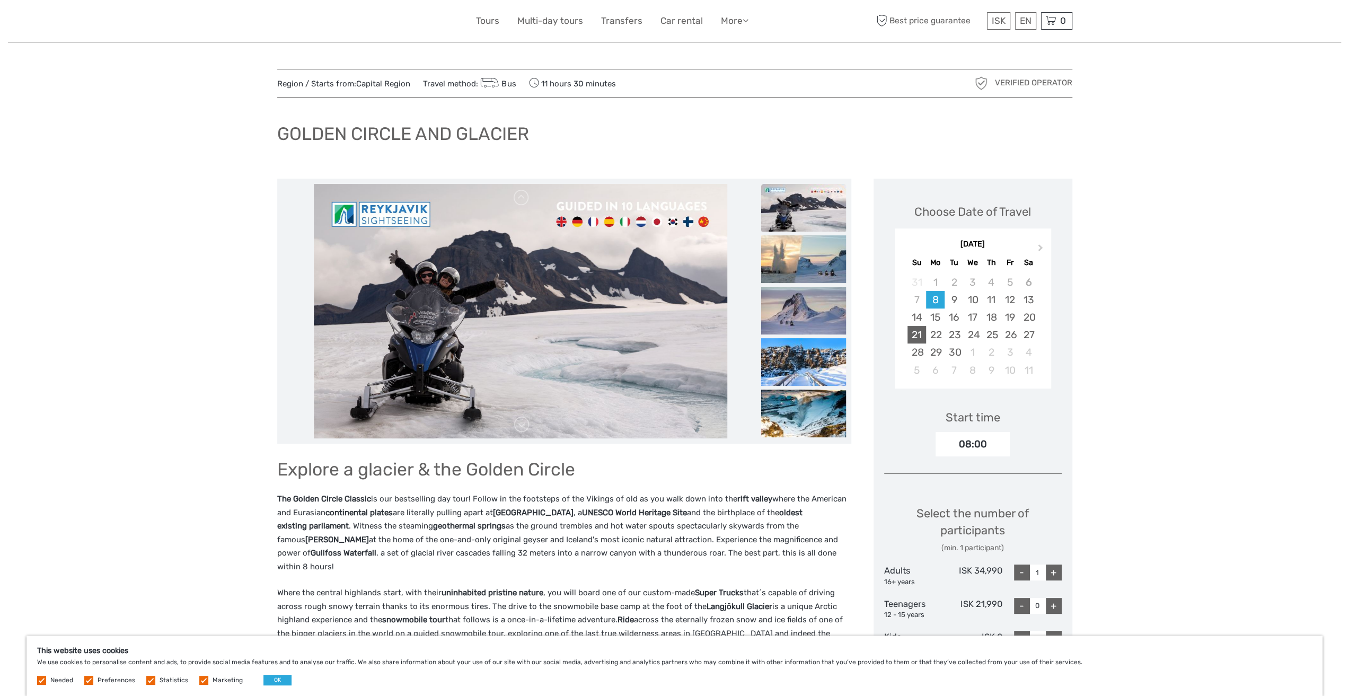
click at [918, 336] on div "21" at bounding box center [916, 334] width 19 height 17
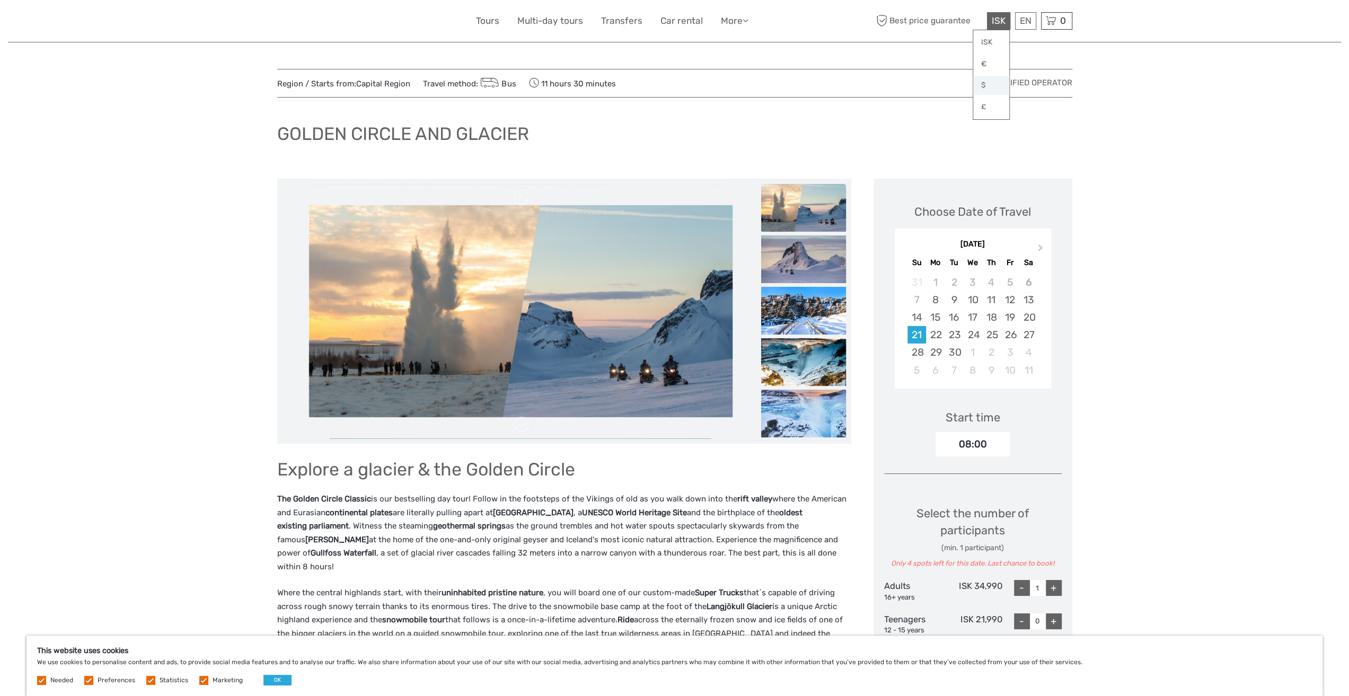
click at [989, 88] on link "$" at bounding box center [991, 85] width 36 height 19
click at [993, 86] on link "$" at bounding box center [991, 85] width 36 height 19
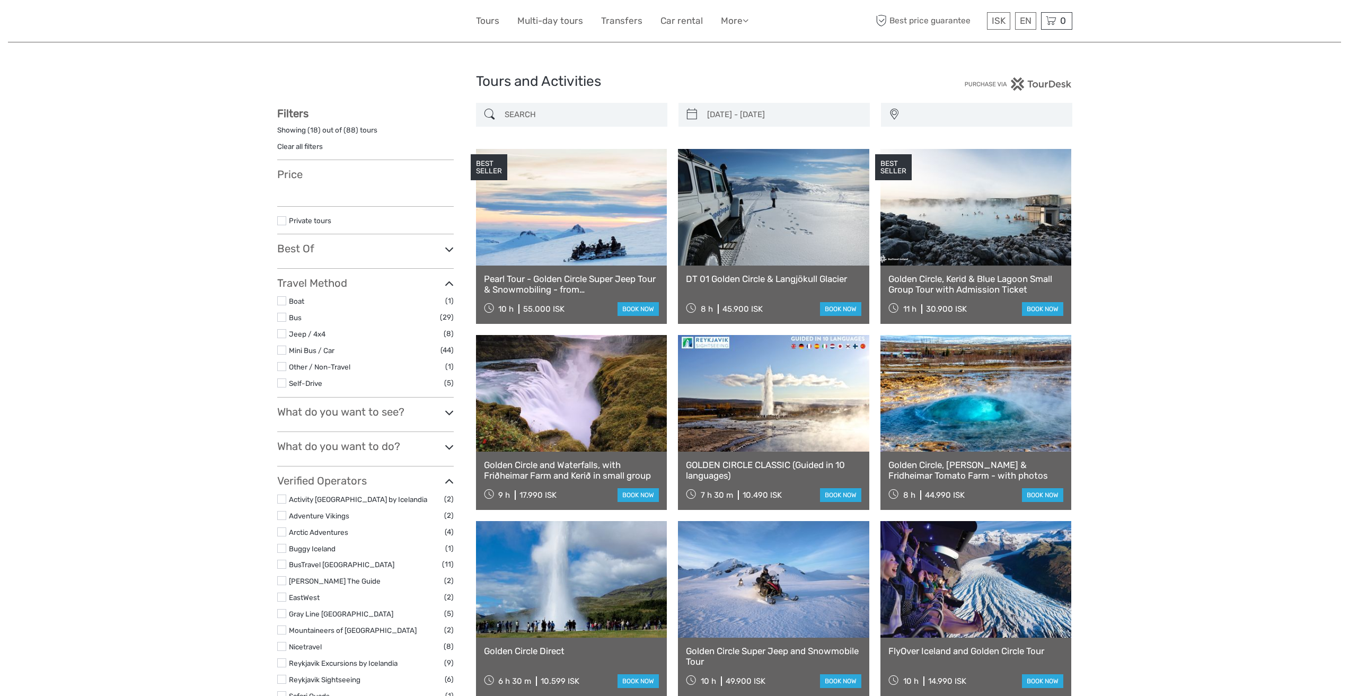
select select
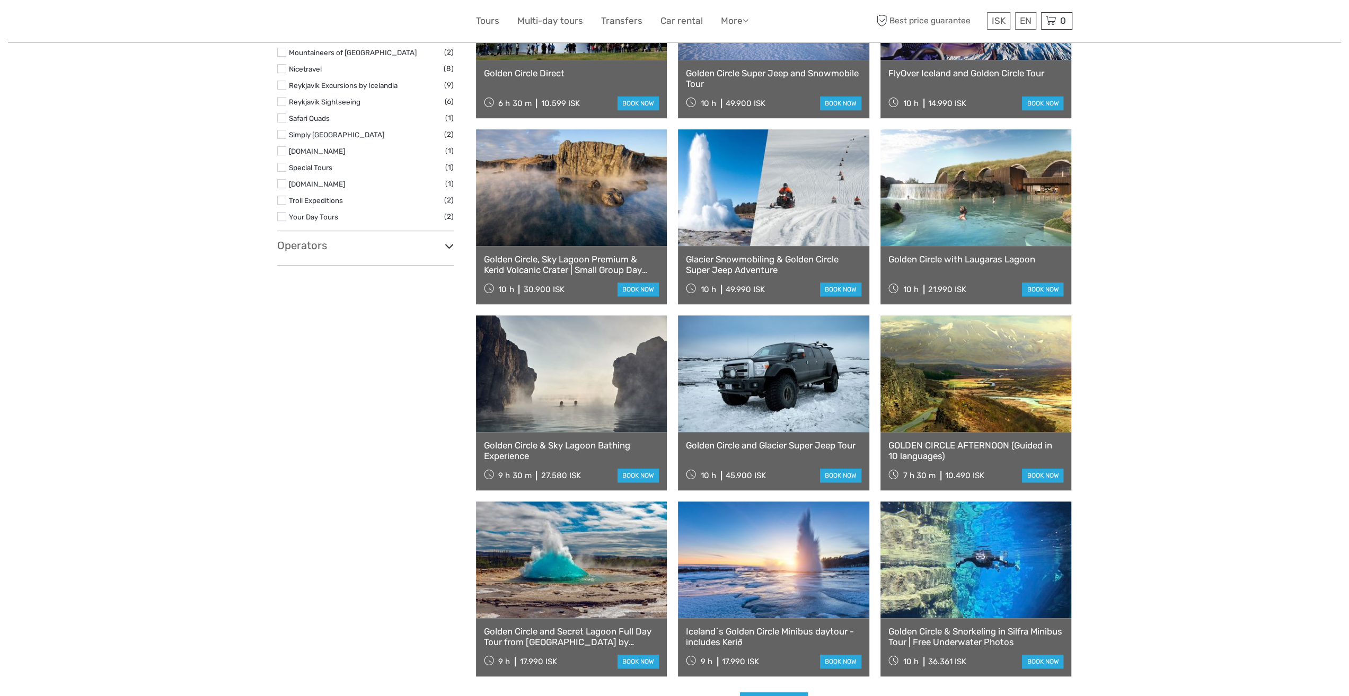
type input "[DATE] - [DATE]"
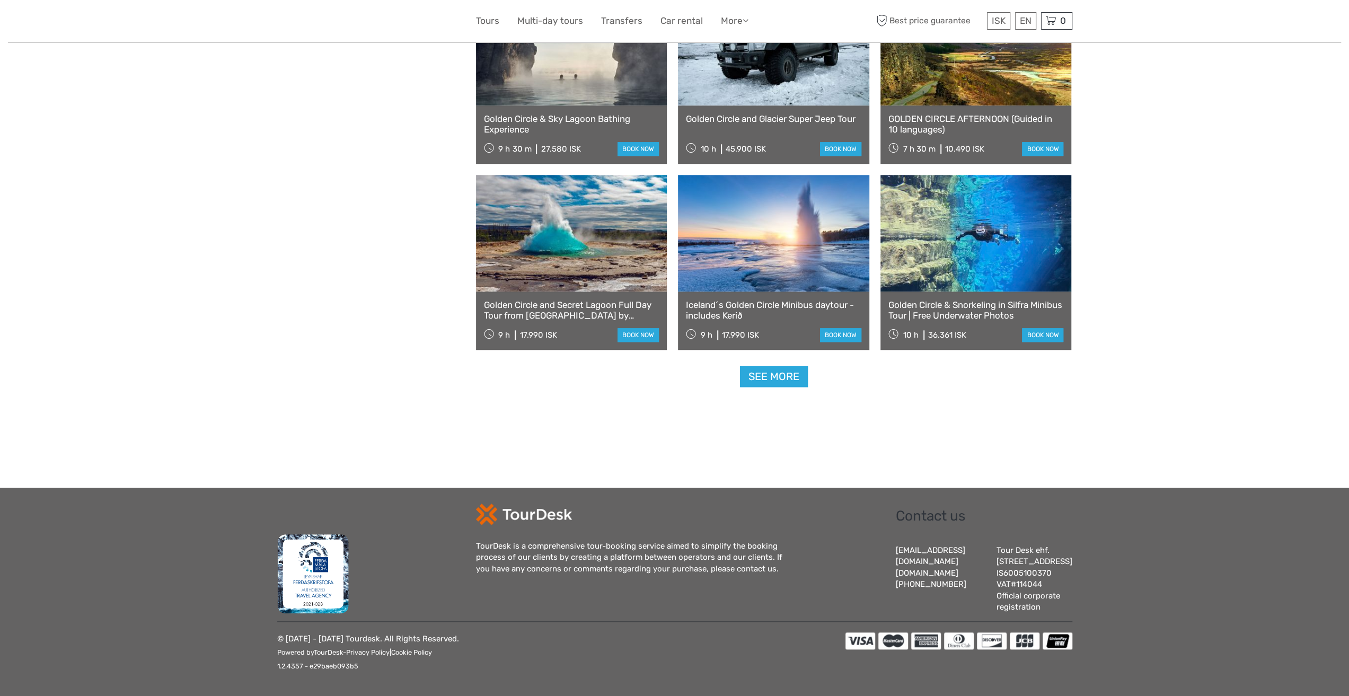
select select
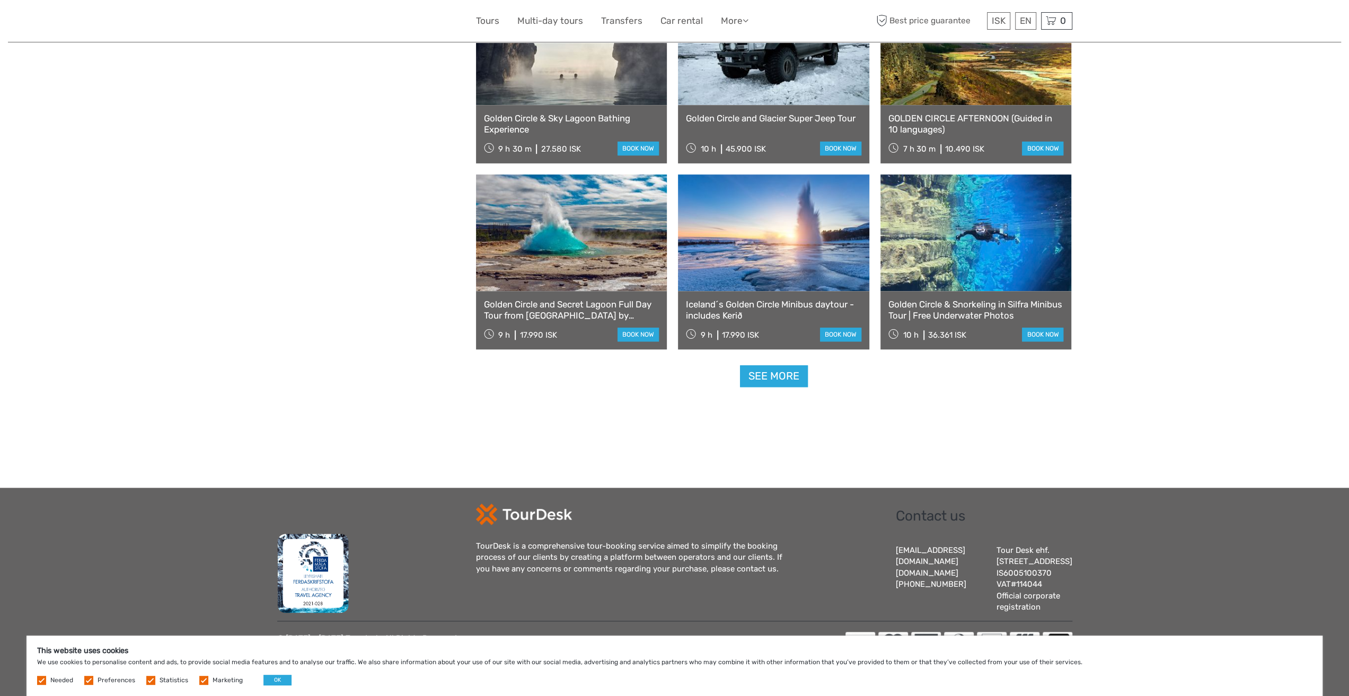
scroll to position [0, 0]
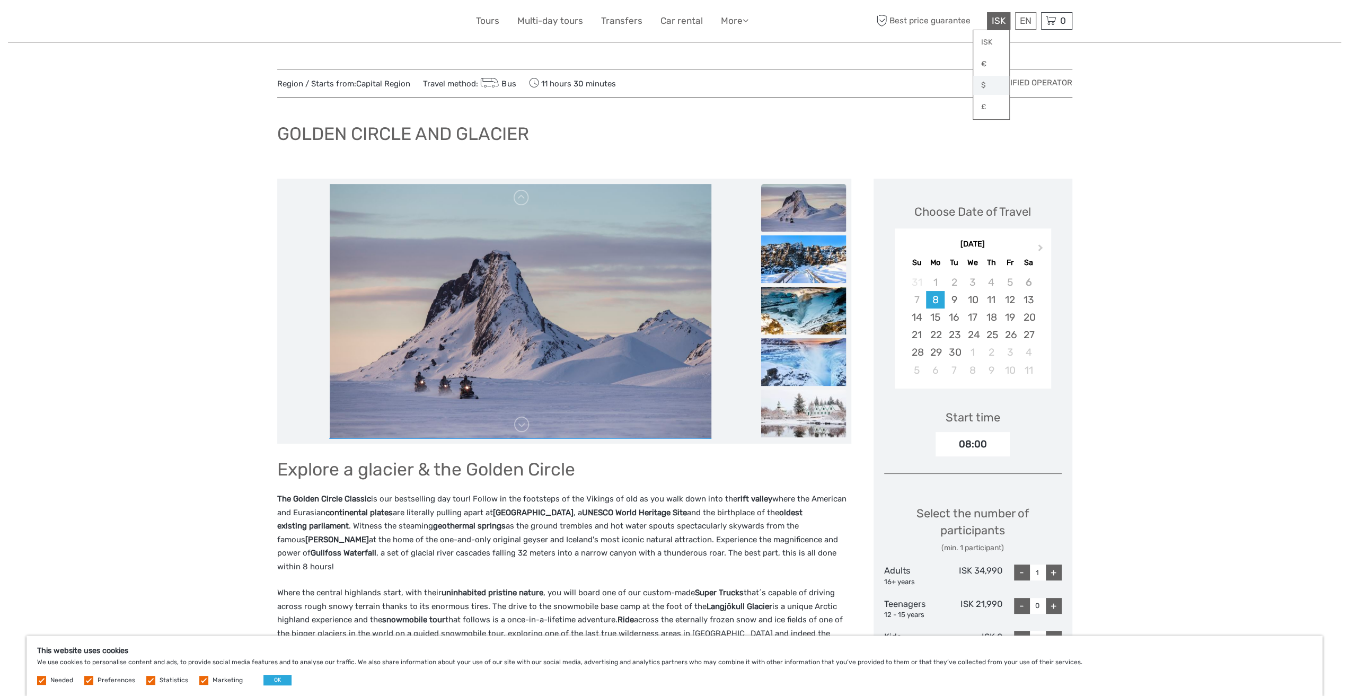
click at [988, 86] on link "$" at bounding box center [991, 85] width 36 height 19
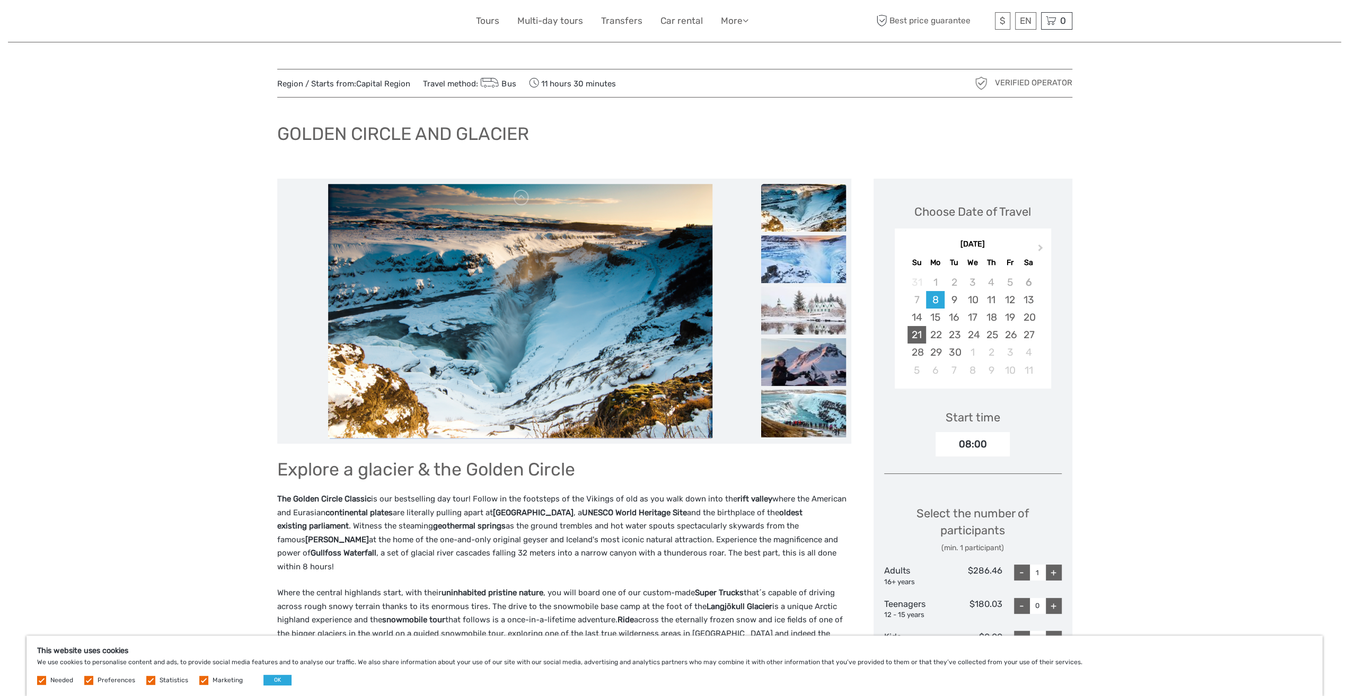
click at [911, 336] on div "21" at bounding box center [916, 334] width 19 height 17
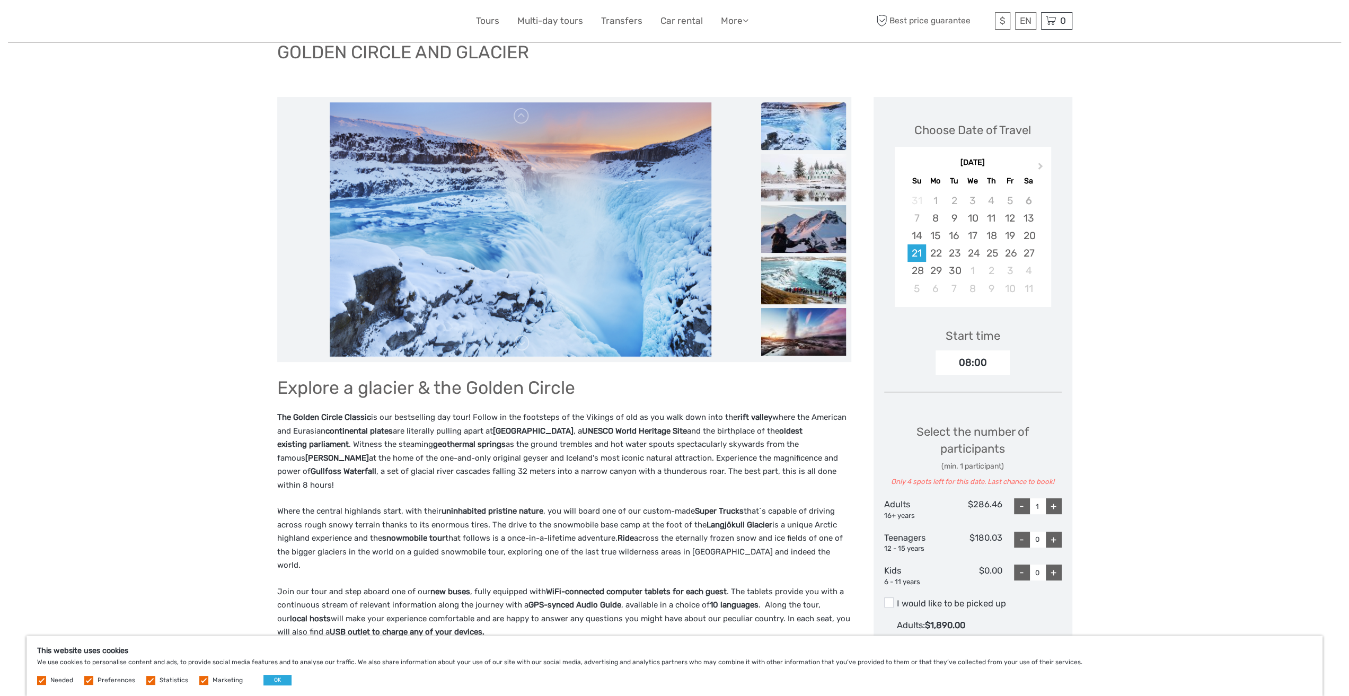
scroll to position [106, 0]
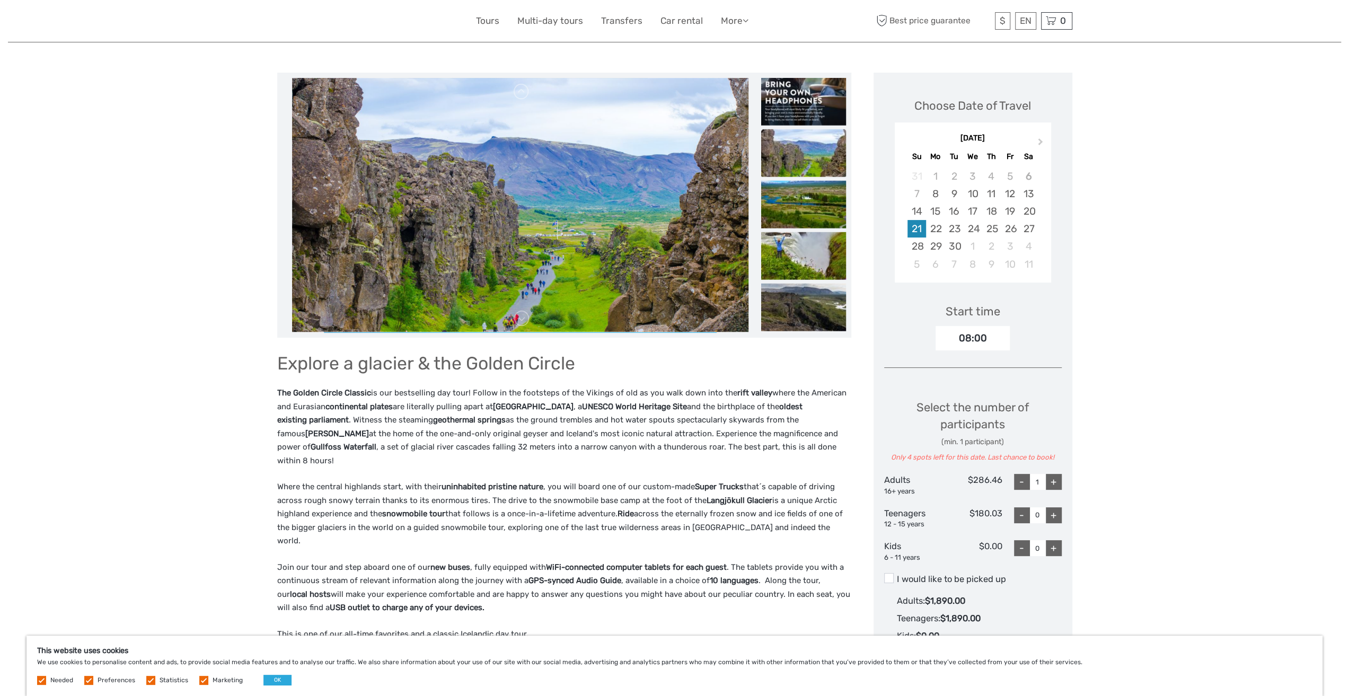
click at [912, 229] on div "21" at bounding box center [916, 228] width 19 height 17
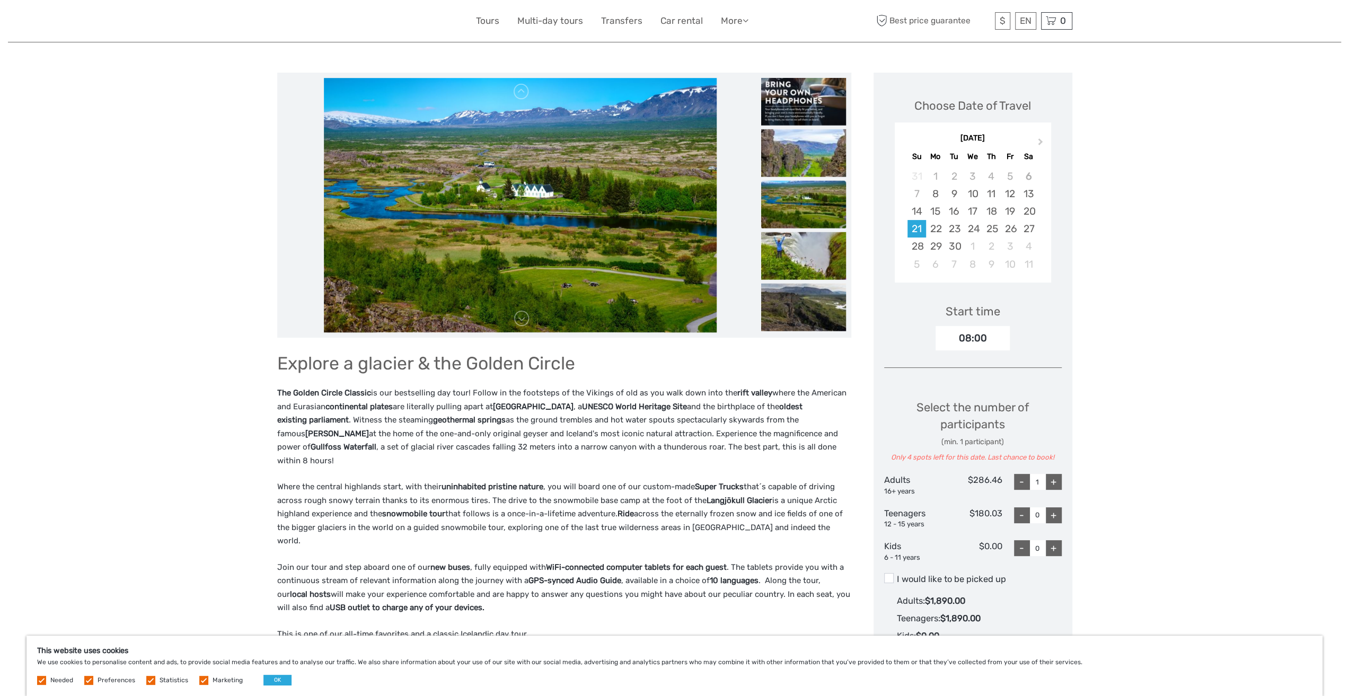
click at [1053, 481] on div "+" at bounding box center [1054, 482] width 16 height 16
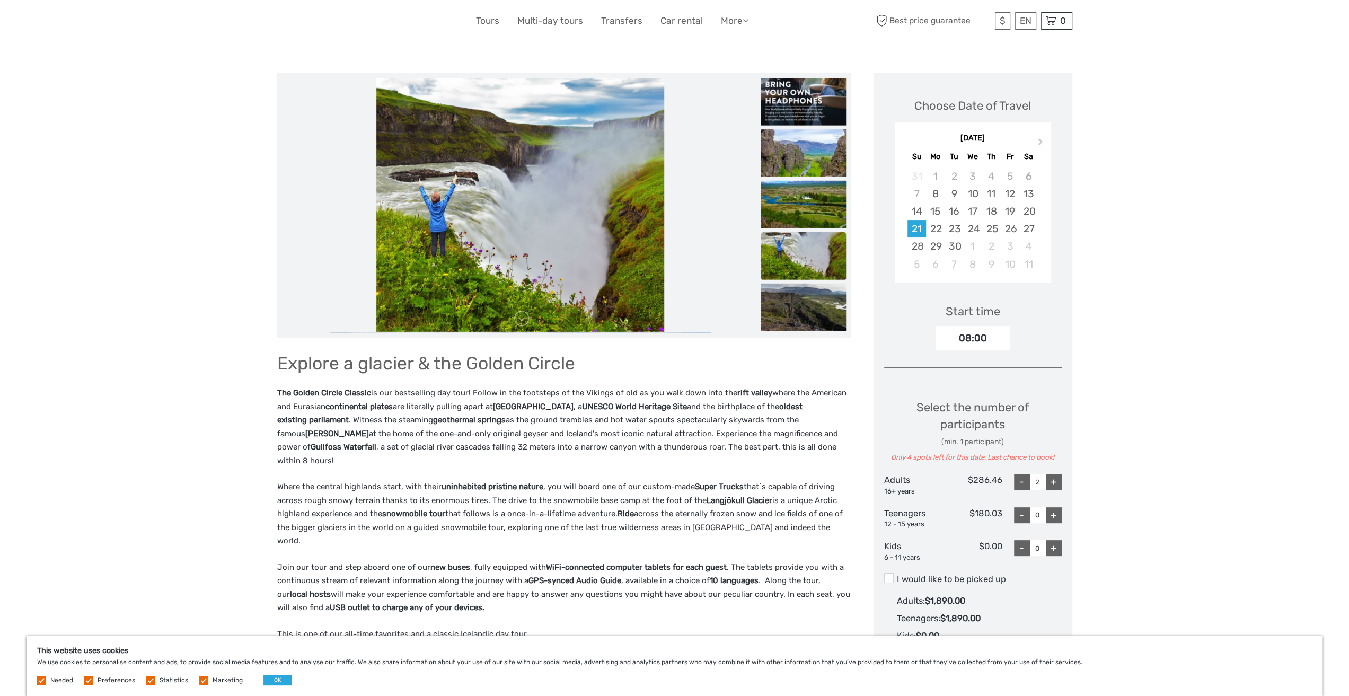
click at [1053, 481] on div "+" at bounding box center [1054, 482] width 16 height 16
click at [1025, 482] on div "-" at bounding box center [1022, 482] width 16 height 16
type input "2"
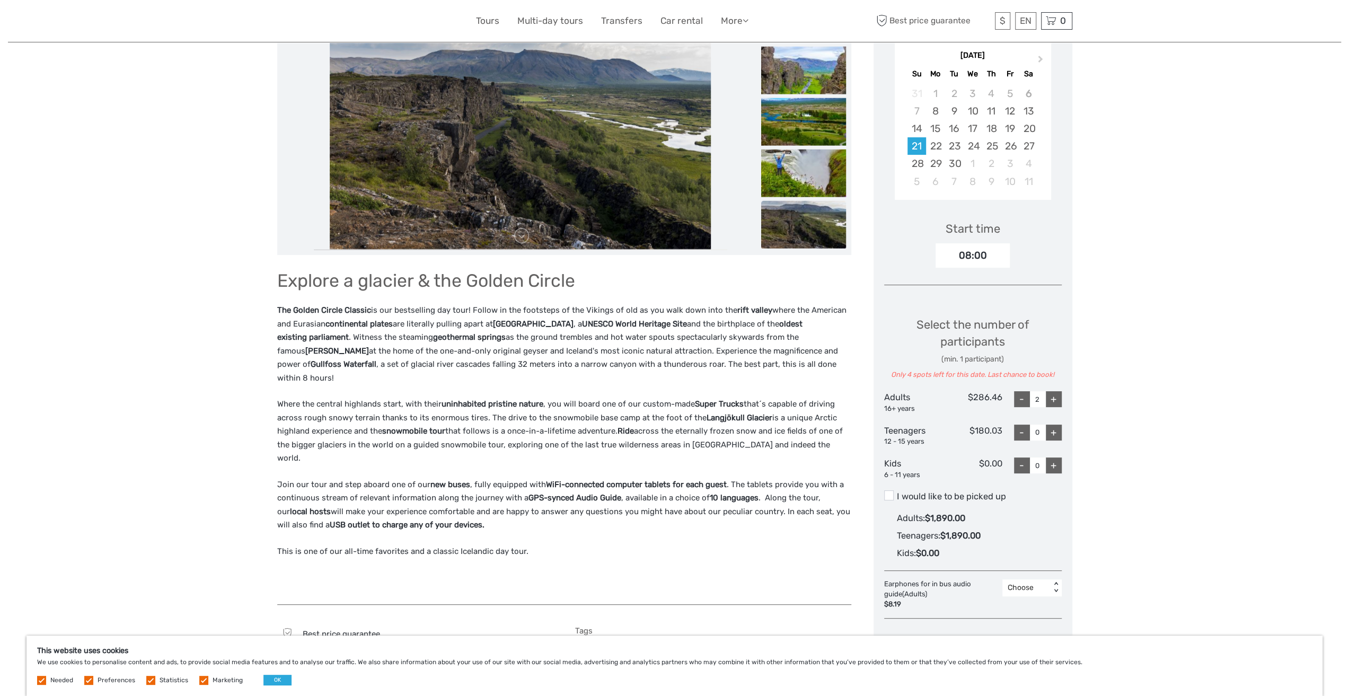
scroll to position [212, 0]
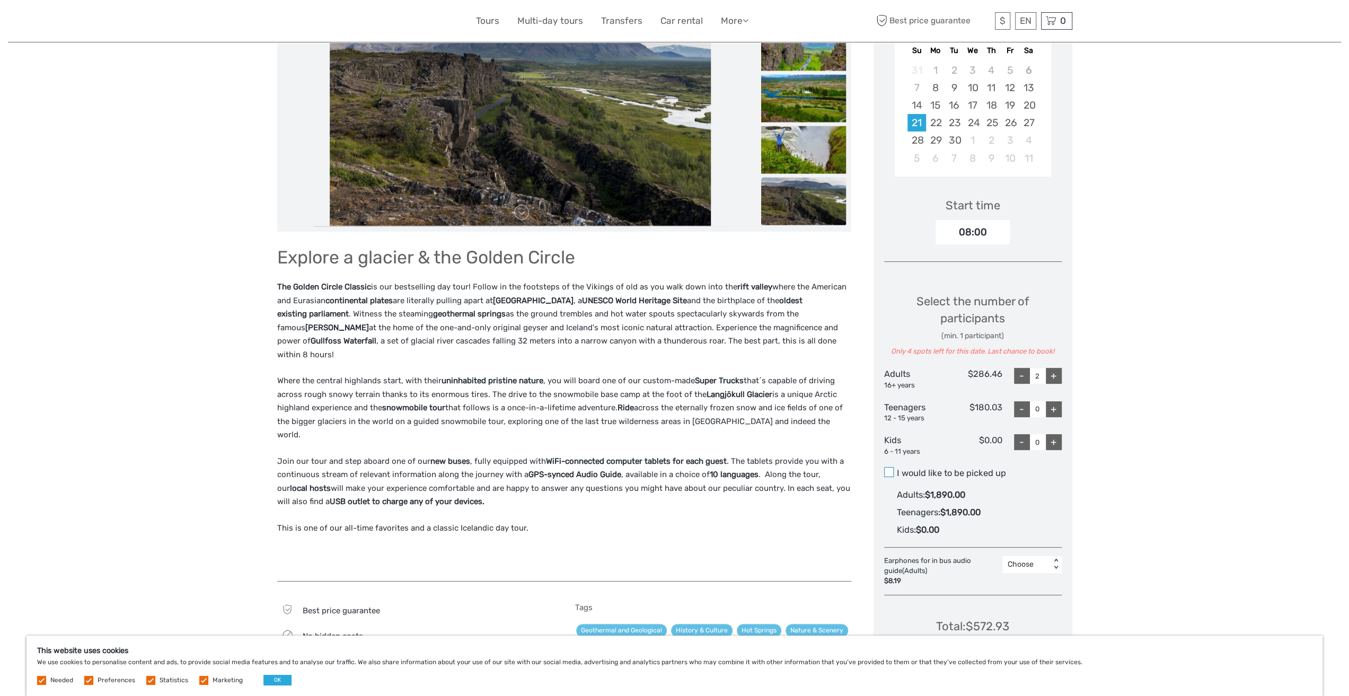
click at [887, 467] on span at bounding box center [889, 472] width 10 height 10
click at [897, 469] on input "I would like to be picked up" at bounding box center [897, 469] width 0 height 0
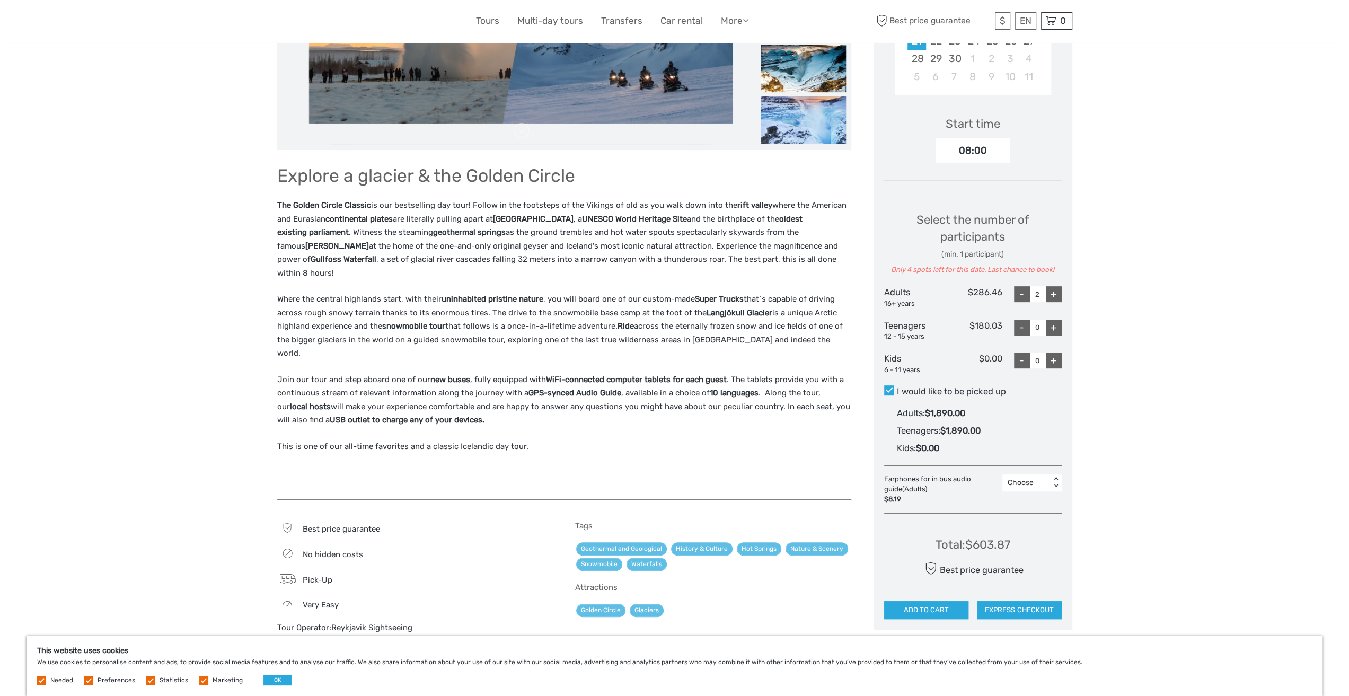
scroll to position [318, 0]
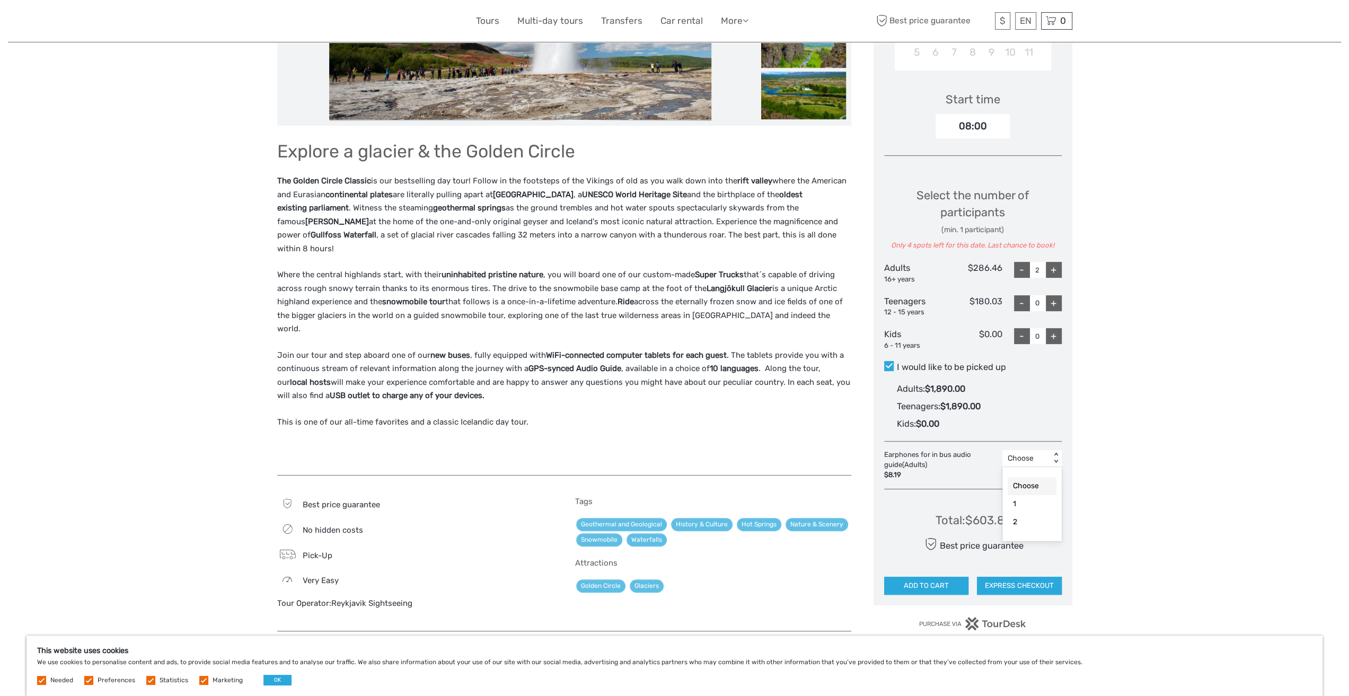
click at [1055, 459] on div "< >" at bounding box center [1055, 458] width 9 height 11
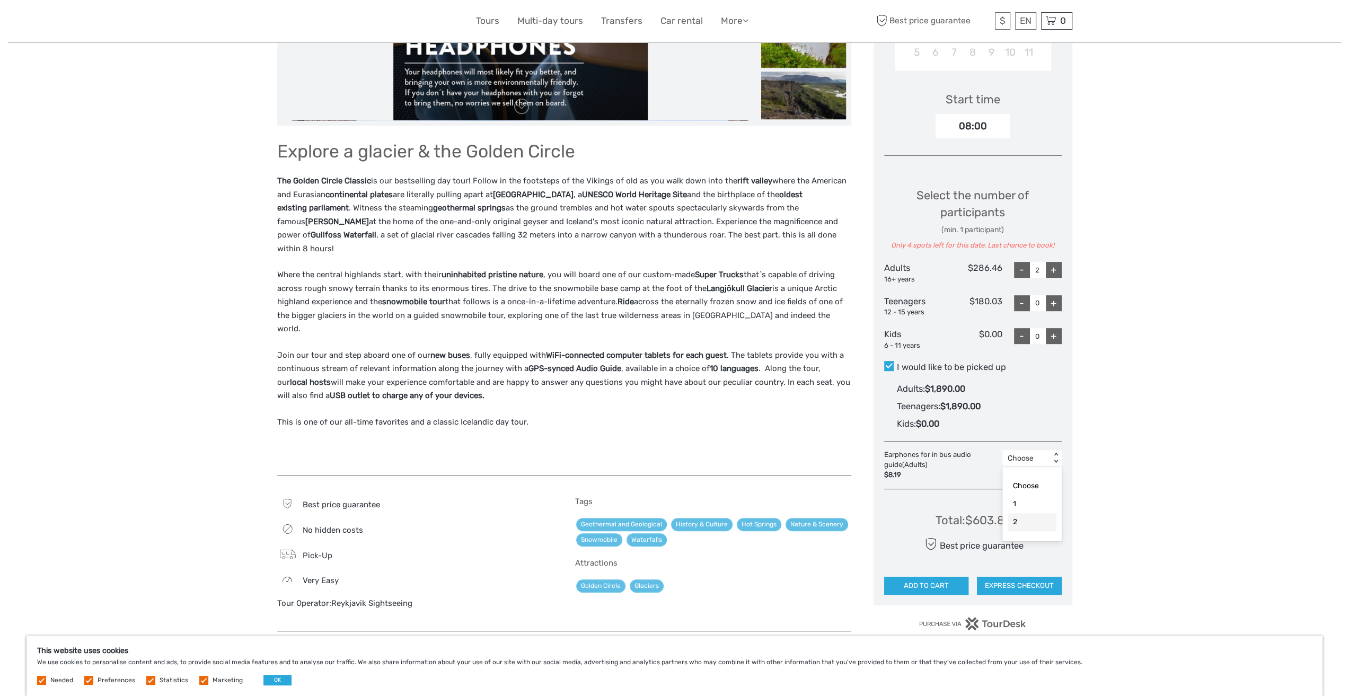
click at [1028, 521] on div "2" at bounding box center [1031, 522] width 49 height 18
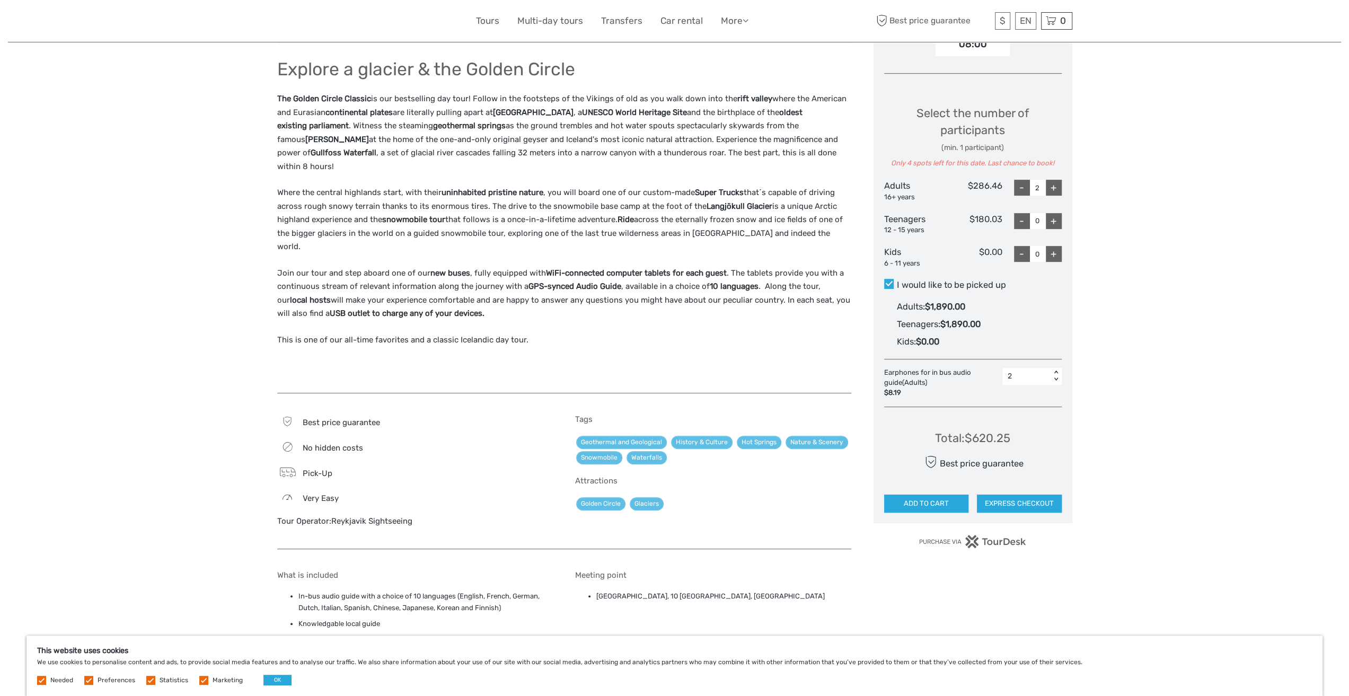
scroll to position [424, 0]
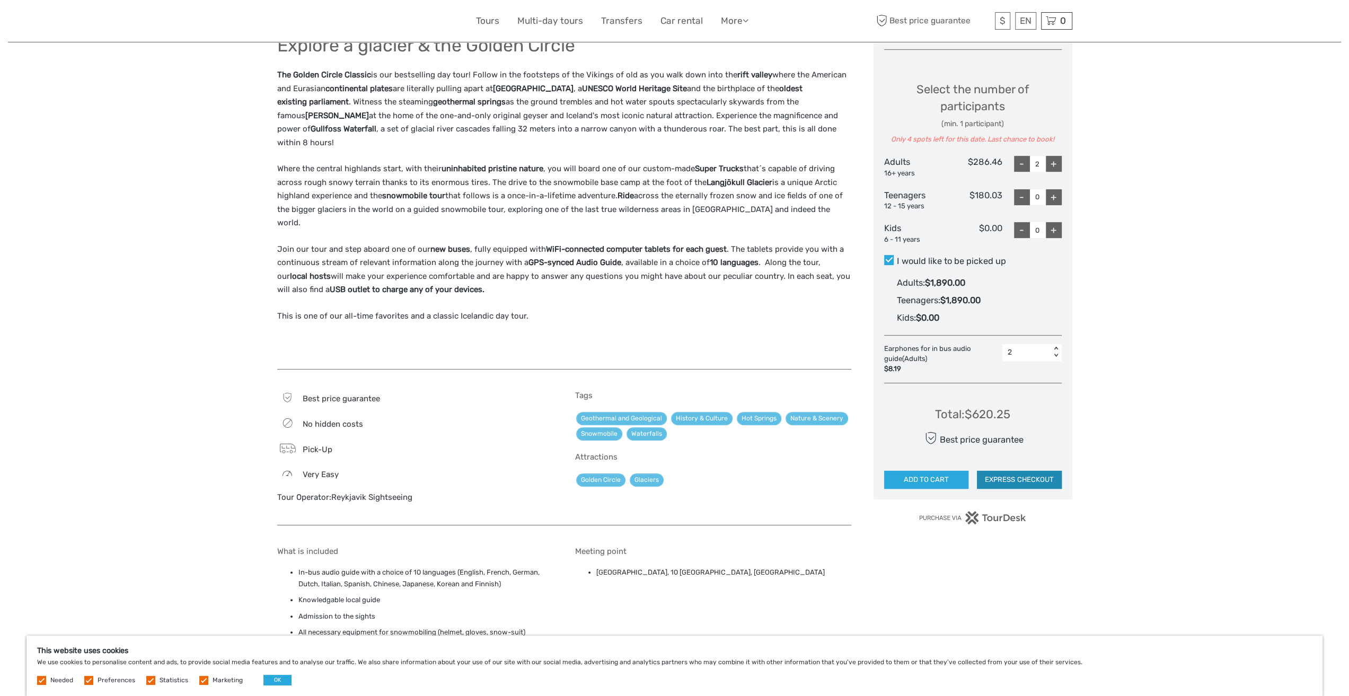
click at [1016, 475] on button "EXPRESS CHECKOUT" at bounding box center [1019, 480] width 85 height 18
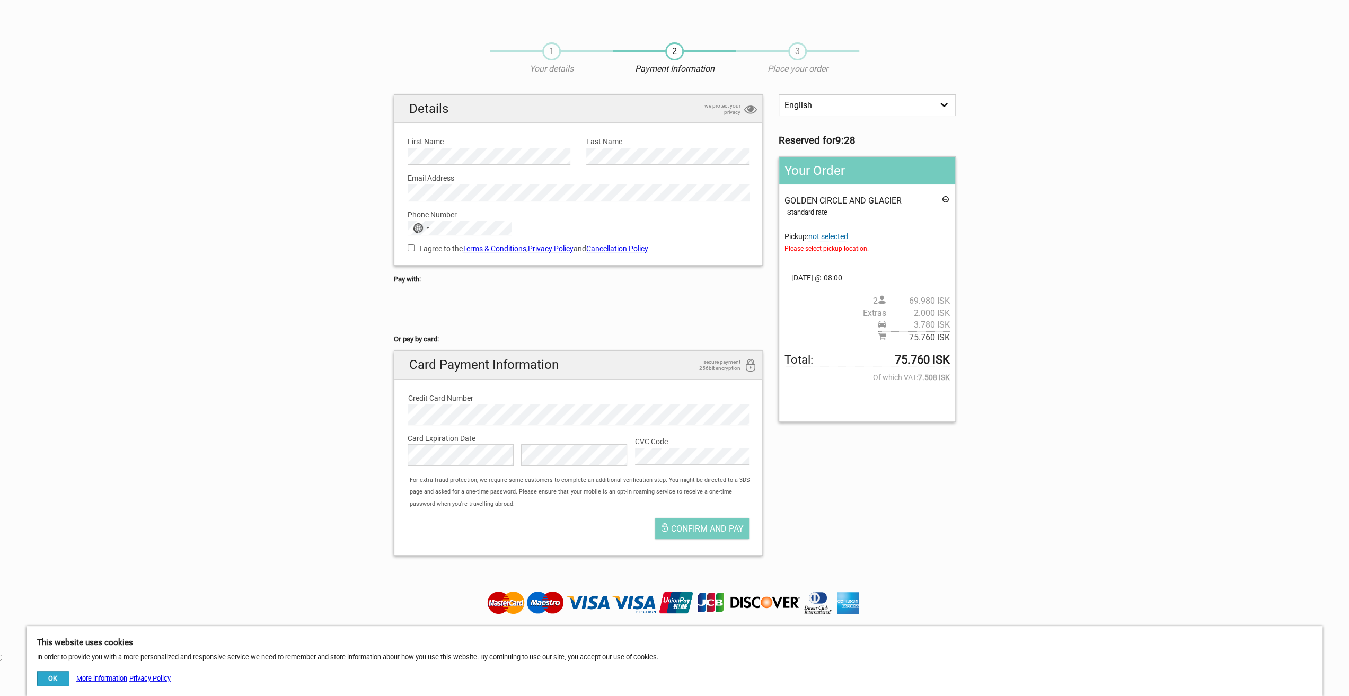
click at [829, 234] on span "not selected" at bounding box center [828, 236] width 40 height 9
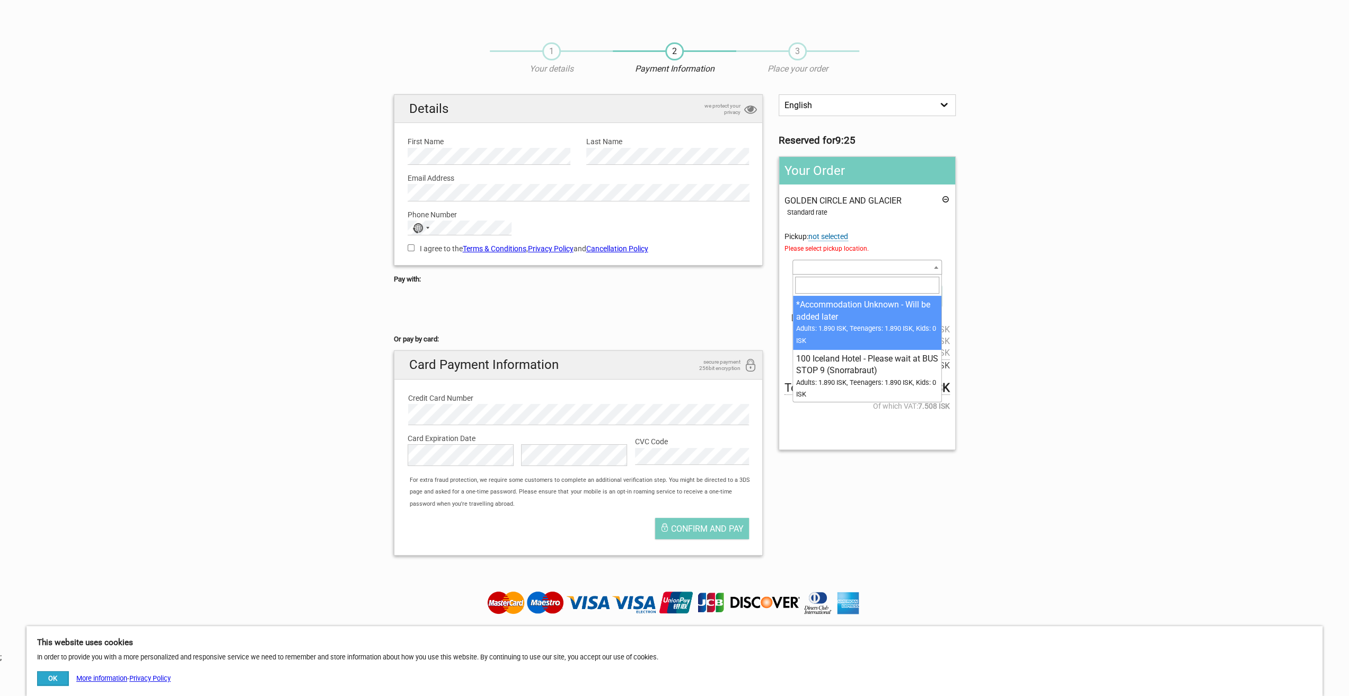
click at [823, 269] on span at bounding box center [866, 267] width 149 height 15
type input "Reykjavik Marina"
select select "58502"
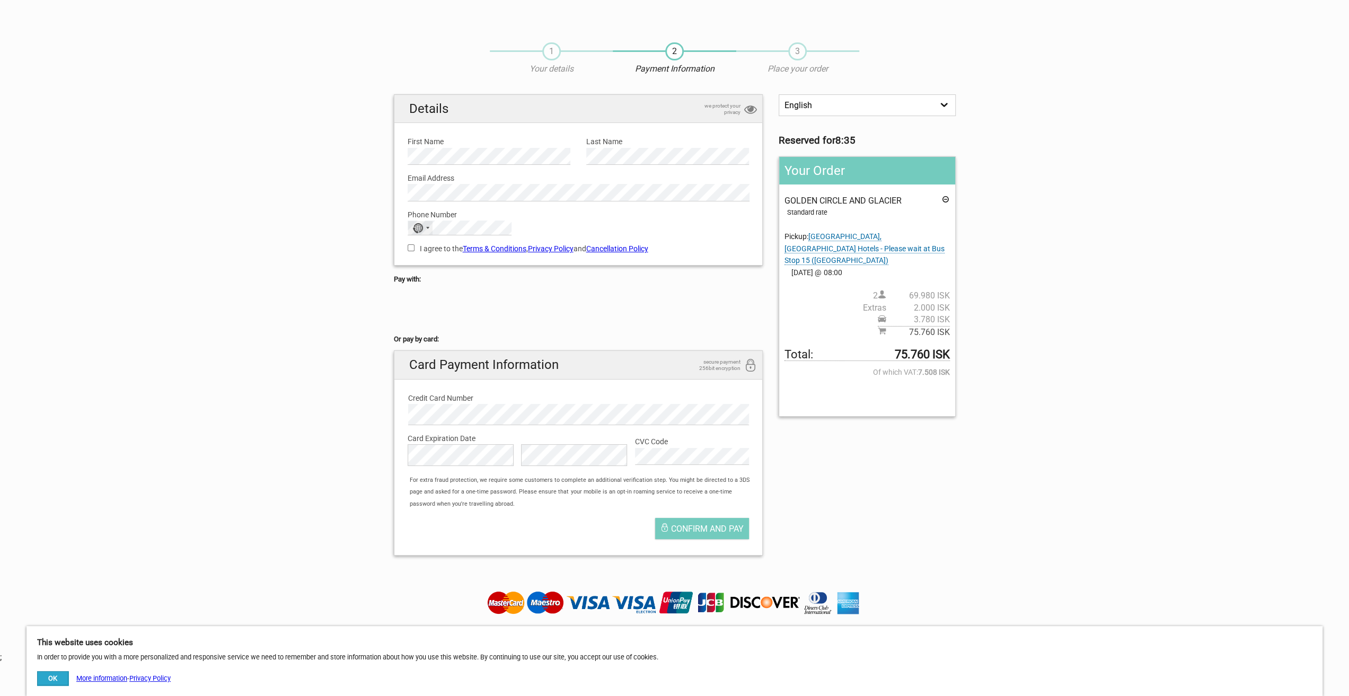
click at [426, 230] on div "No country selected" at bounding box center [420, 228] width 24 height 14
click at [427, 113] on span "United States" at bounding box center [463, 108] width 72 height 12
click at [409, 246] on input "I agree to the Terms & Conditions , Privacy Policy and Cancellation Policy" at bounding box center [410, 247] width 7 height 7
checkbox input "true"
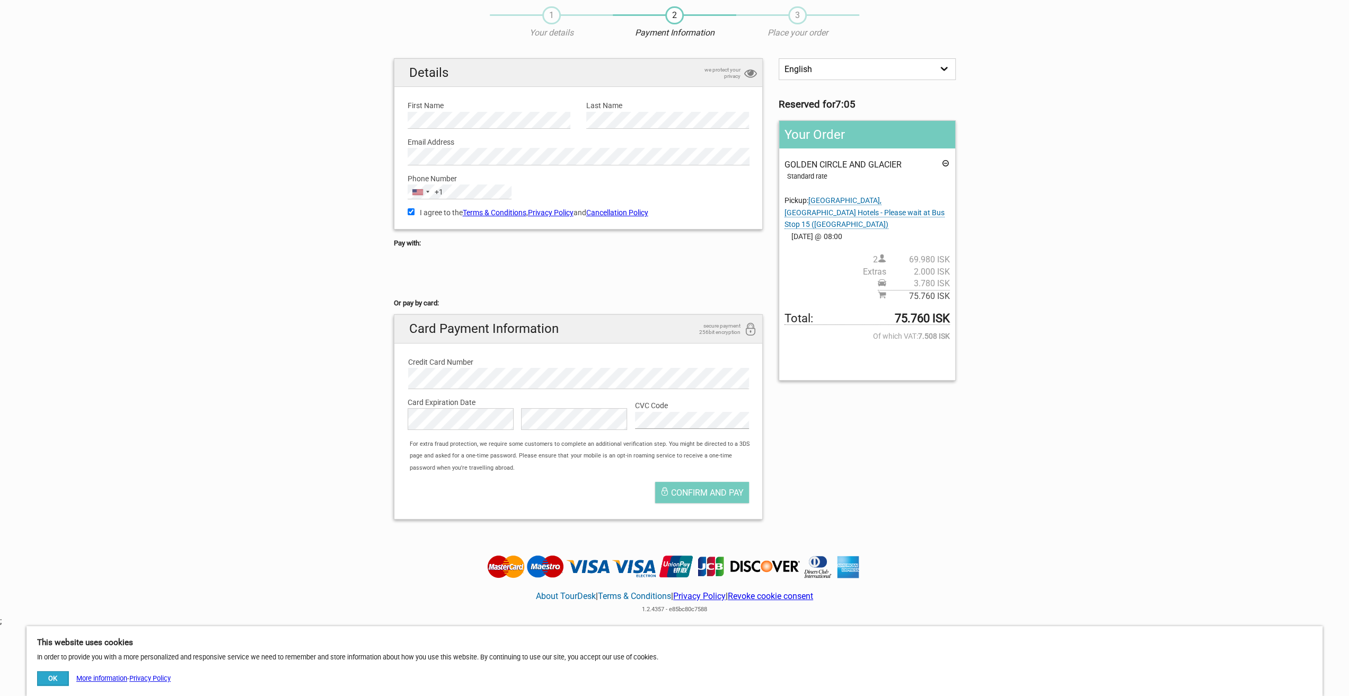
scroll to position [53, 0]
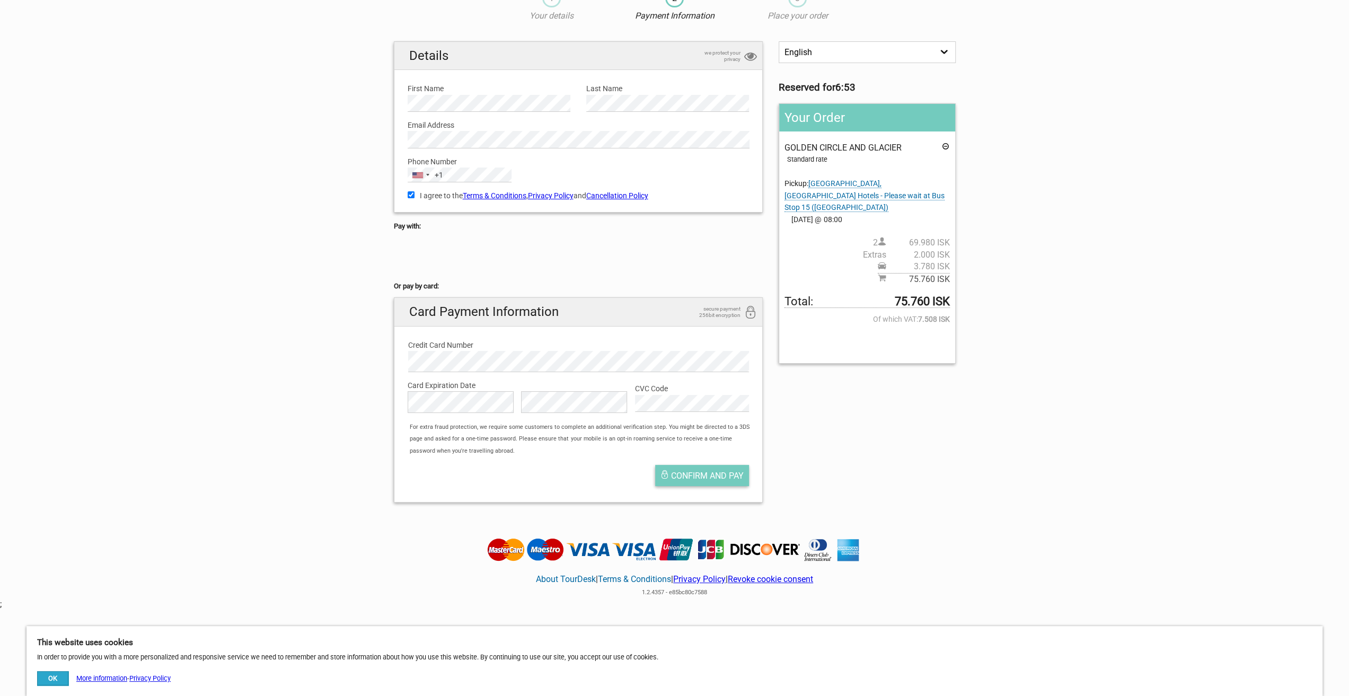
click at [693, 474] on span "Confirm and pay" at bounding box center [707, 476] width 73 height 10
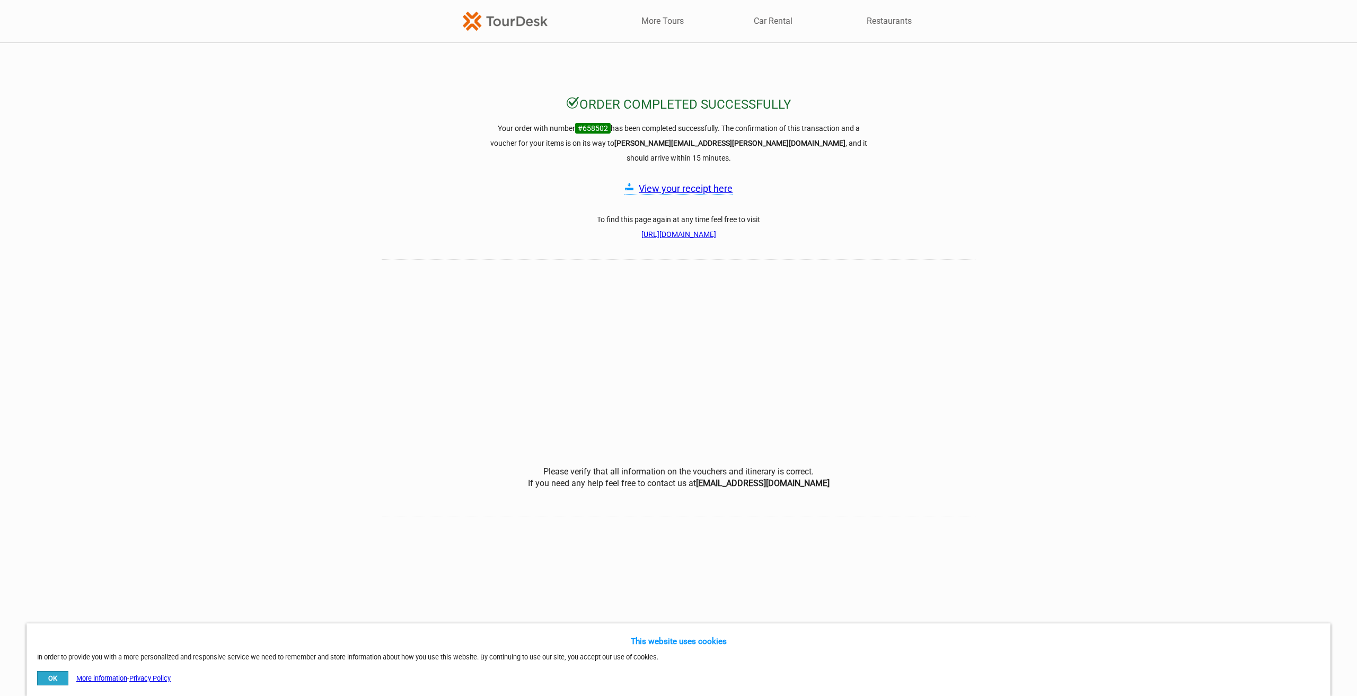
click at [692, 183] on link "View your receipt here" at bounding box center [686, 188] width 94 height 11
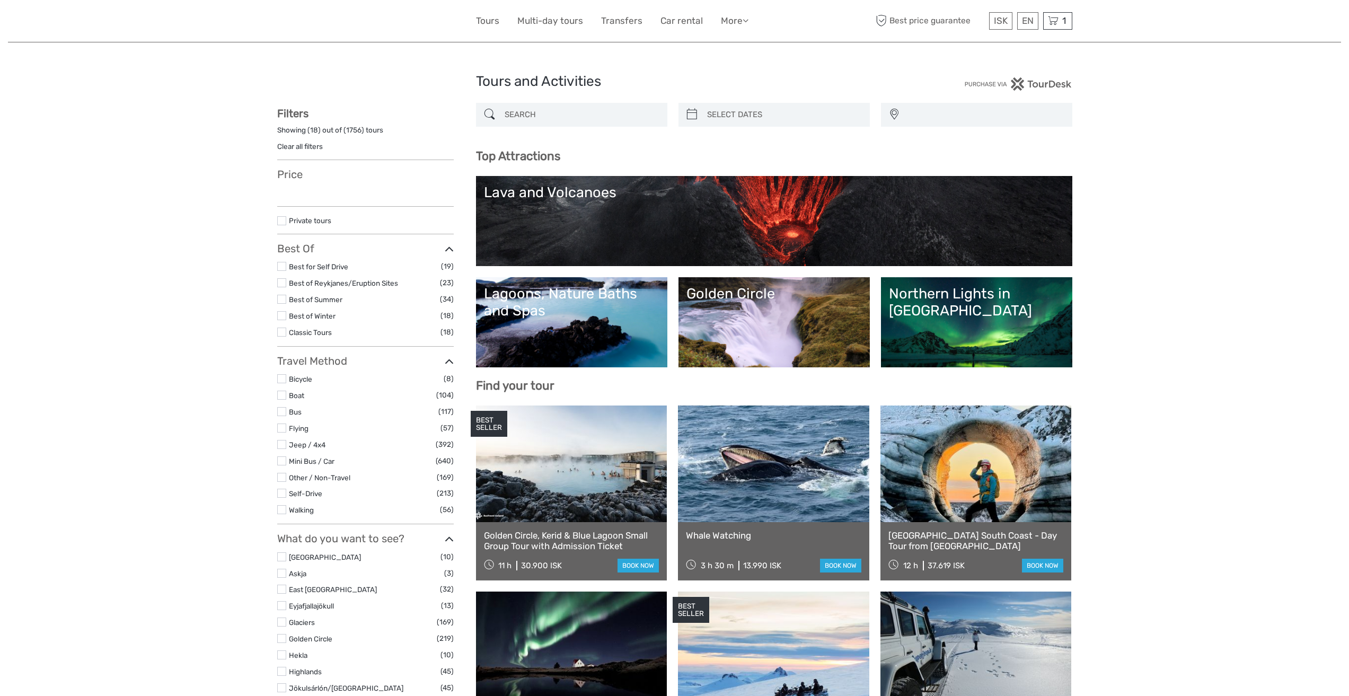
select select
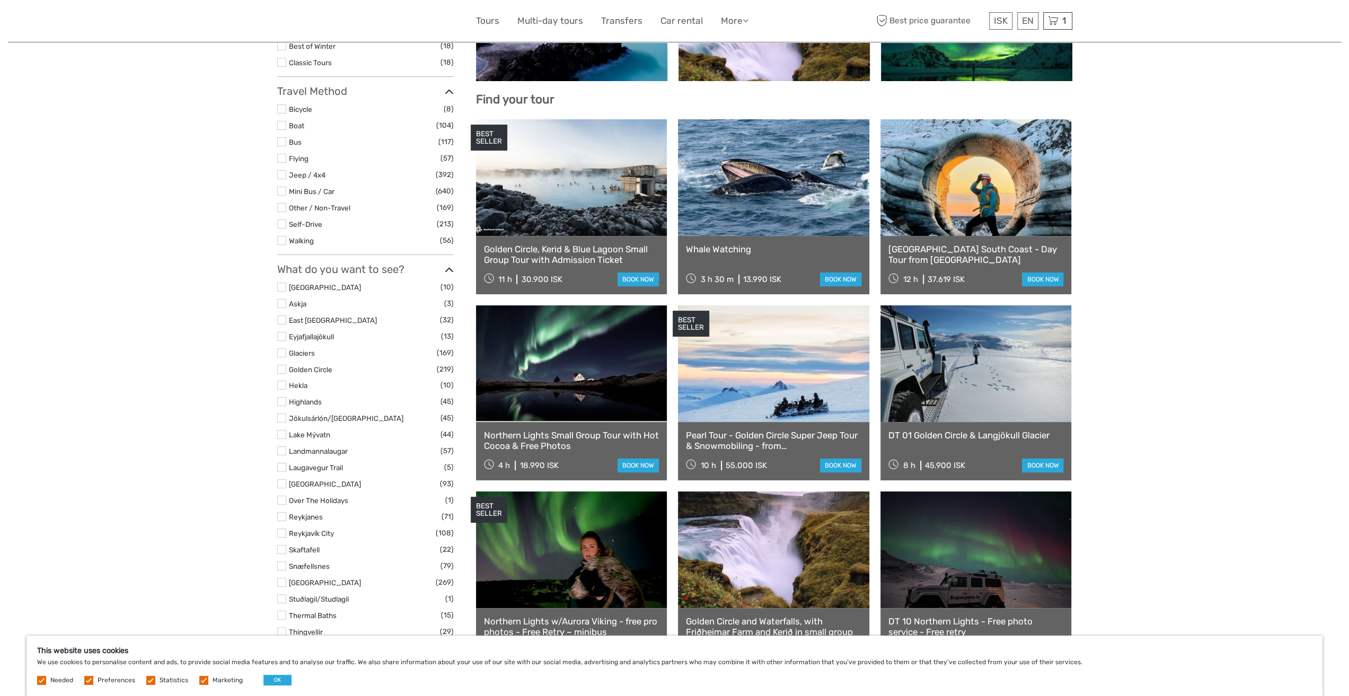
scroll to position [318, 0]
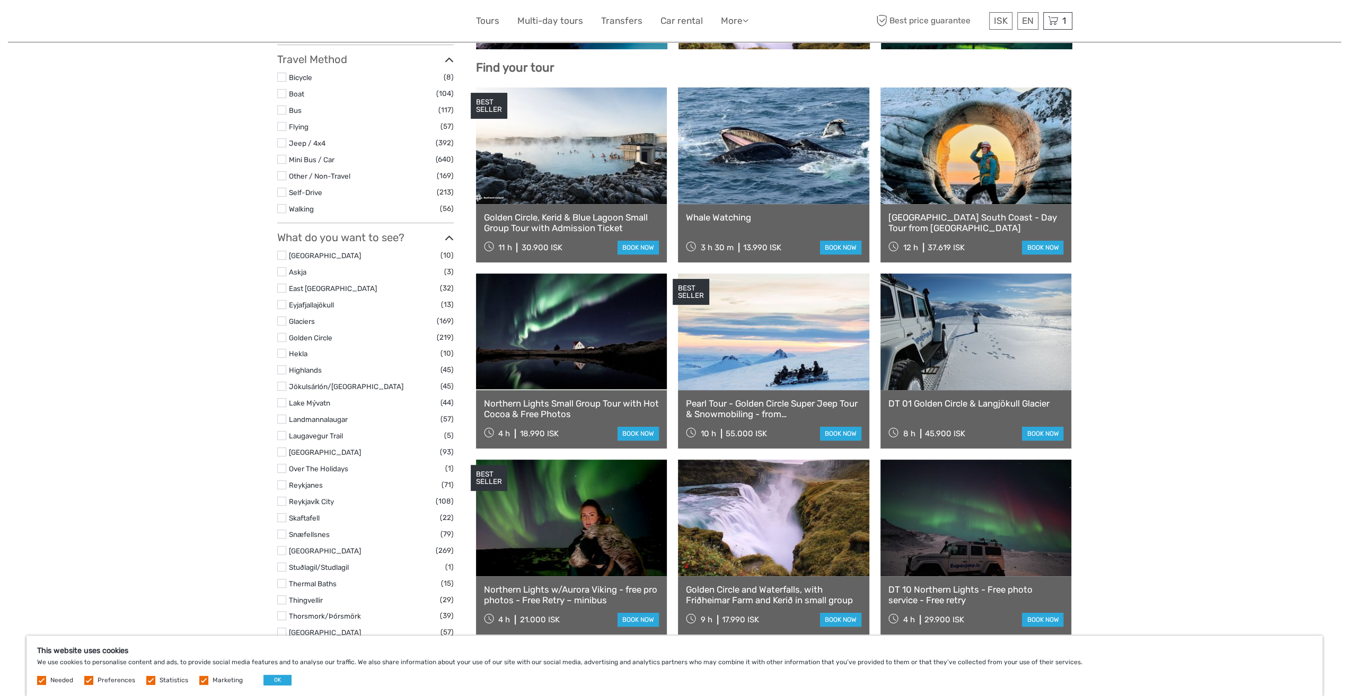
click at [282, 333] on label at bounding box center [281, 337] width 9 height 9
click at [0, 0] on input "checkbox" at bounding box center [0, 0] width 0 height 0
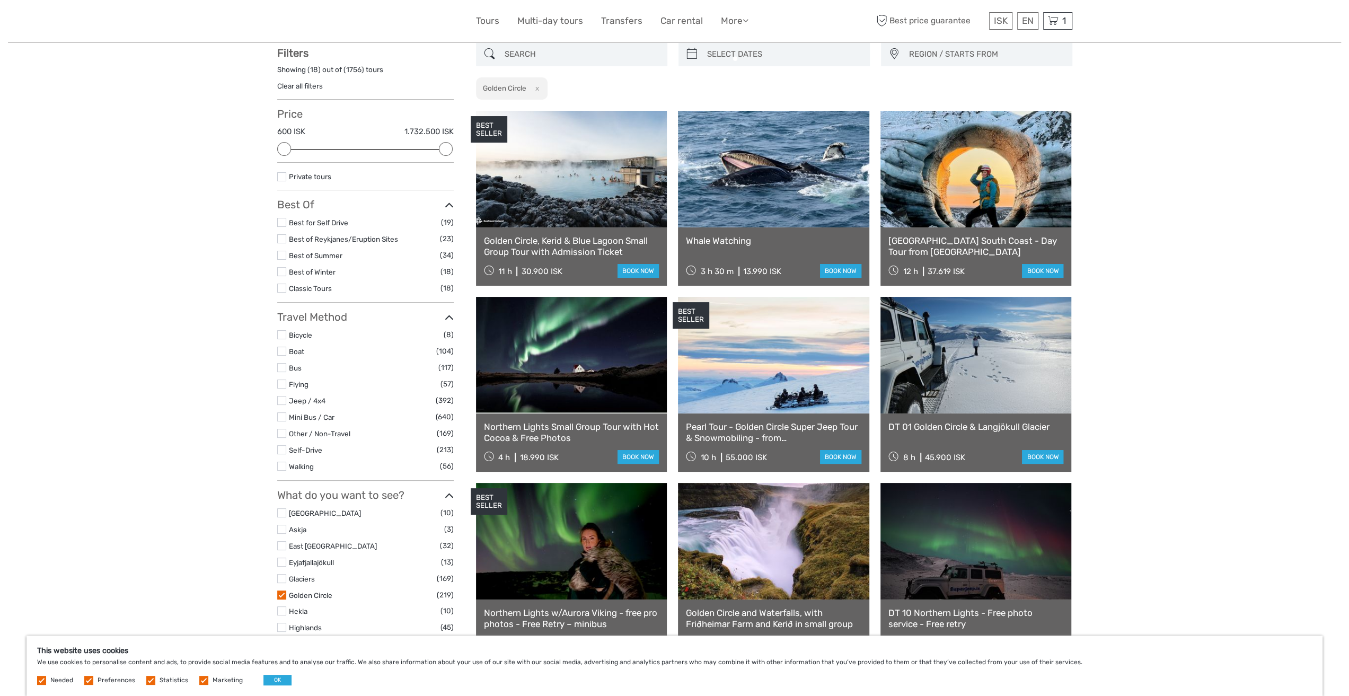
scroll to position [60, 0]
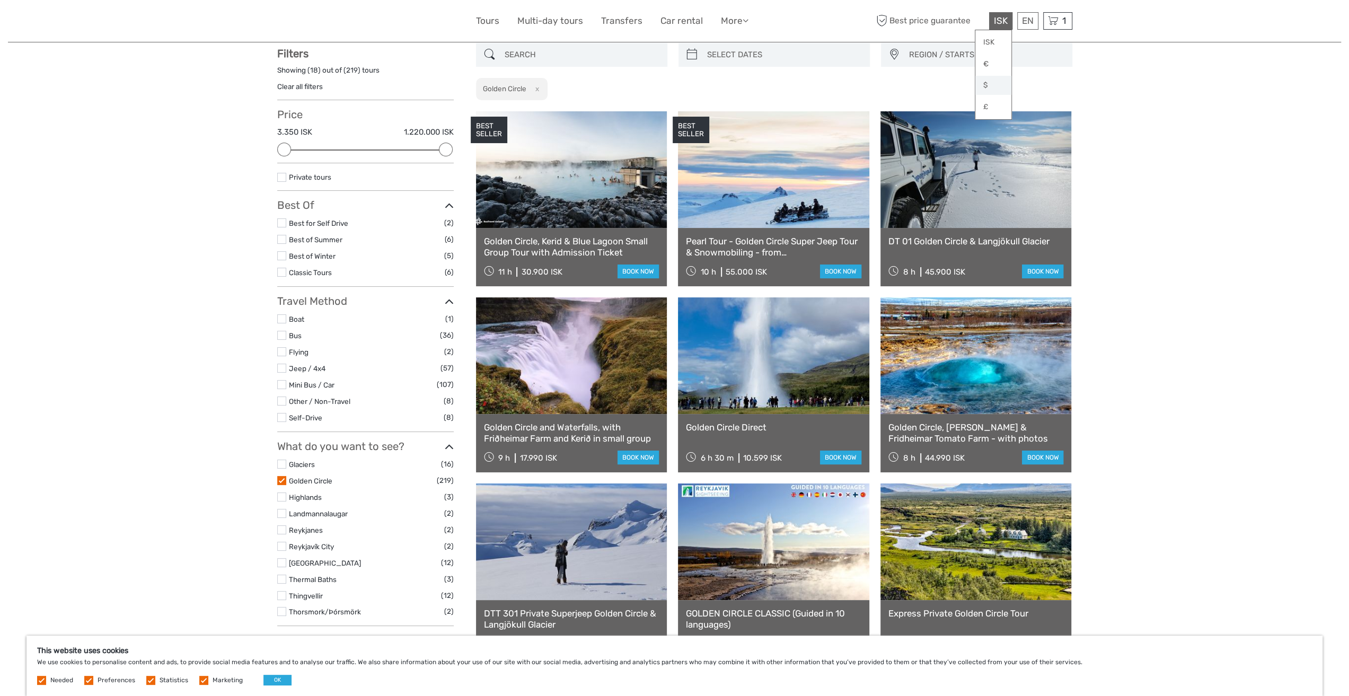
click at [986, 87] on link "$" at bounding box center [993, 85] width 36 height 19
drag, startPoint x: 284, startPoint y: 151, endPoint x: 342, endPoint y: 155, distance: 58.4
click at [342, 155] on div "Price $150.11 $9,988.14 Clear" at bounding box center [365, 135] width 176 height 55
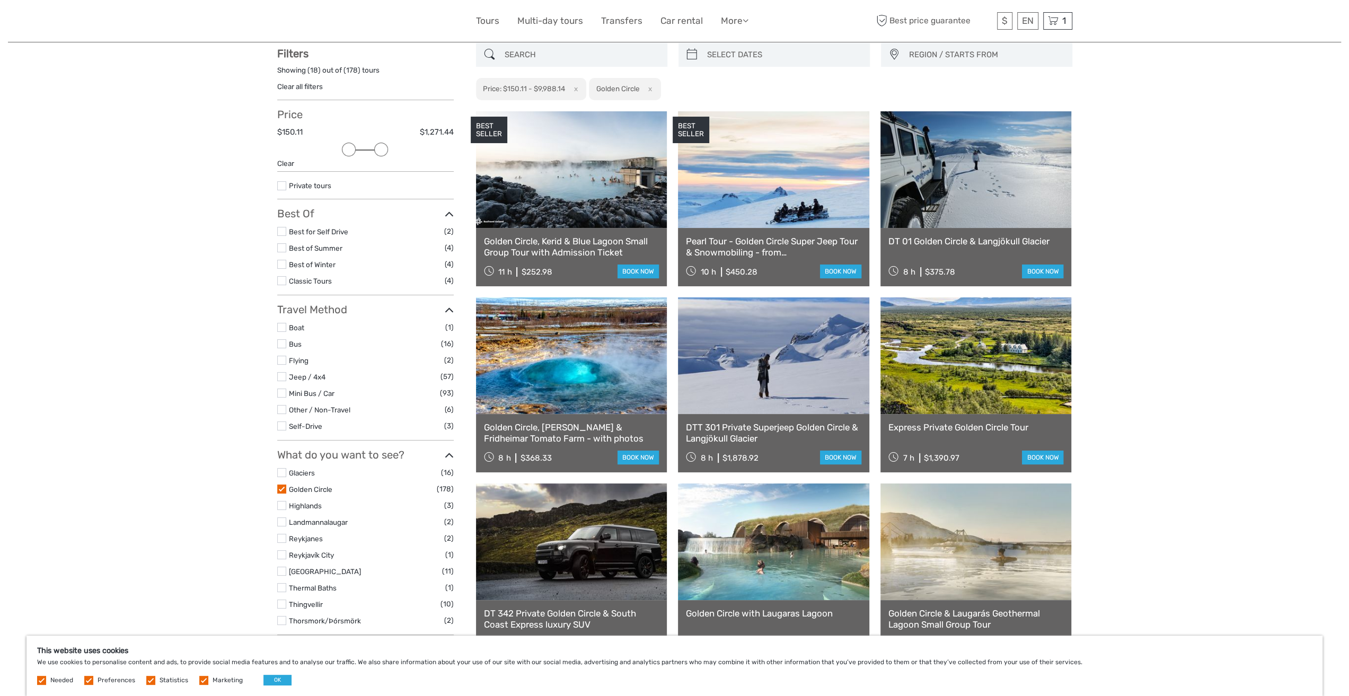
drag, startPoint x: 446, startPoint y: 150, endPoint x: 374, endPoint y: 148, distance: 72.1
click at [374, 148] on div at bounding box center [381, 150] width 14 height 14
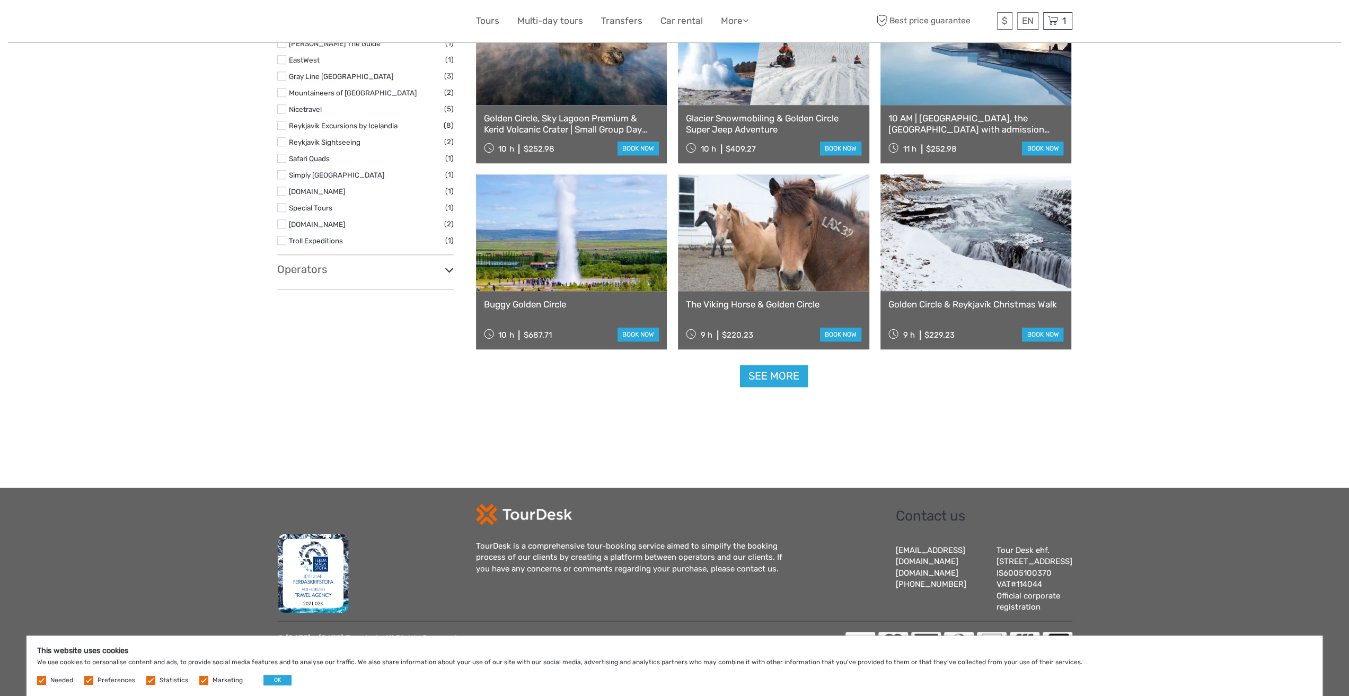
scroll to position [937, 0]
click at [769, 365] on link "See more" at bounding box center [774, 376] width 68 height 22
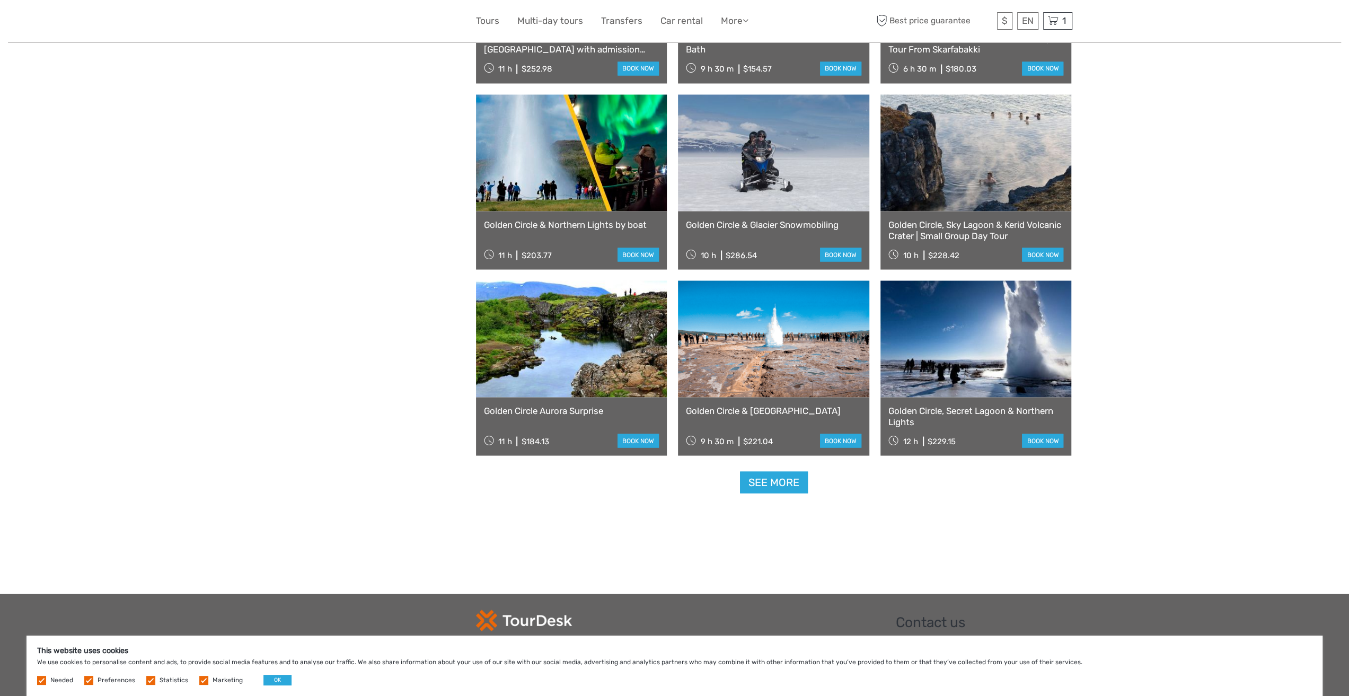
scroll to position [1961, 0]
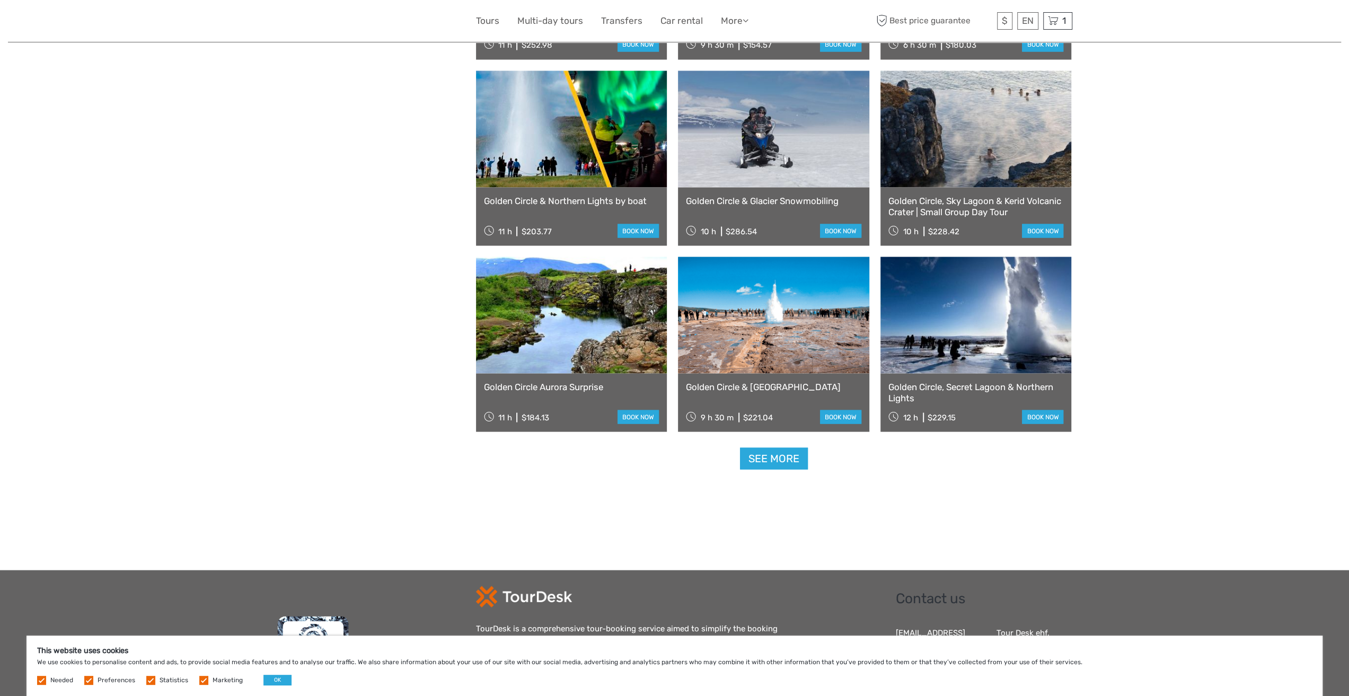
click at [774, 454] on link "See more" at bounding box center [774, 458] width 68 height 22
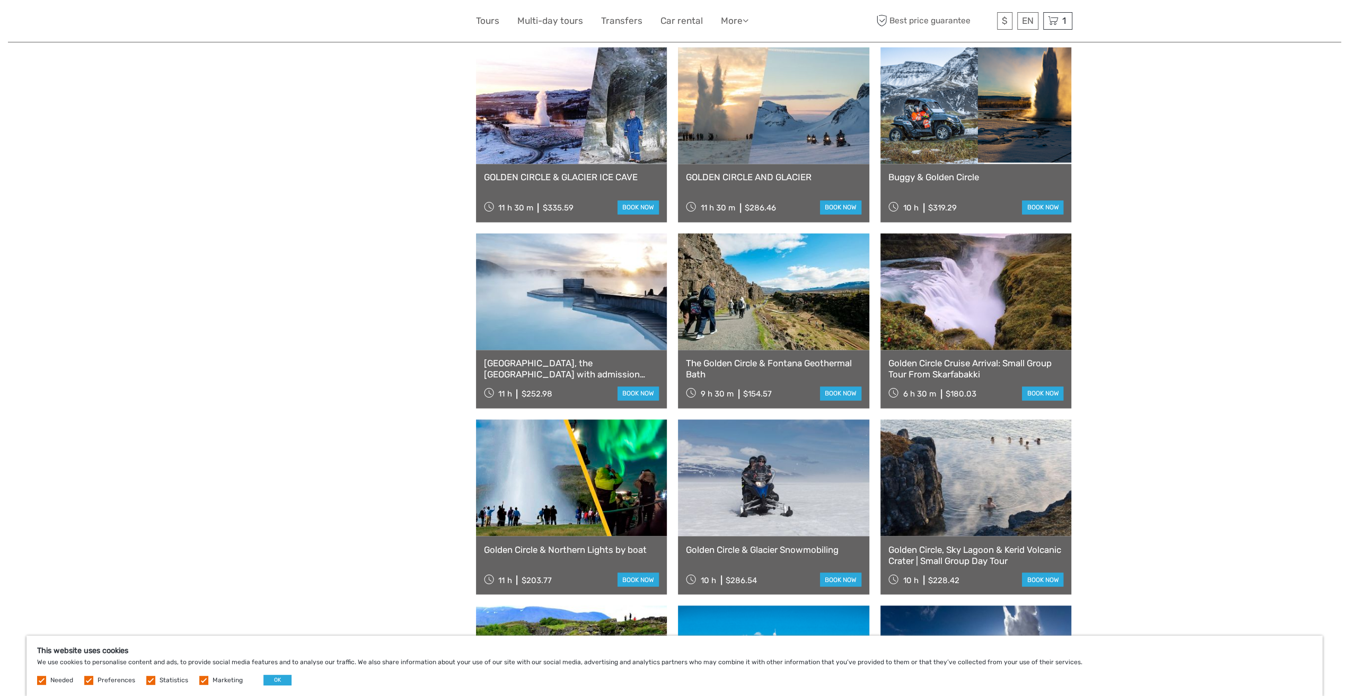
scroll to position [1590, 0]
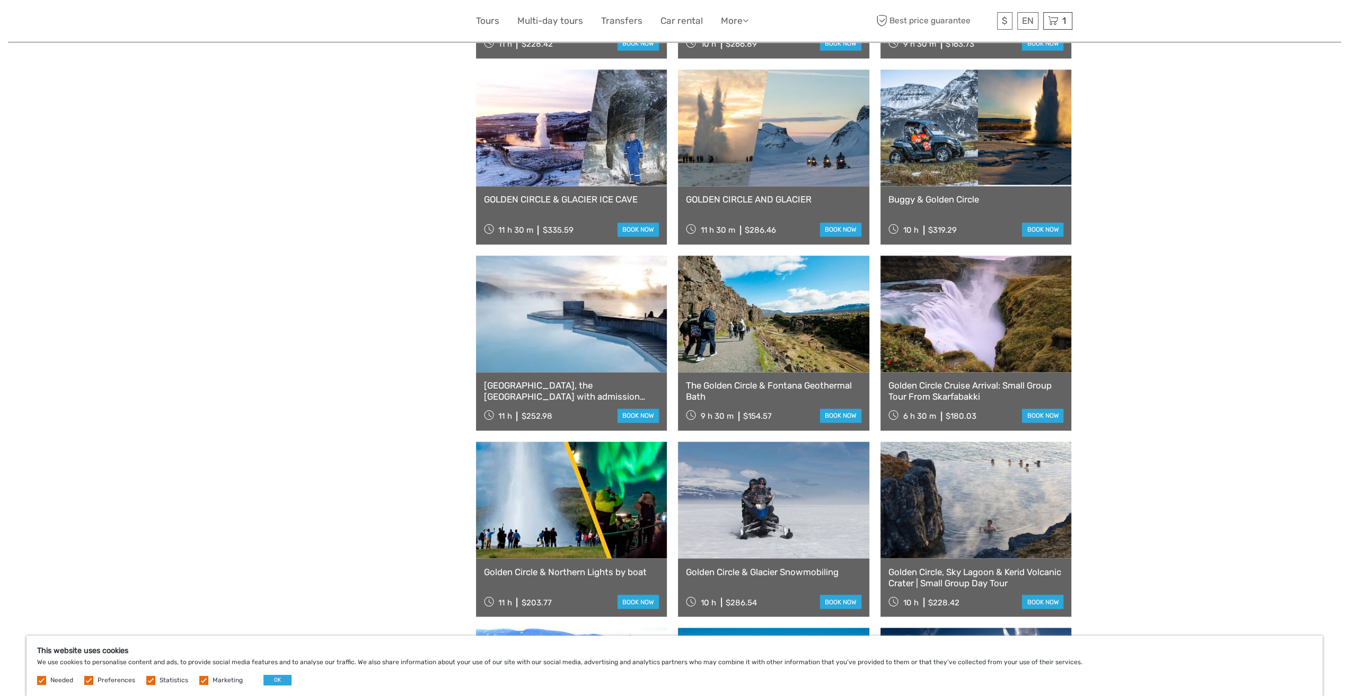
click at [784, 198] on link "GOLDEN CIRCLE AND GLACIER" at bounding box center [773, 199] width 175 height 11
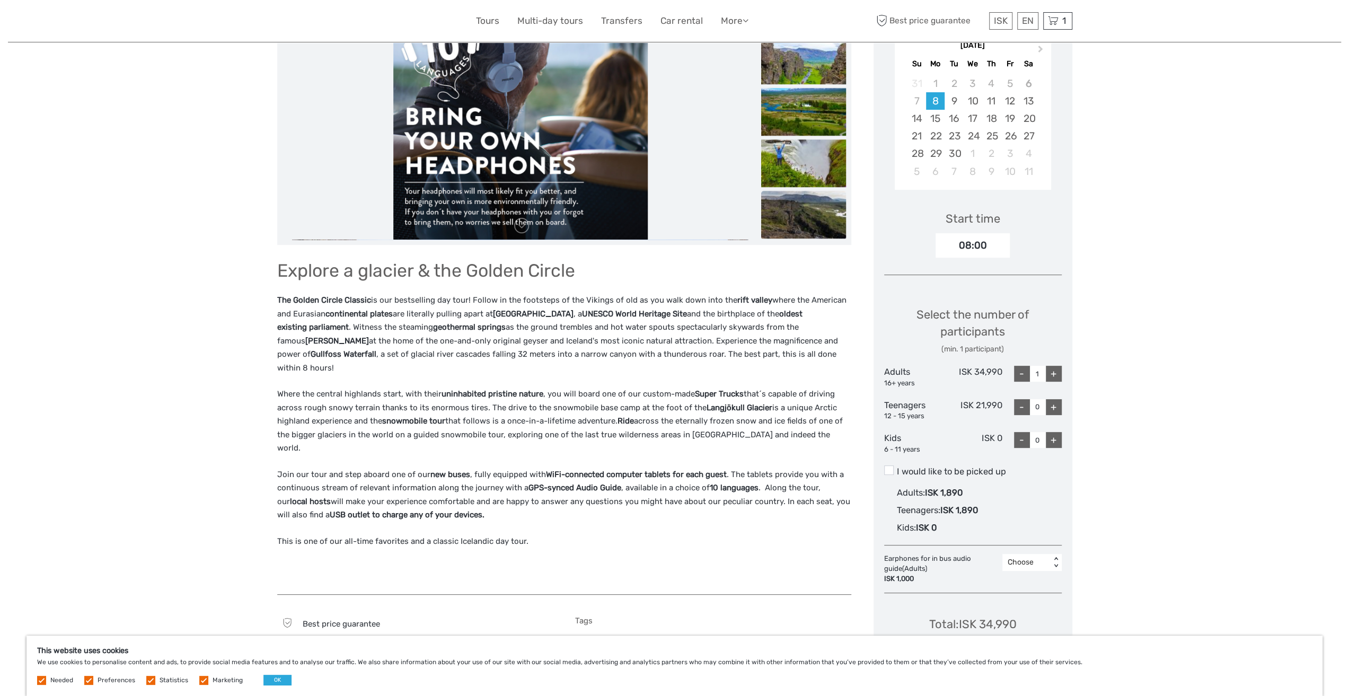
scroll to position [212, 0]
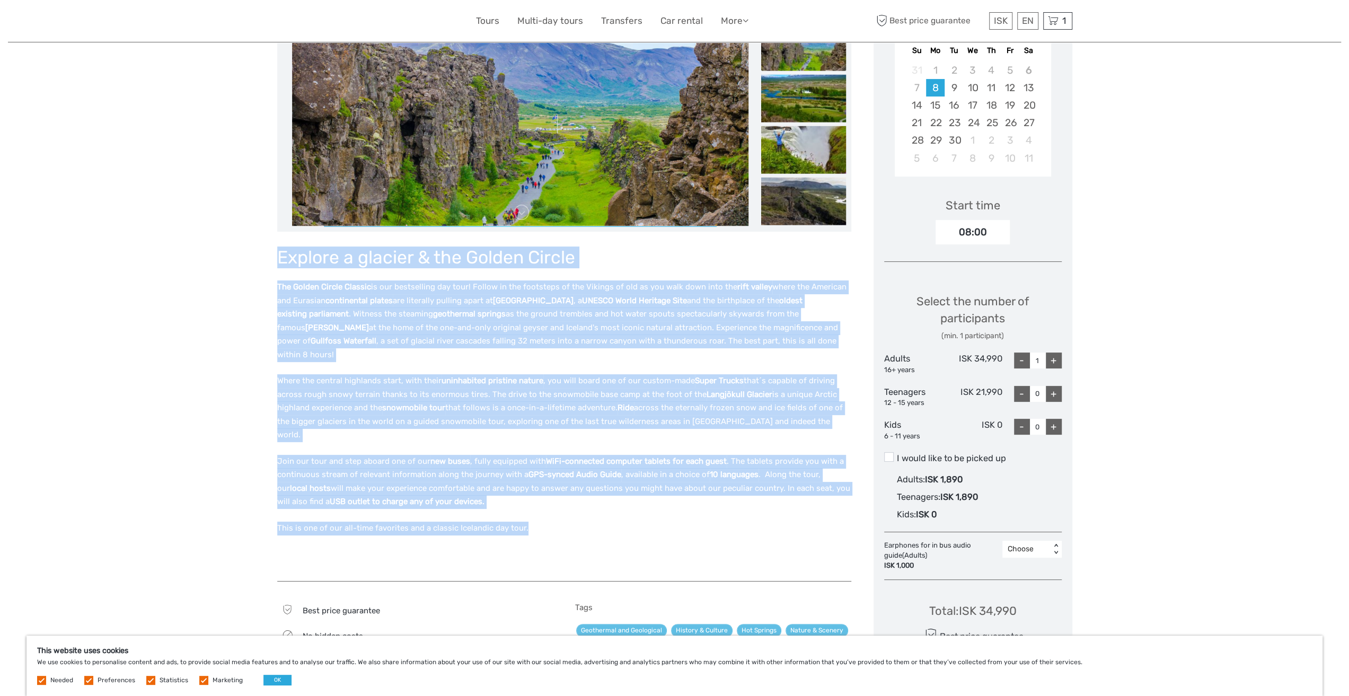
drag, startPoint x: 555, startPoint y: 518, endPoint x: 276, endPoint y: 253, distance: 385.7
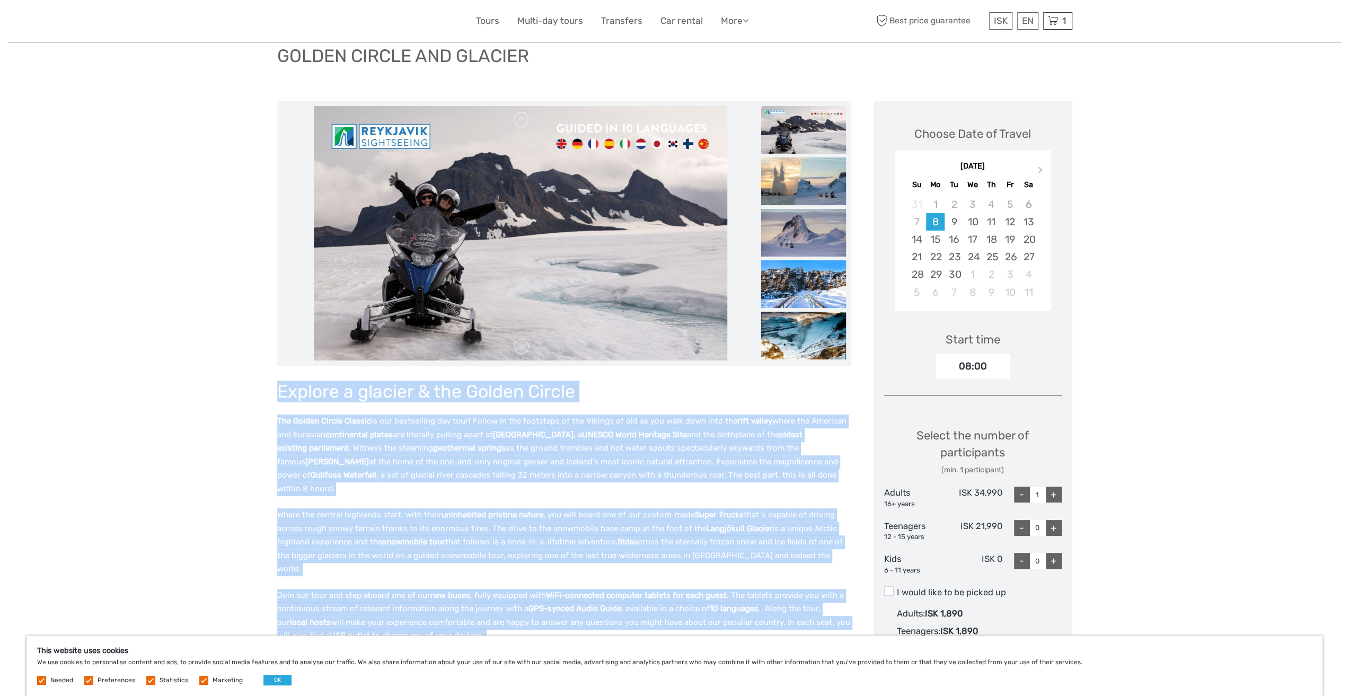
scroll to position [0, 0]
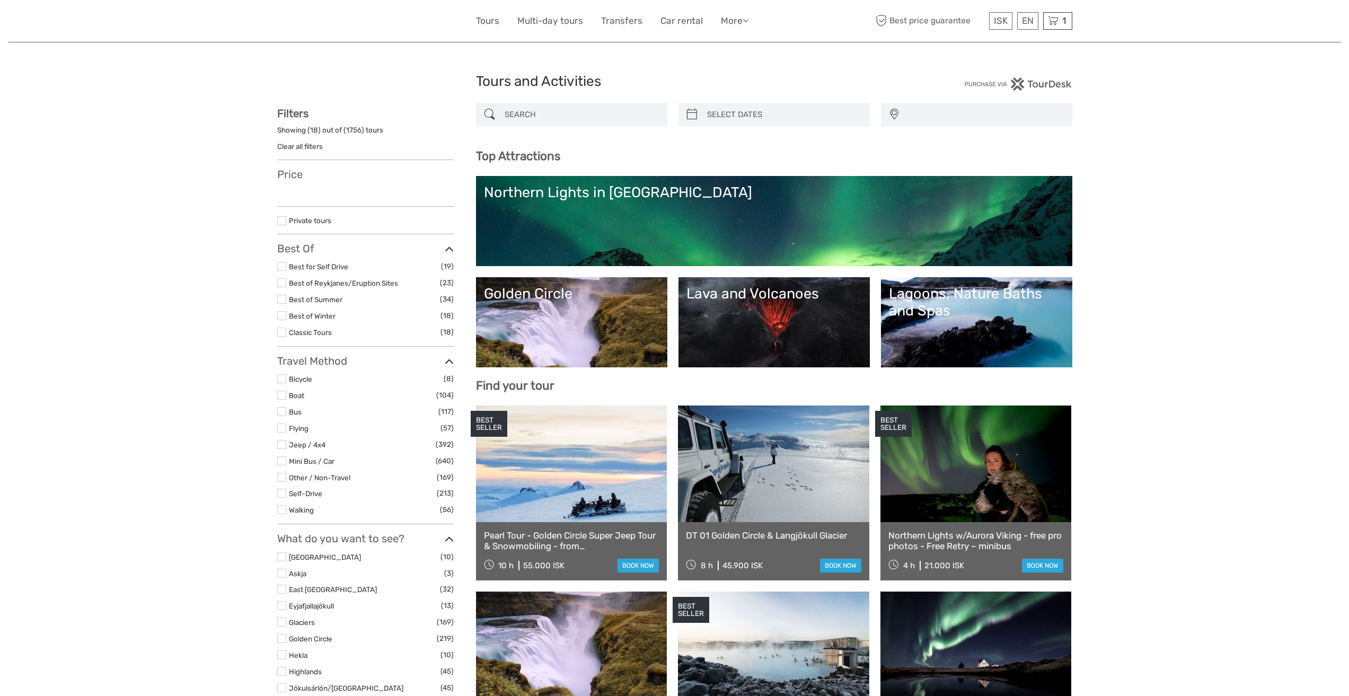
select select
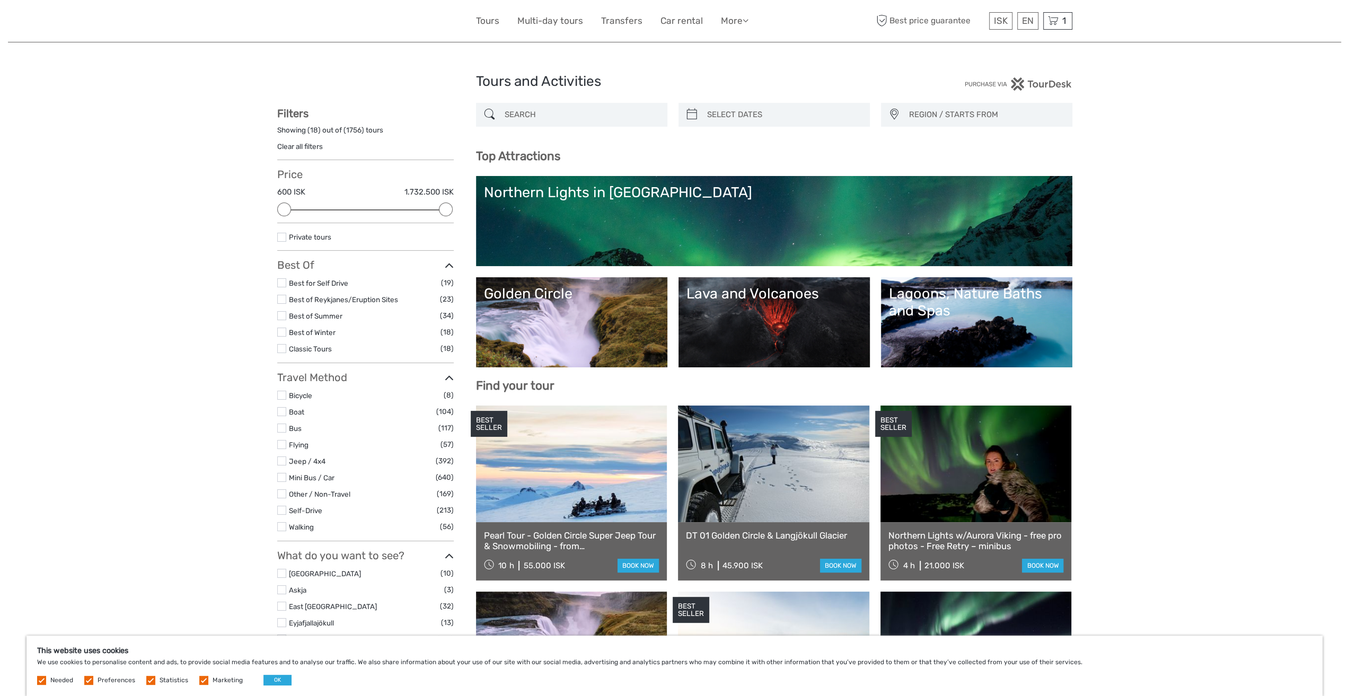
type input "06/09/2025"
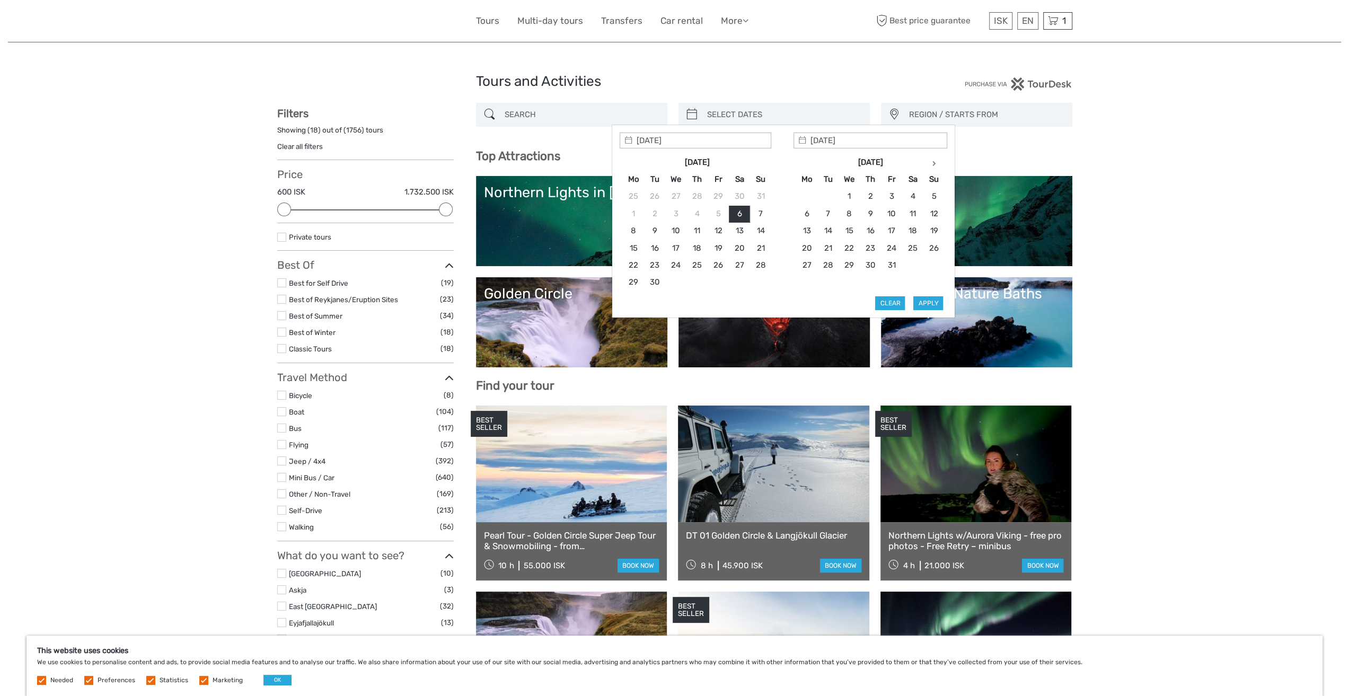
click at [733, 119] on input "search" at bounding box center [784, 114] width 162 height 19
type input "24/09/2025"
click at [933, 304] on button "Apply" at bounding box center [928, 303] width 30 height 14
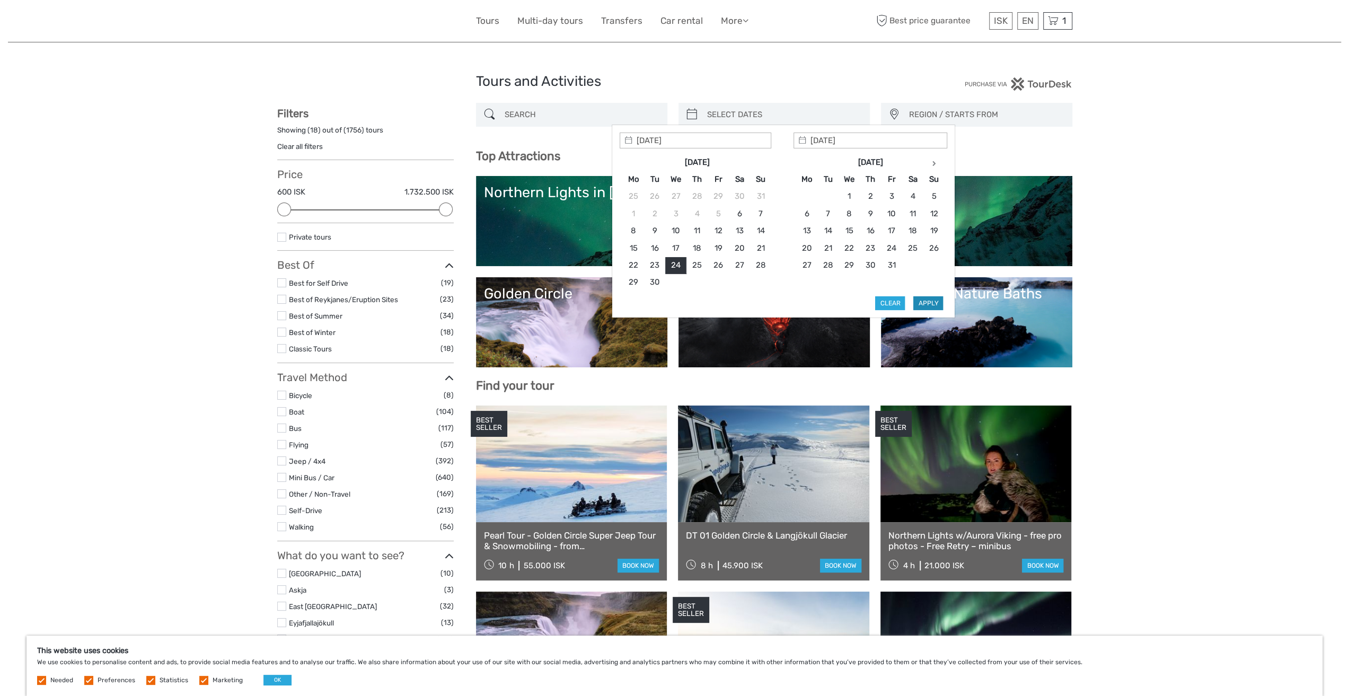
type input "24/09/2025 - 24/09/2025"
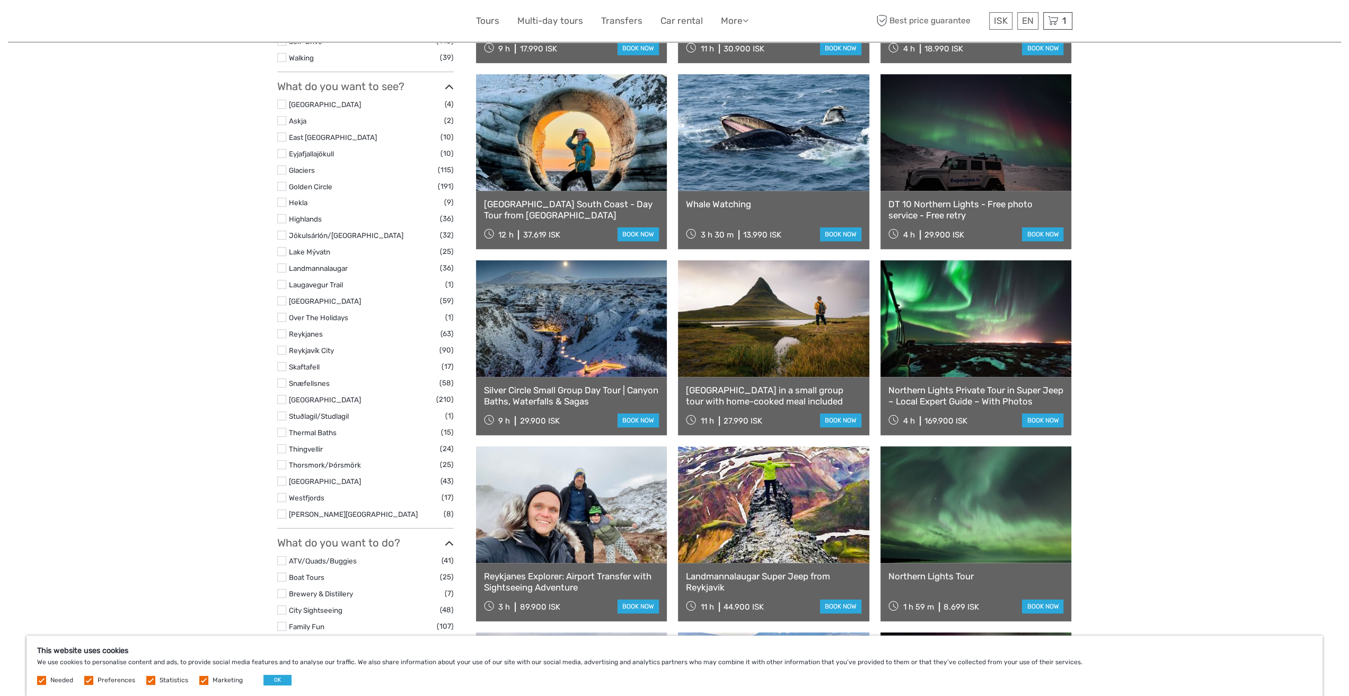
scroll to position [477, 0]
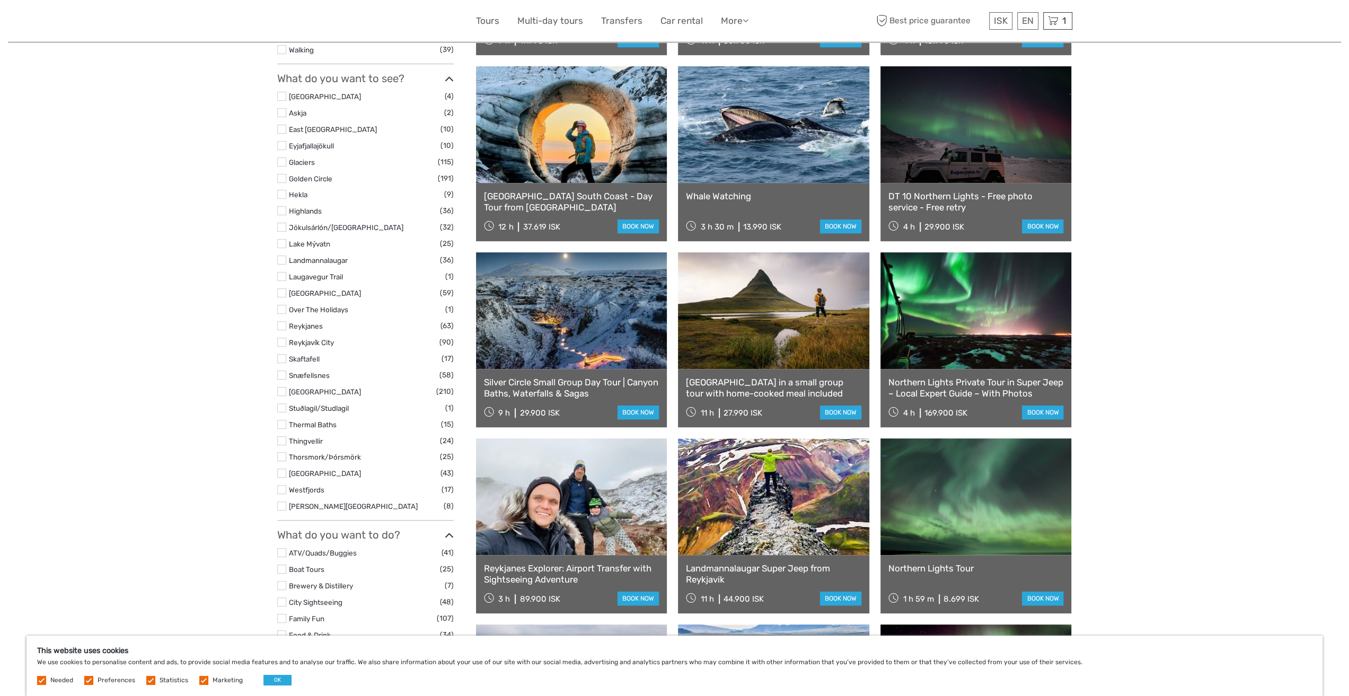
click at [282, 425] on label at bounding box center [281, 424] width 9 height 9
click at [0, 0] on input "checkbox" at bounding box center [0, 0] width 0 height 0
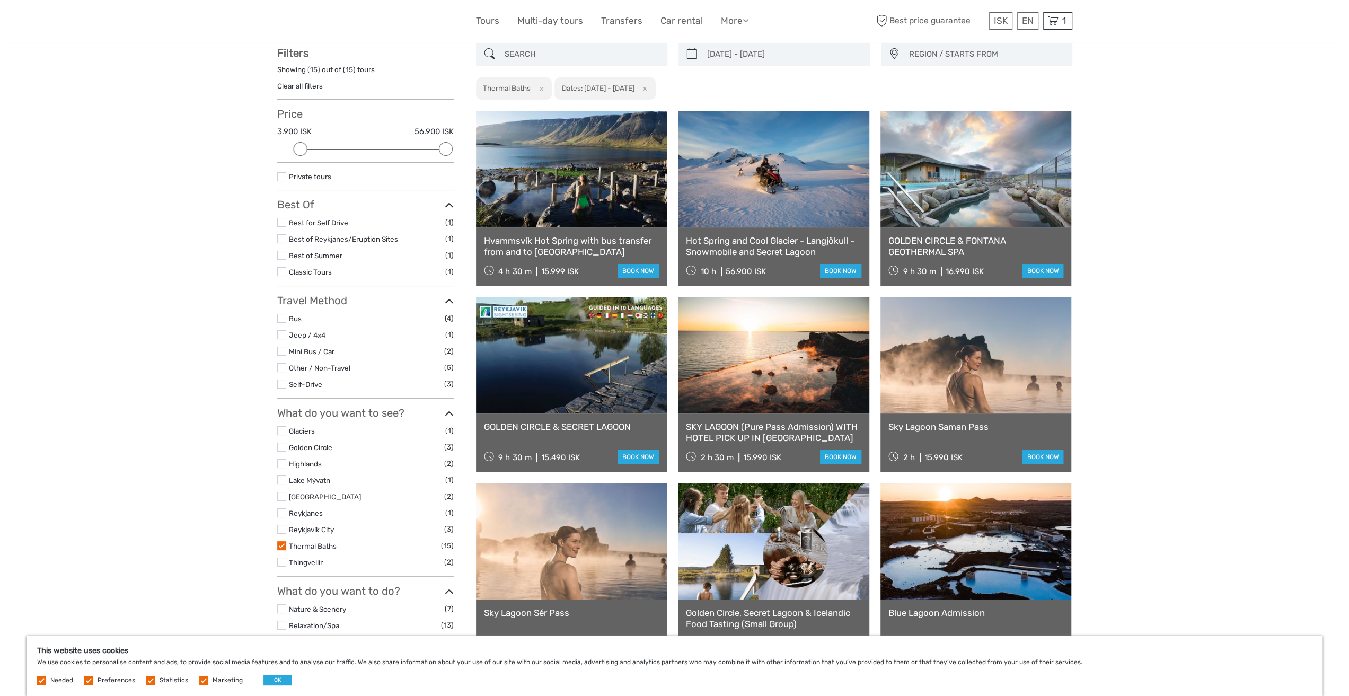
scroll to position [60, 0]
click at [986, 86] on link "$" at bounding box center [993, 85] width 36 height 19
click at [806, 51] on input "24/09/2025 - 24/09/2025" at bounding box center [784, 55] width 162 height 19
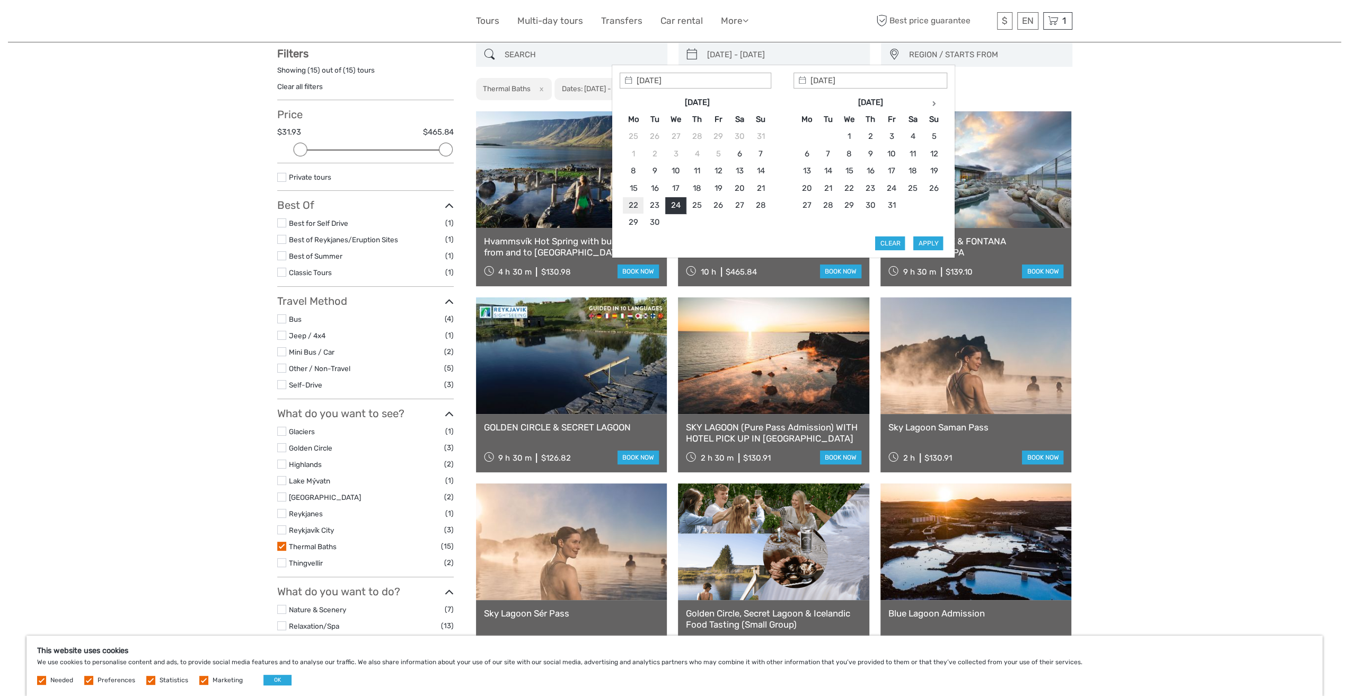
type input "22/09/2025"
click at [927, 240] on button "Apply" at bounding box center [928, 243] width 30 height 14
type input "22/09/2025 - 22/09/2025"
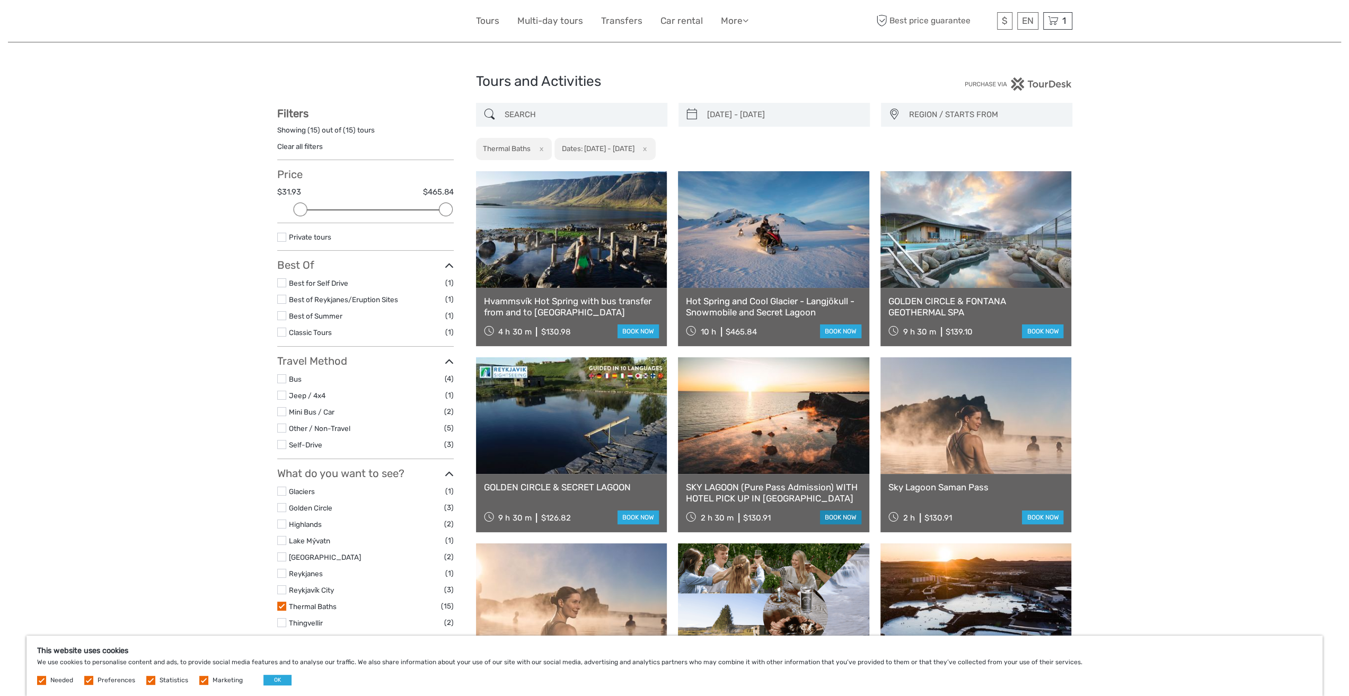
scroll to position [159, 0]
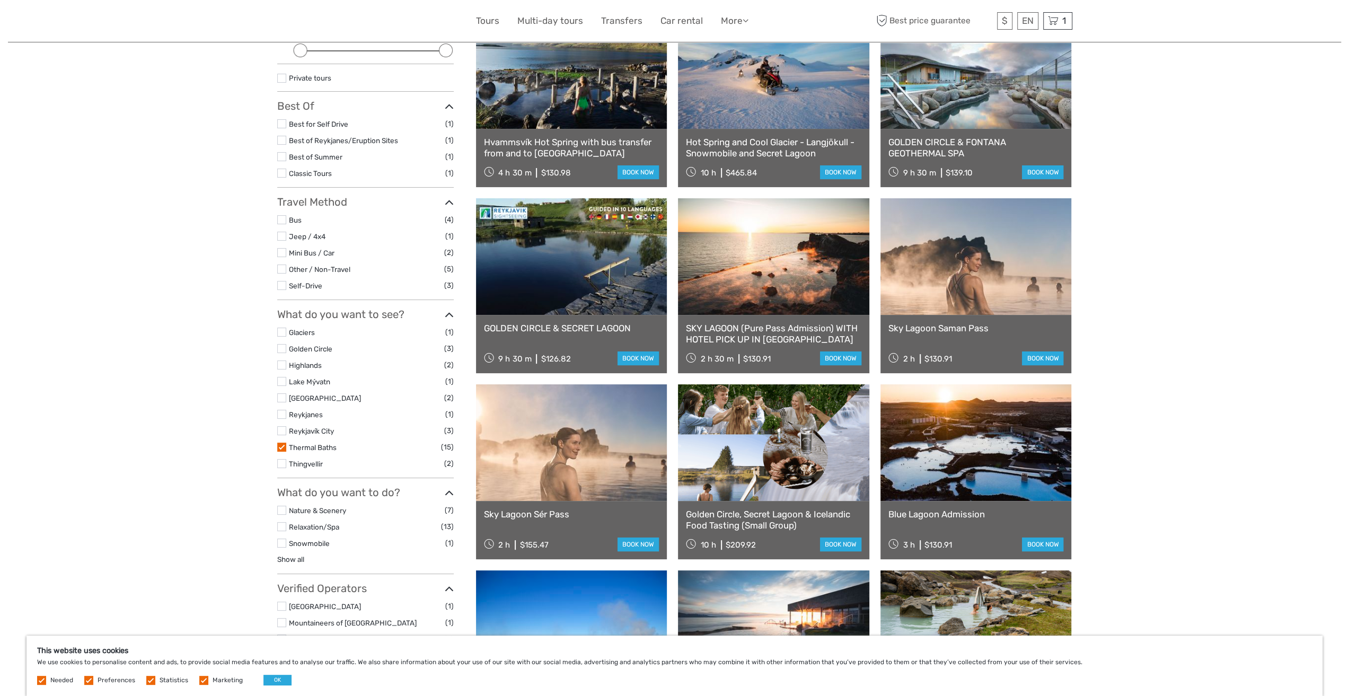
click at [282, 441] on li "Thermal Baths (15)" at bounding box center [365, 447] width 176 height 12
click at [279, 445] on label at bounding box center [281, 446] width 9 height 9
click at [0, 0] on input "checkbox" at bounding box center [0, 0] width 0 height 0
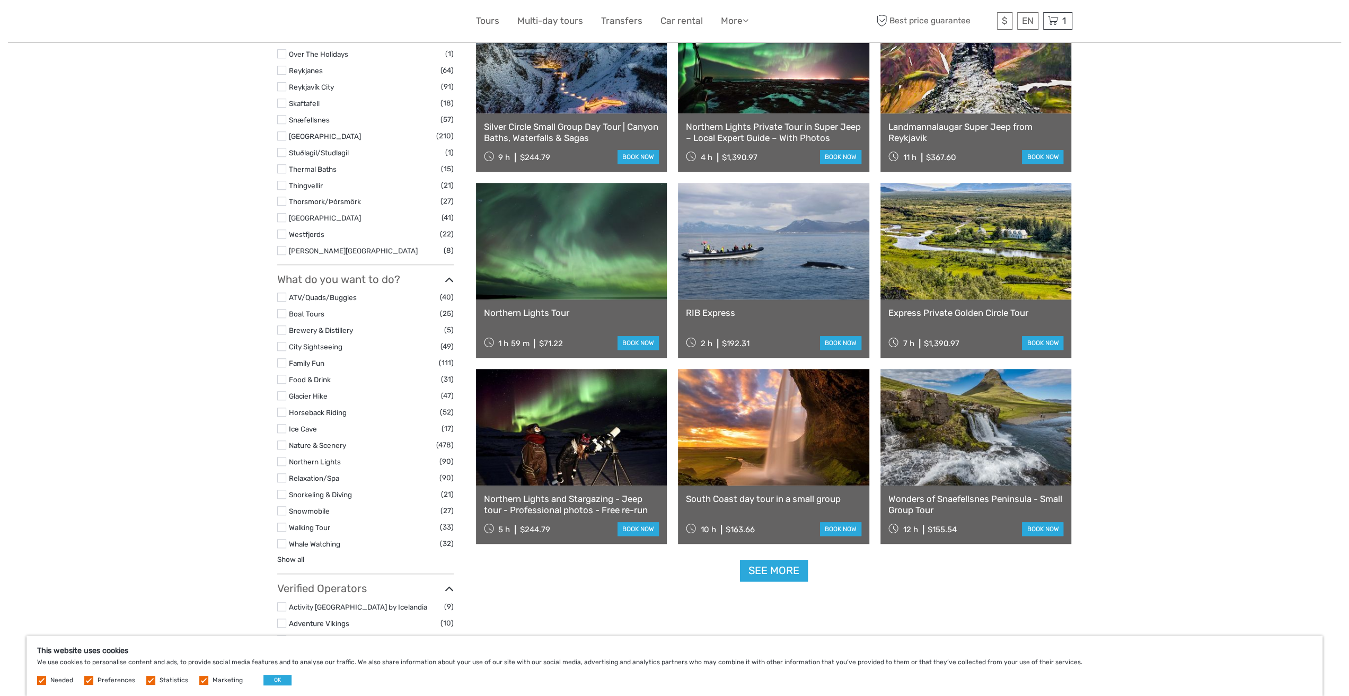
scroll to position [749, 0]
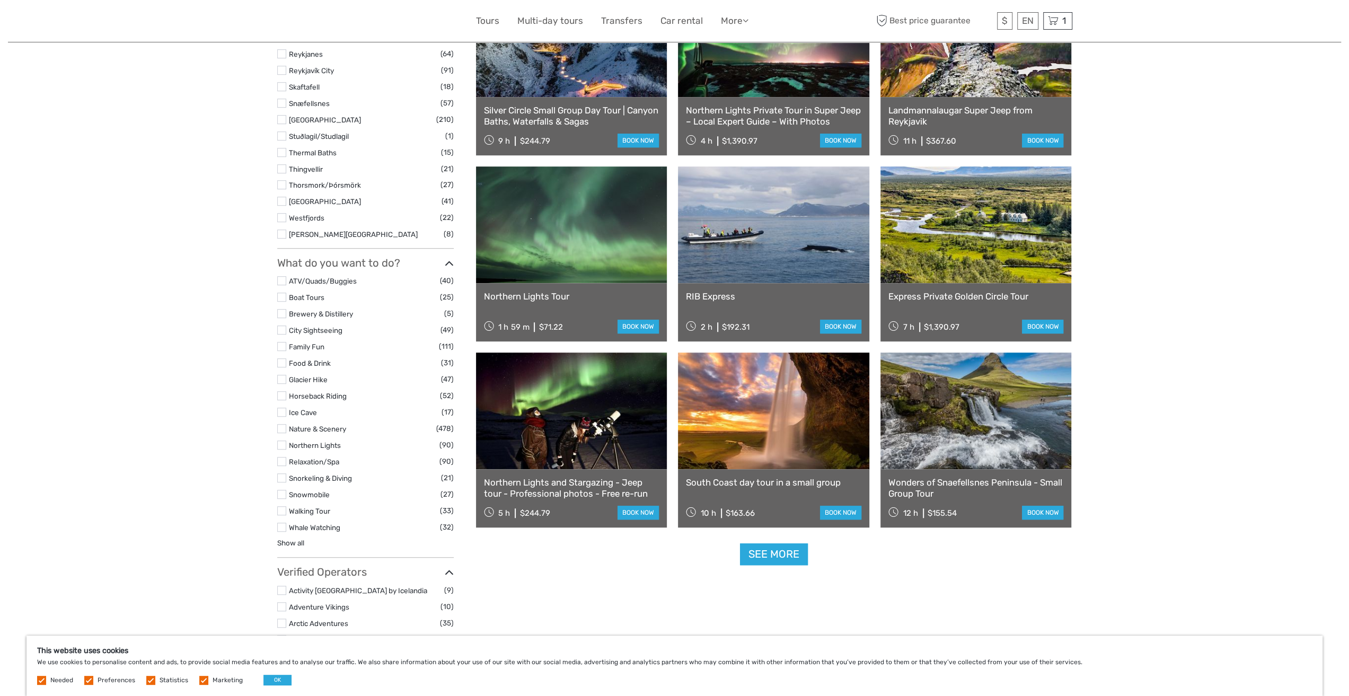
click at [280, 461] on label at bounding box center [281, 461] width 9 height 9
click at [0, 0] on input "checkbox" at bounding box center [0, 0] width 0 height 0
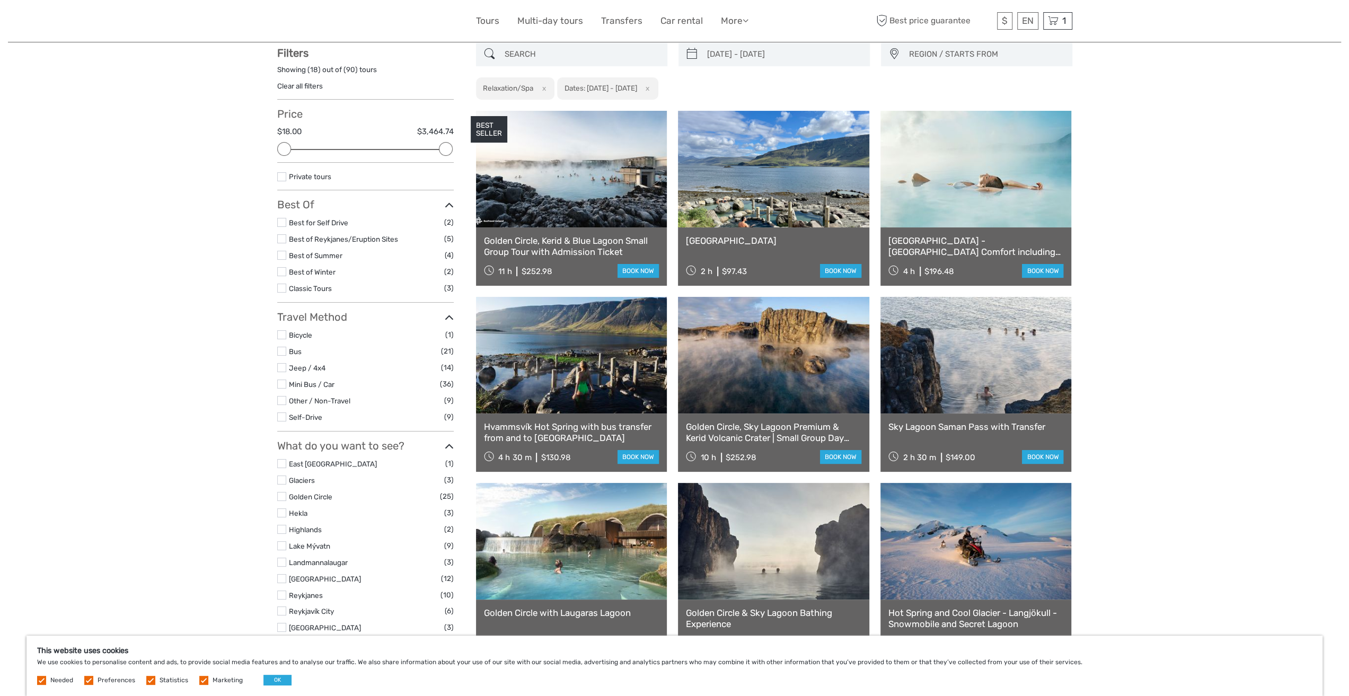
scroll to position [60, 0]
click at [799, 240] on link "Hvammsvík Natural Hot Springs" at bounding box center [773, 241] width 175 height 11
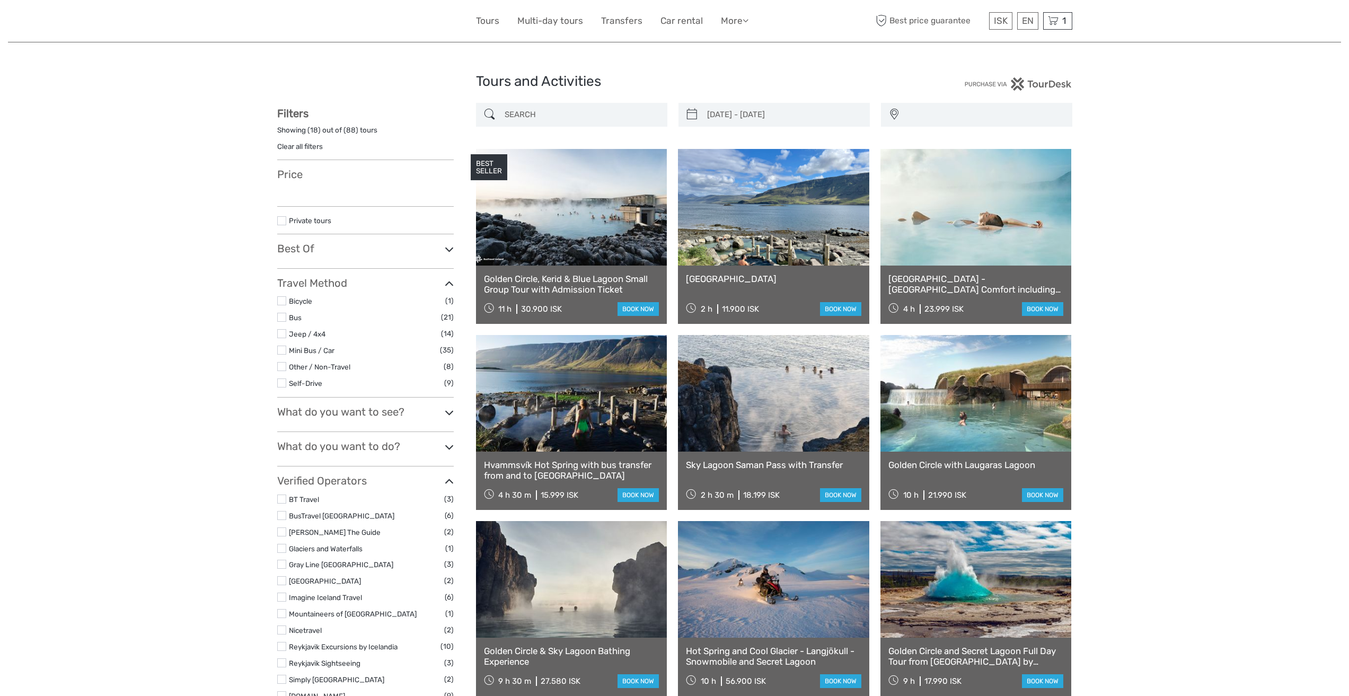
select select
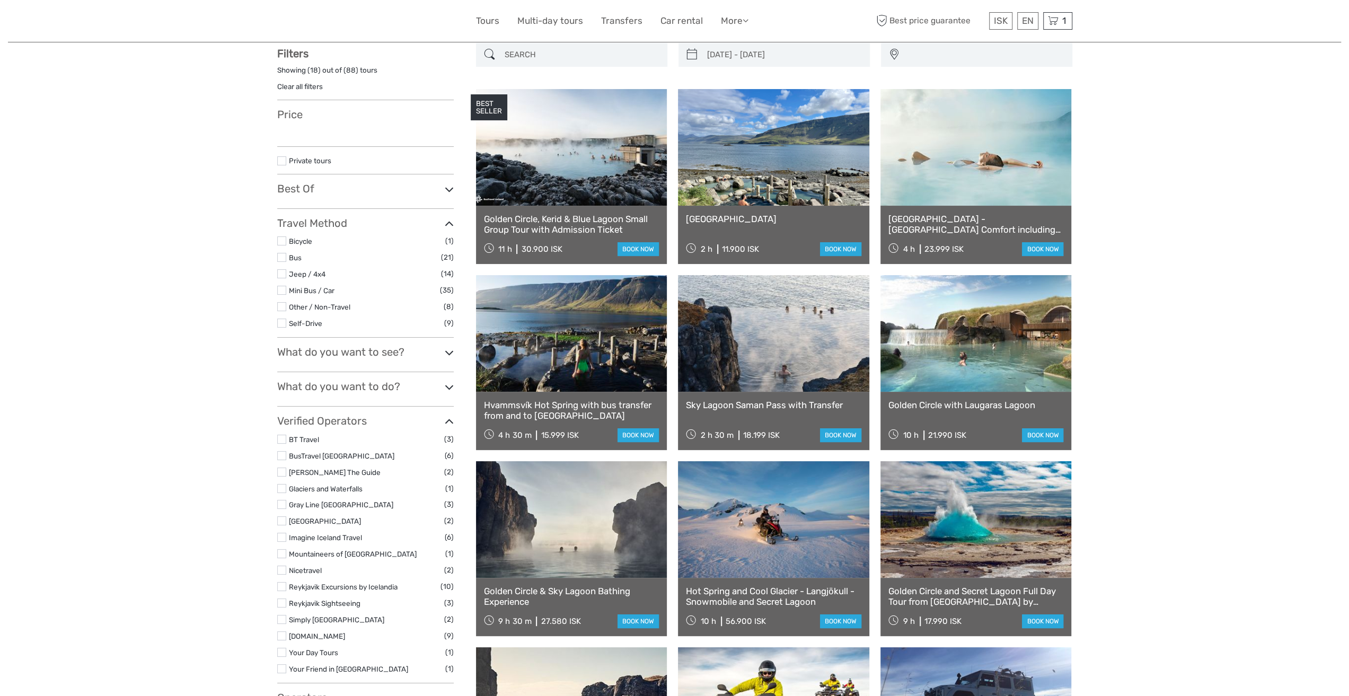
type input "[DATE] - [DATE]"
select select
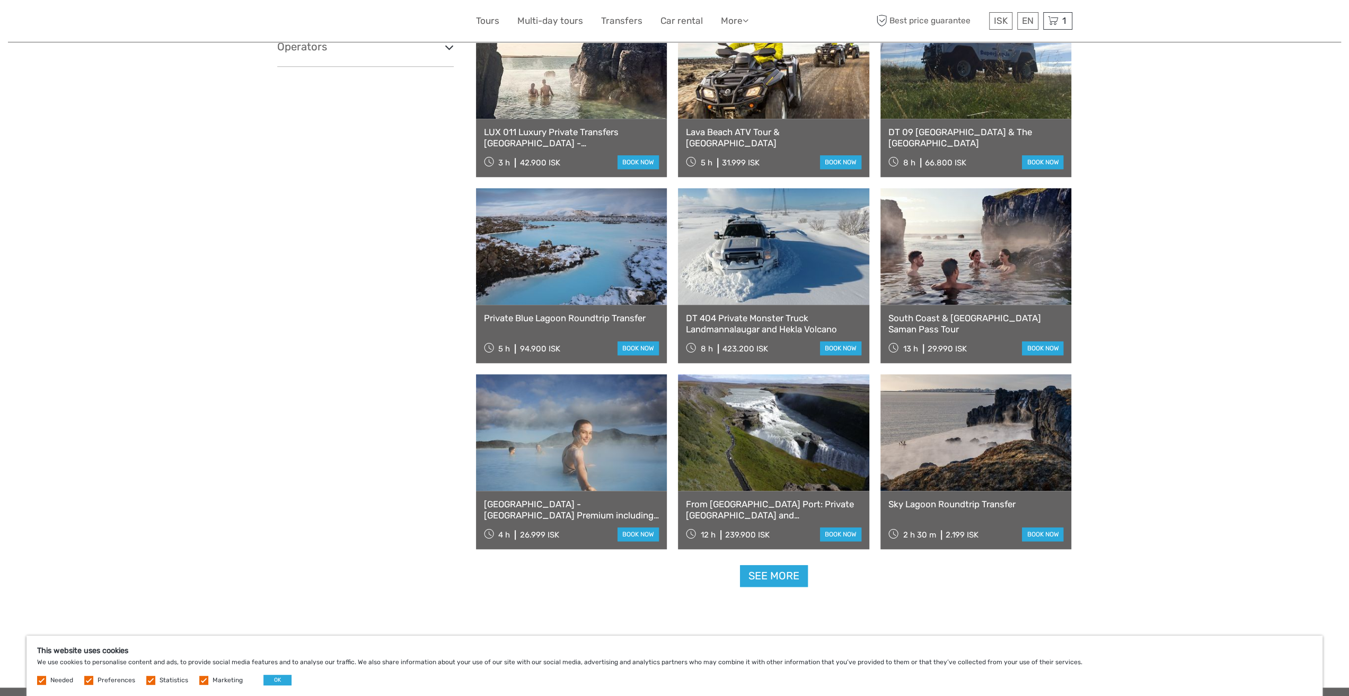
scroll to position [749, 0]
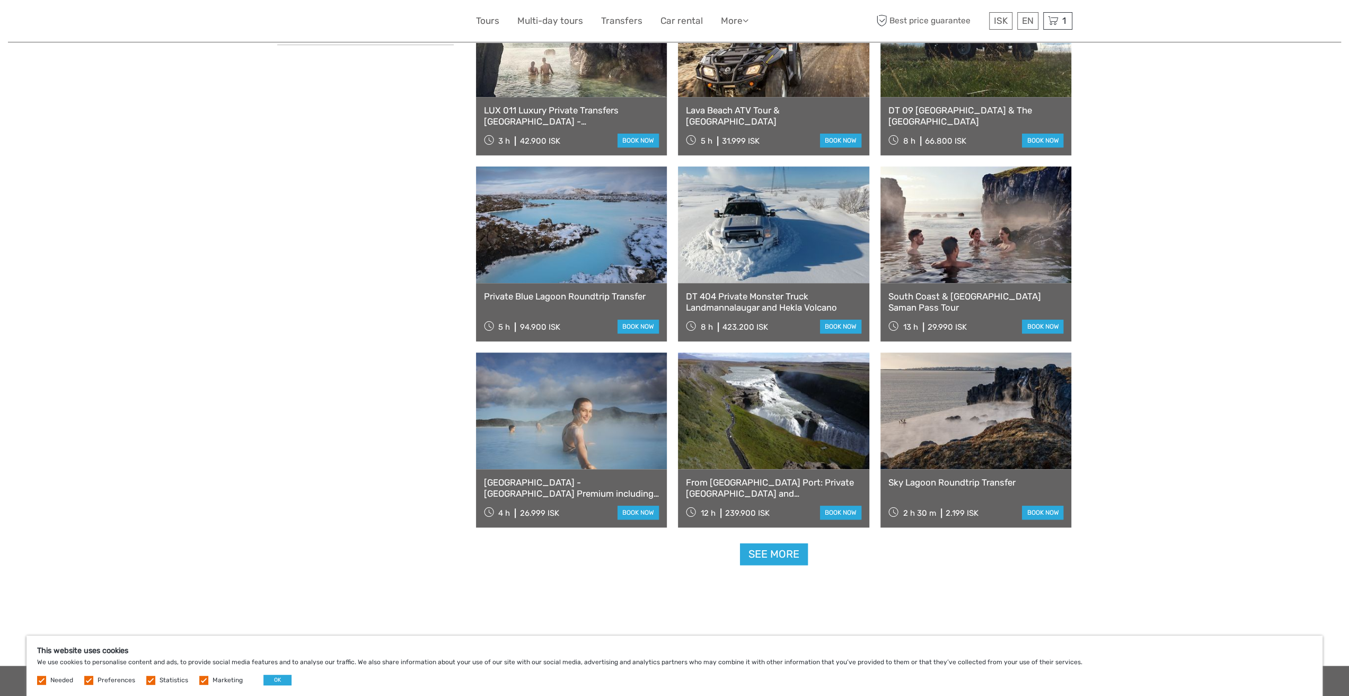
click at [973, 483] on link "Sky Lagoon Roundtrip Transfer" at bounding box center [975, 482] width 175 height 11
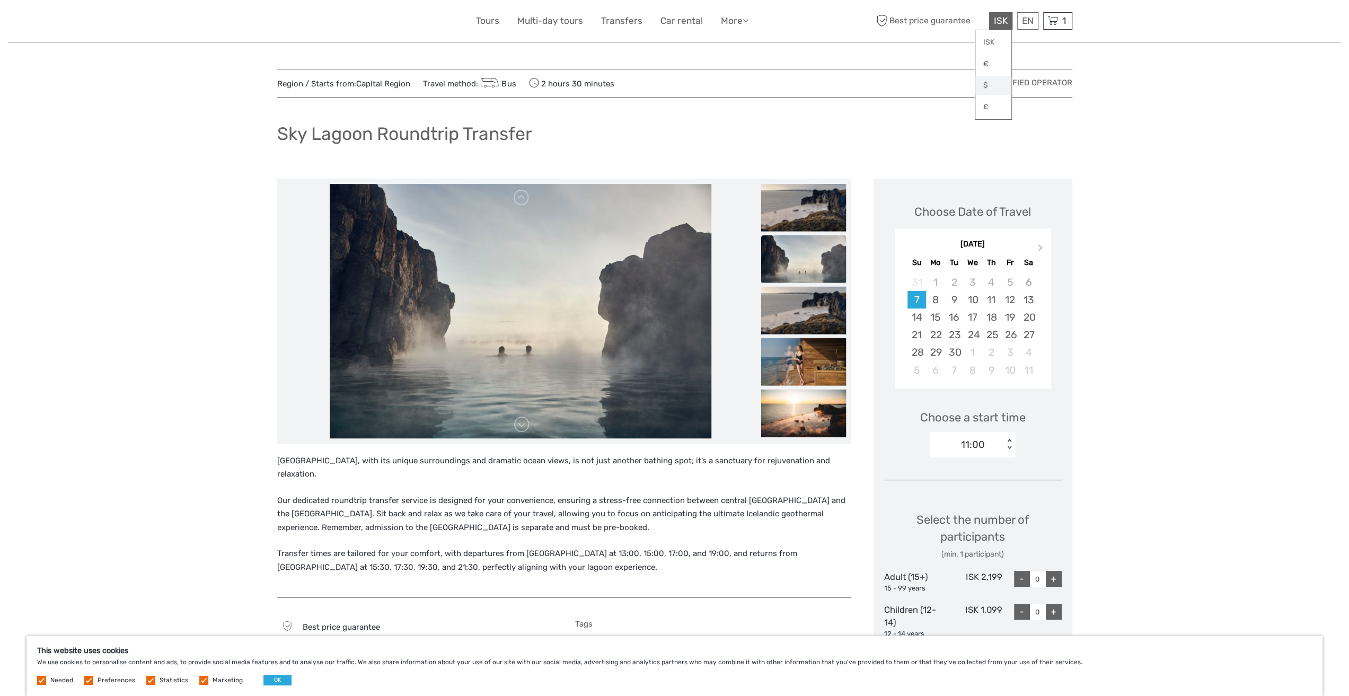
click at [982, 85] on link "$" at bounding box center [993, 85] width 36 height 19
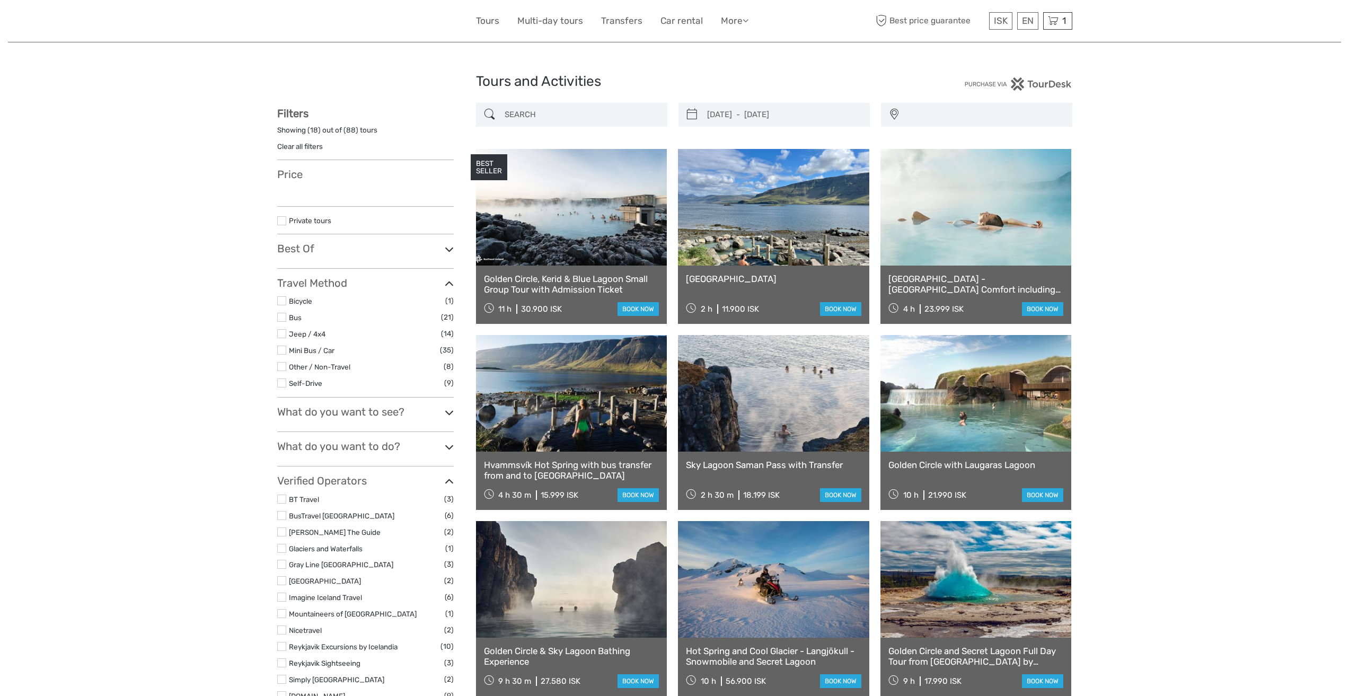
select select
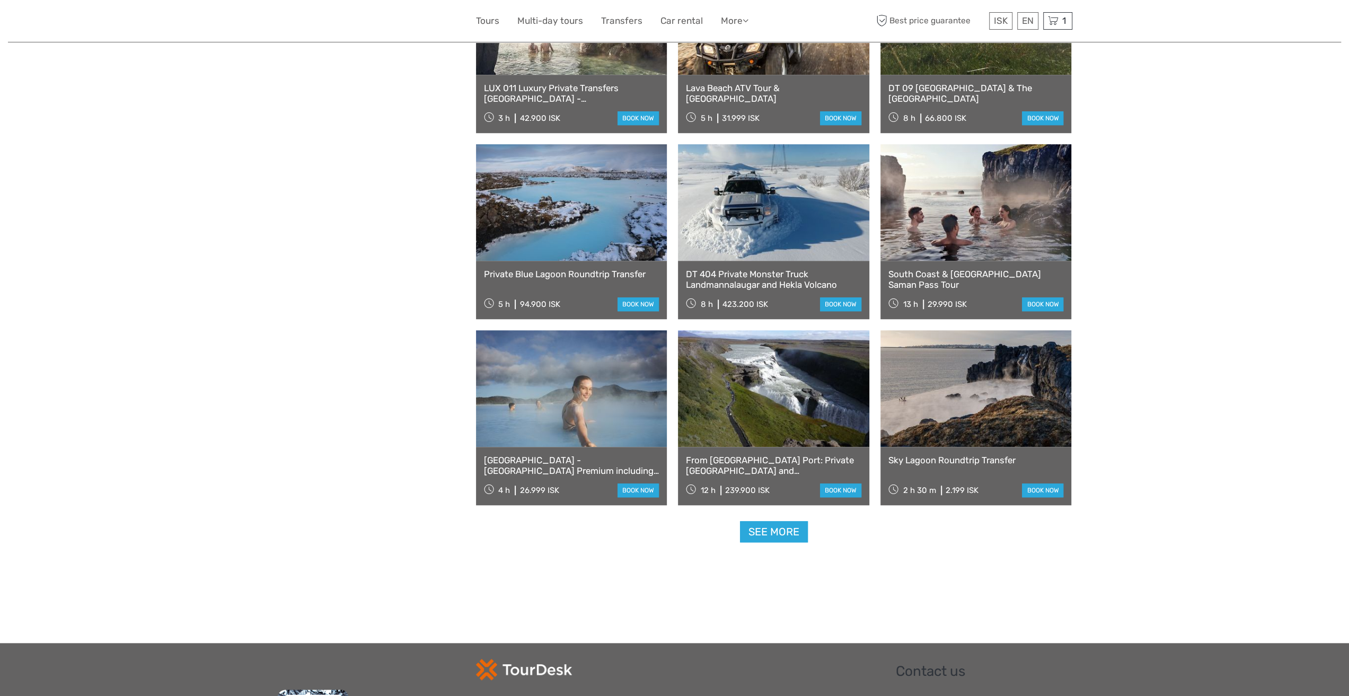
select select
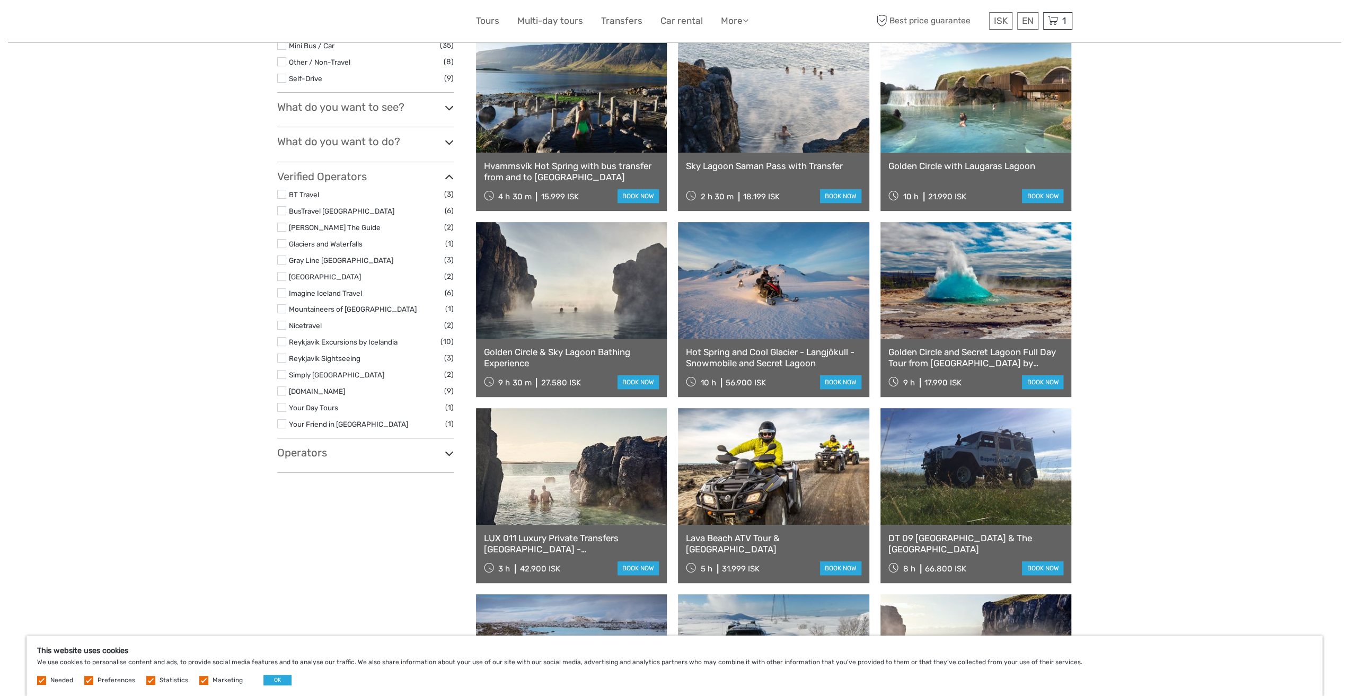
scroll to position [272, 0]
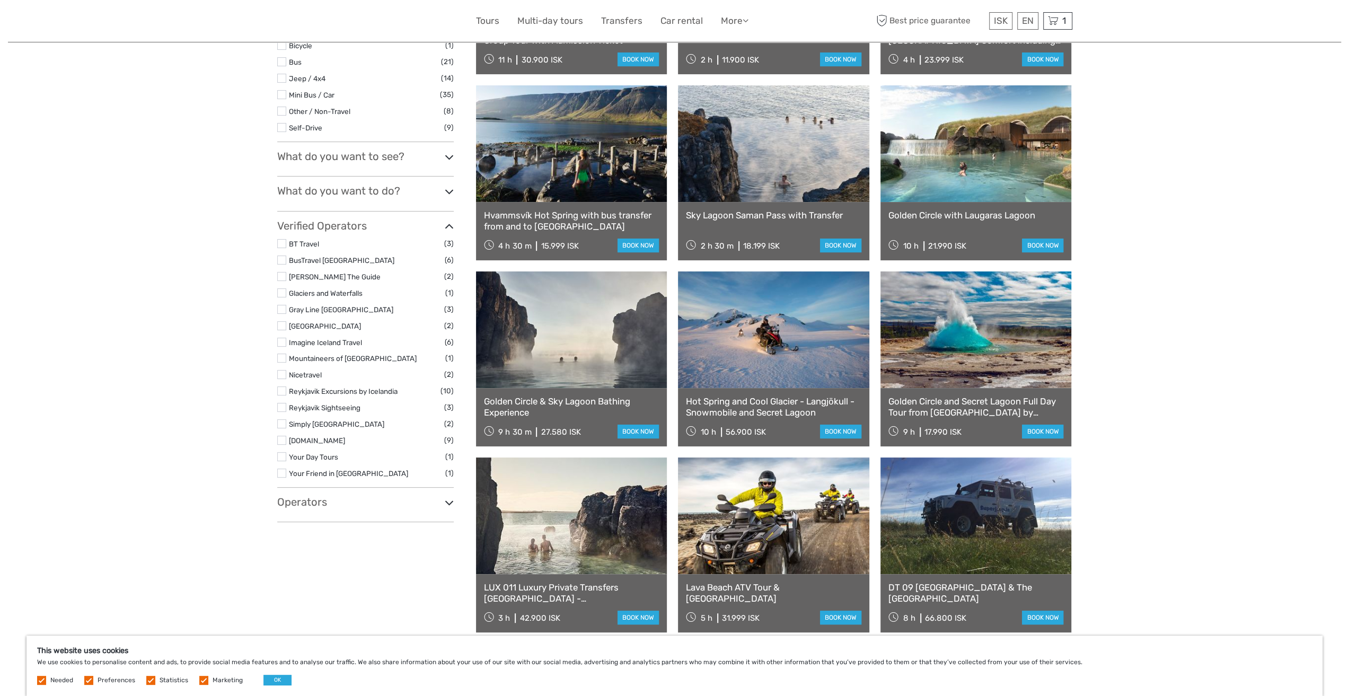
click at [785, 212] on link "Sky Lagoon Saman Pass with Transfer" at bounding box center [773, 215] width 175 height 11
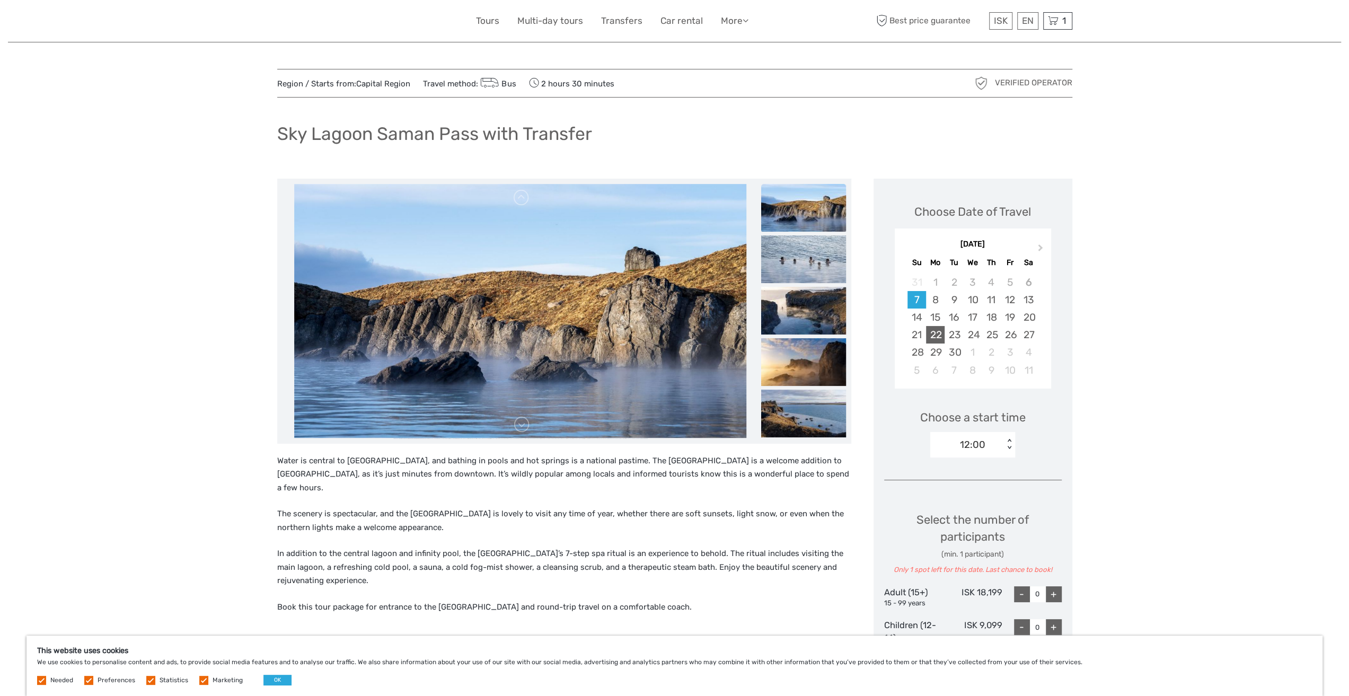
click at [934, 335] on div "22" at bounding box center [935, 334] width 19 height 17
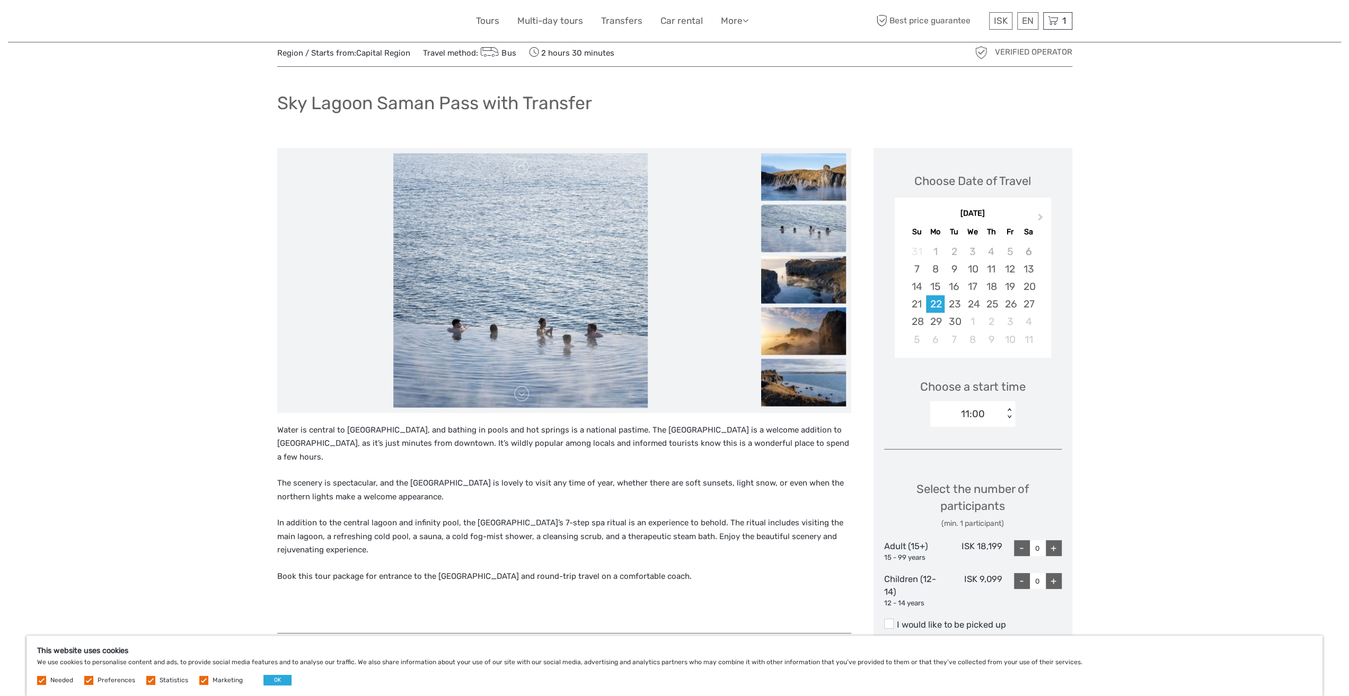
scroll to position [53, 0]
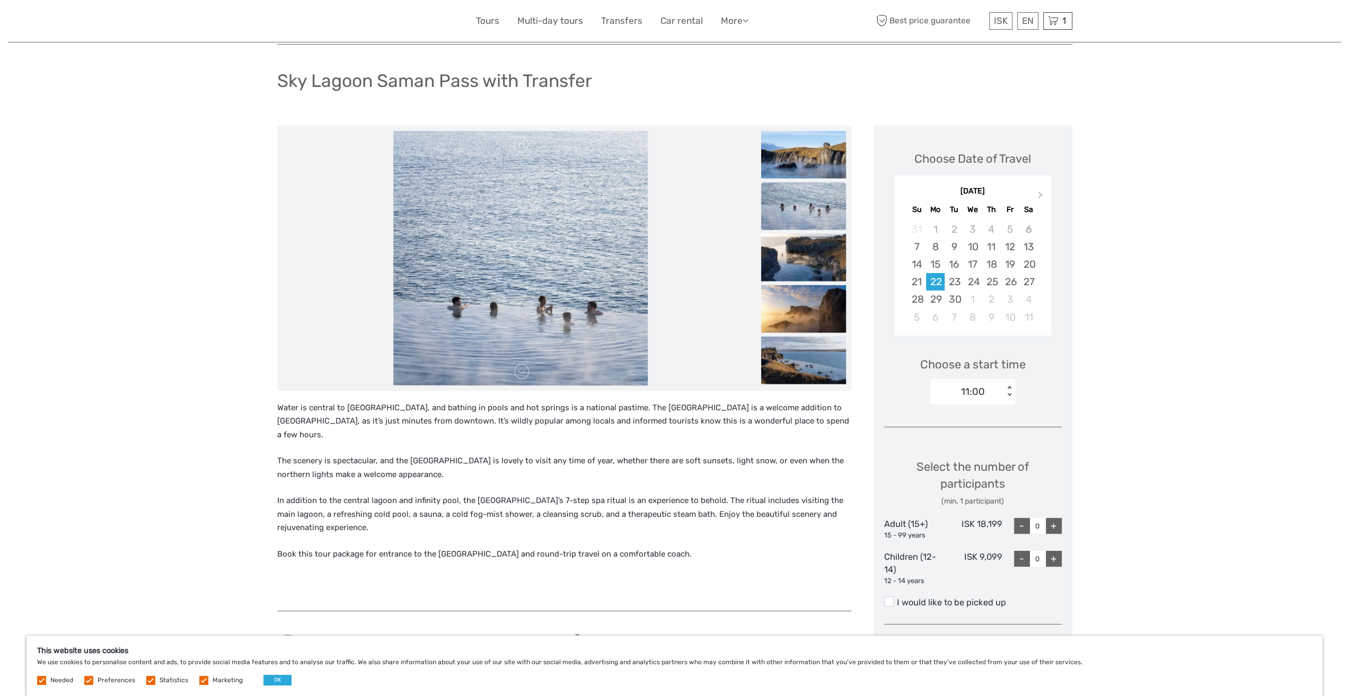
click at [507, 250] on img at bounding box center [520, 258] width 254 height 254
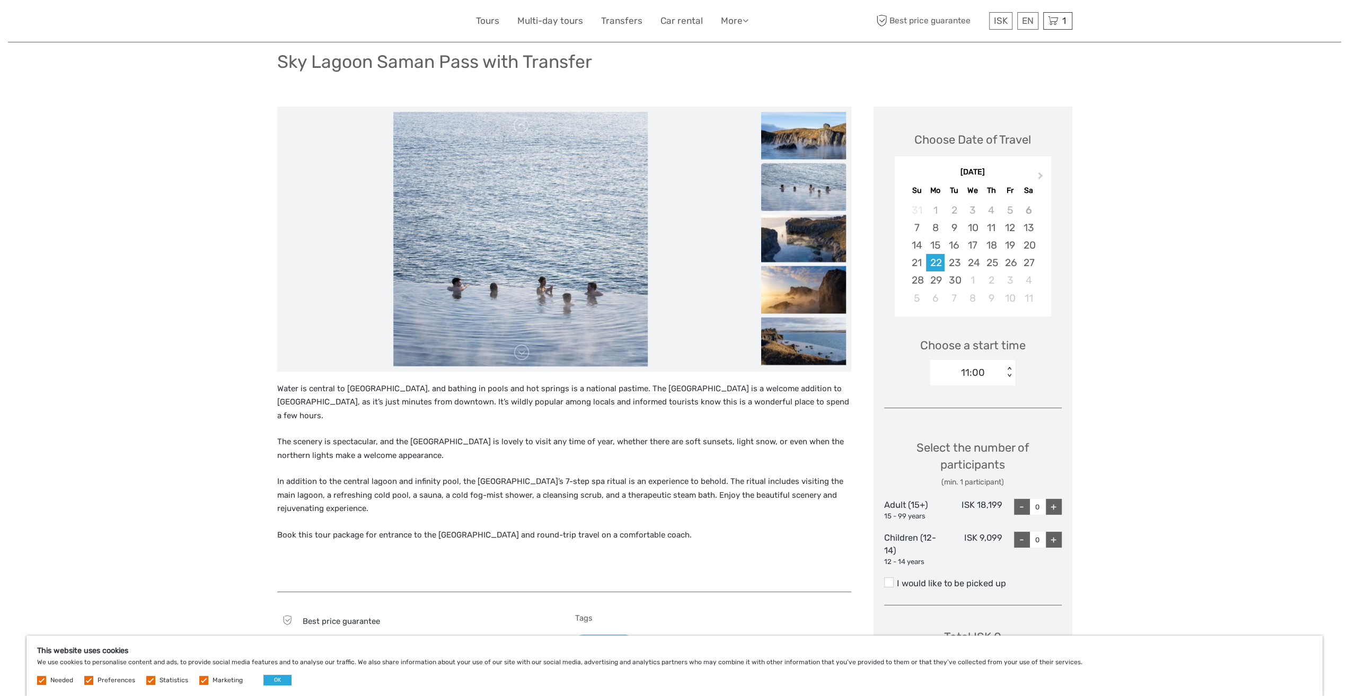
scroll to position [0, 0]
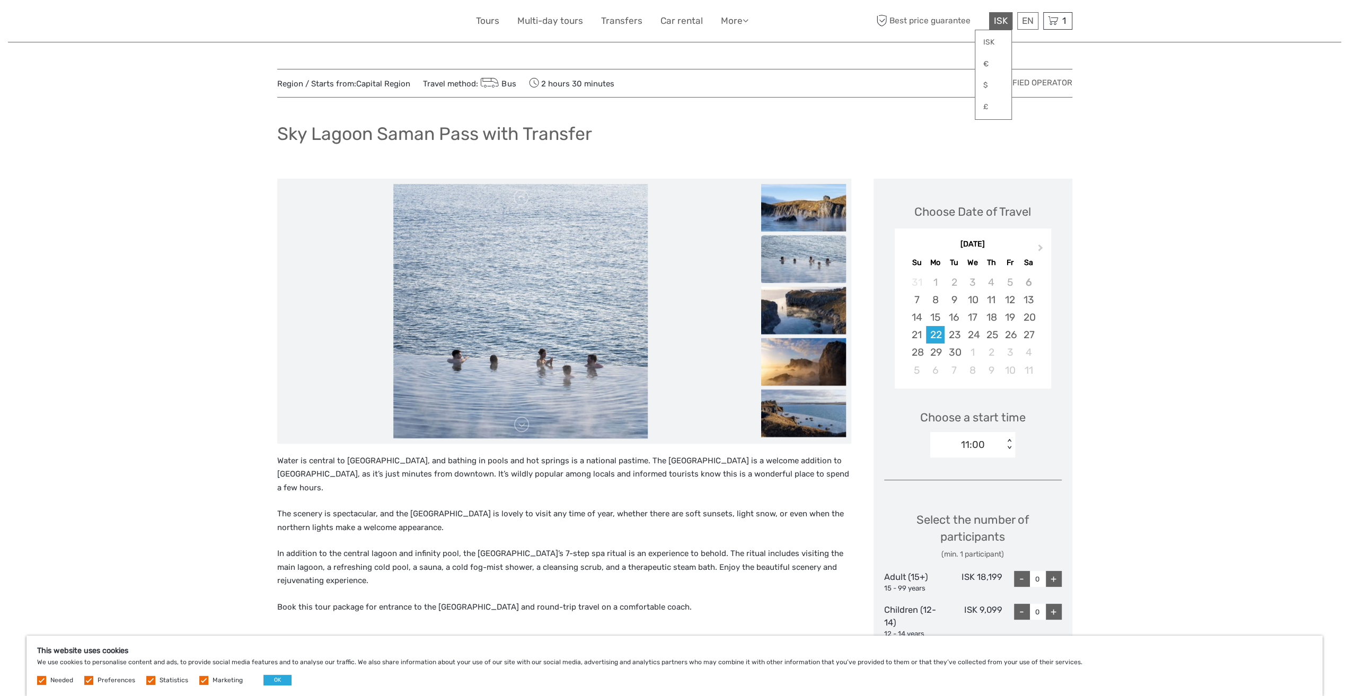
click at [996, 18] on span "ISK" at bounding box center [1001, 20] width 14 height 11
click at [982, 86] on link "$" at bounding box center [993, 85] width 36 height 19
